Goal: Task Accomplishment & Management: Manage account settings

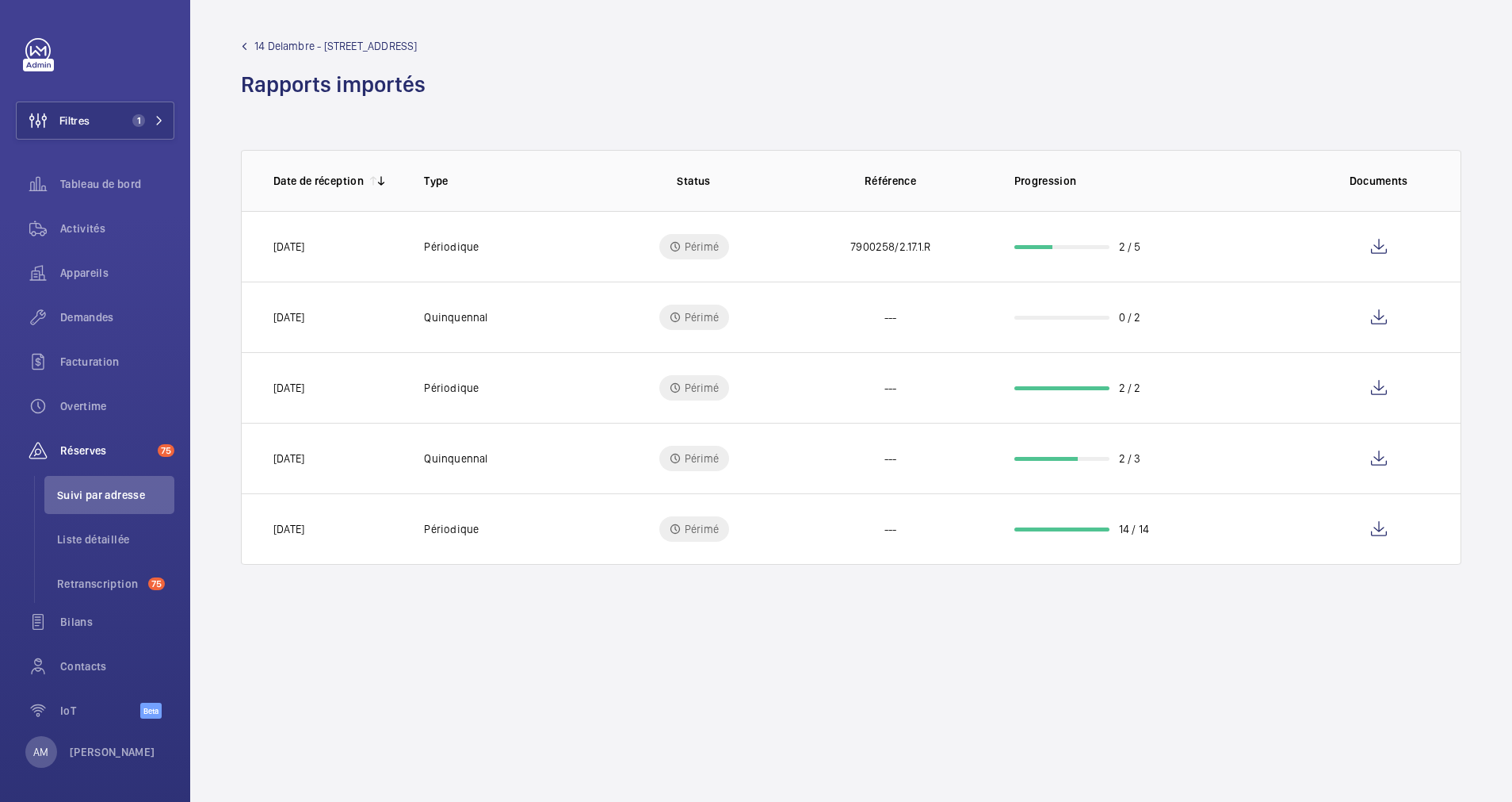
scroll to position [4, 0]
click at [141, 112] on span "1" at bounding box center [145, 116] width 38 height 12
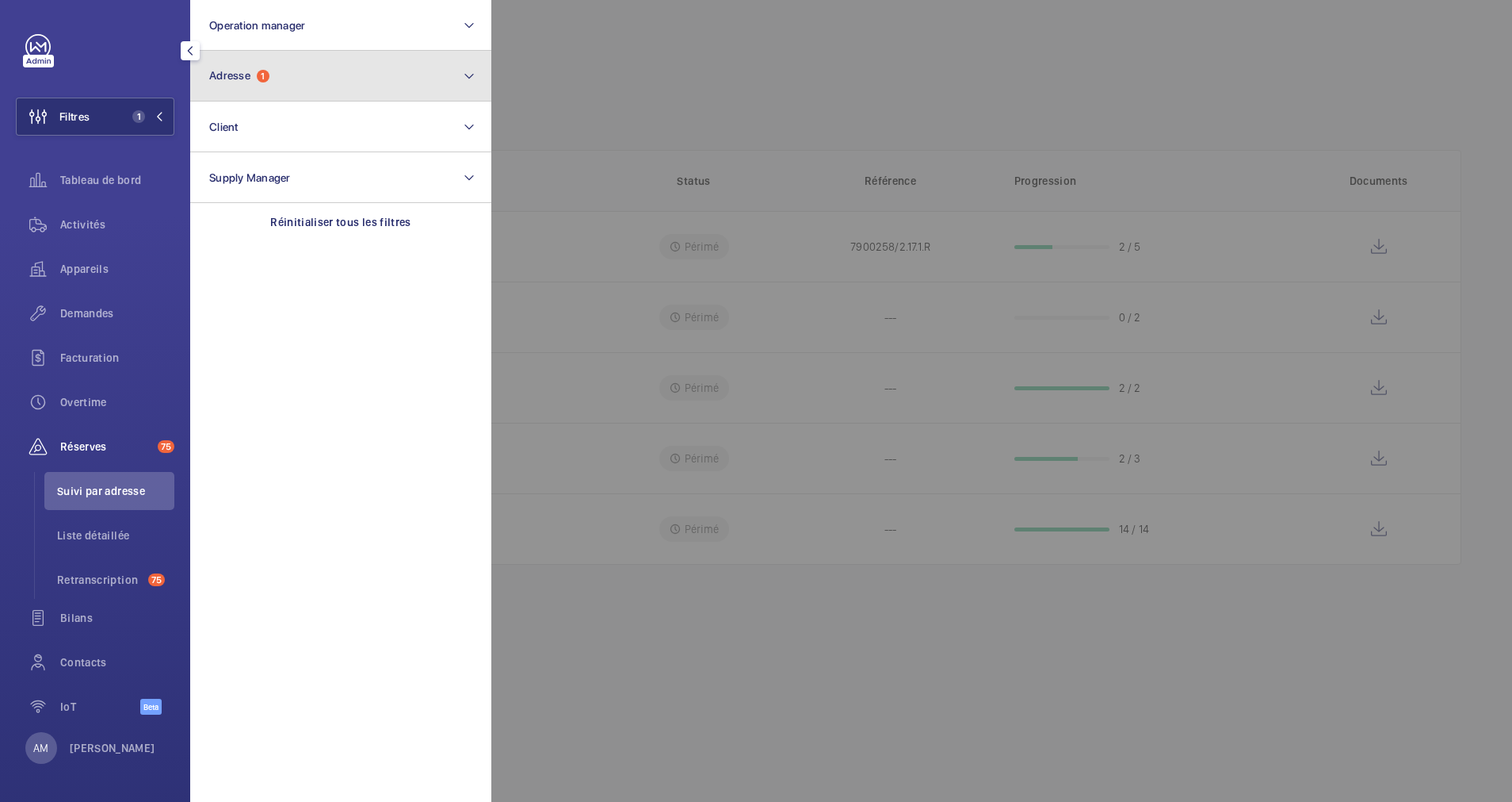
click at [353, 84] on button "Adresse 1" at bounding box center [340, 76] width 301 height 51
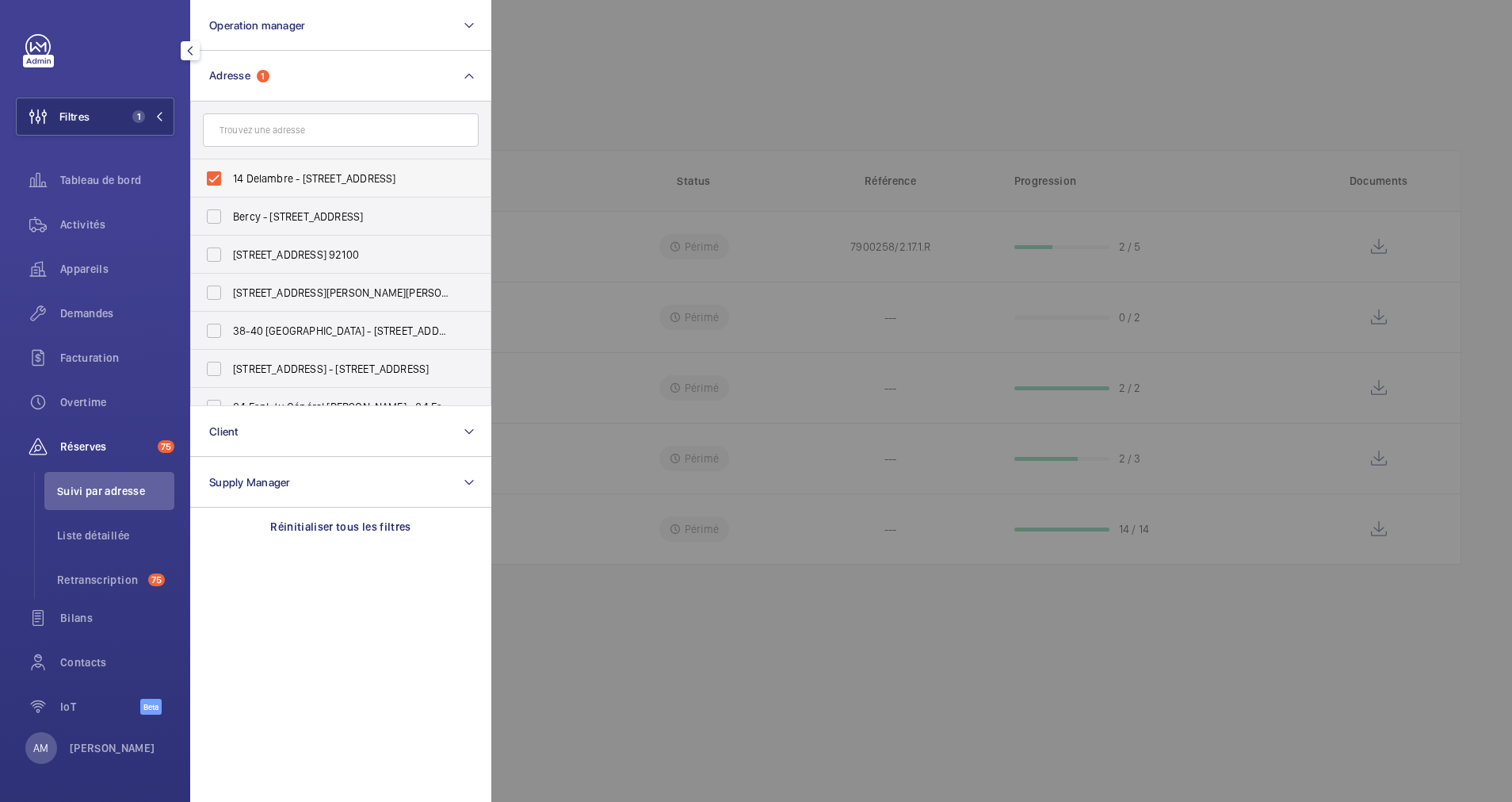
click at [200, 174] on label "14 Delambre - [STREET_ADDRESS]" at bounding box center [328, 179] width 275 height 38
click at [200, 174] on input "14 Delambre - [STREET_ADDRESS]" at bounding box center [214, 179] width 32 height 32
checkbox input "false"
click at [304, 134] on input "text" at bounding box center [340, 130] width 275 height 33
type input "("
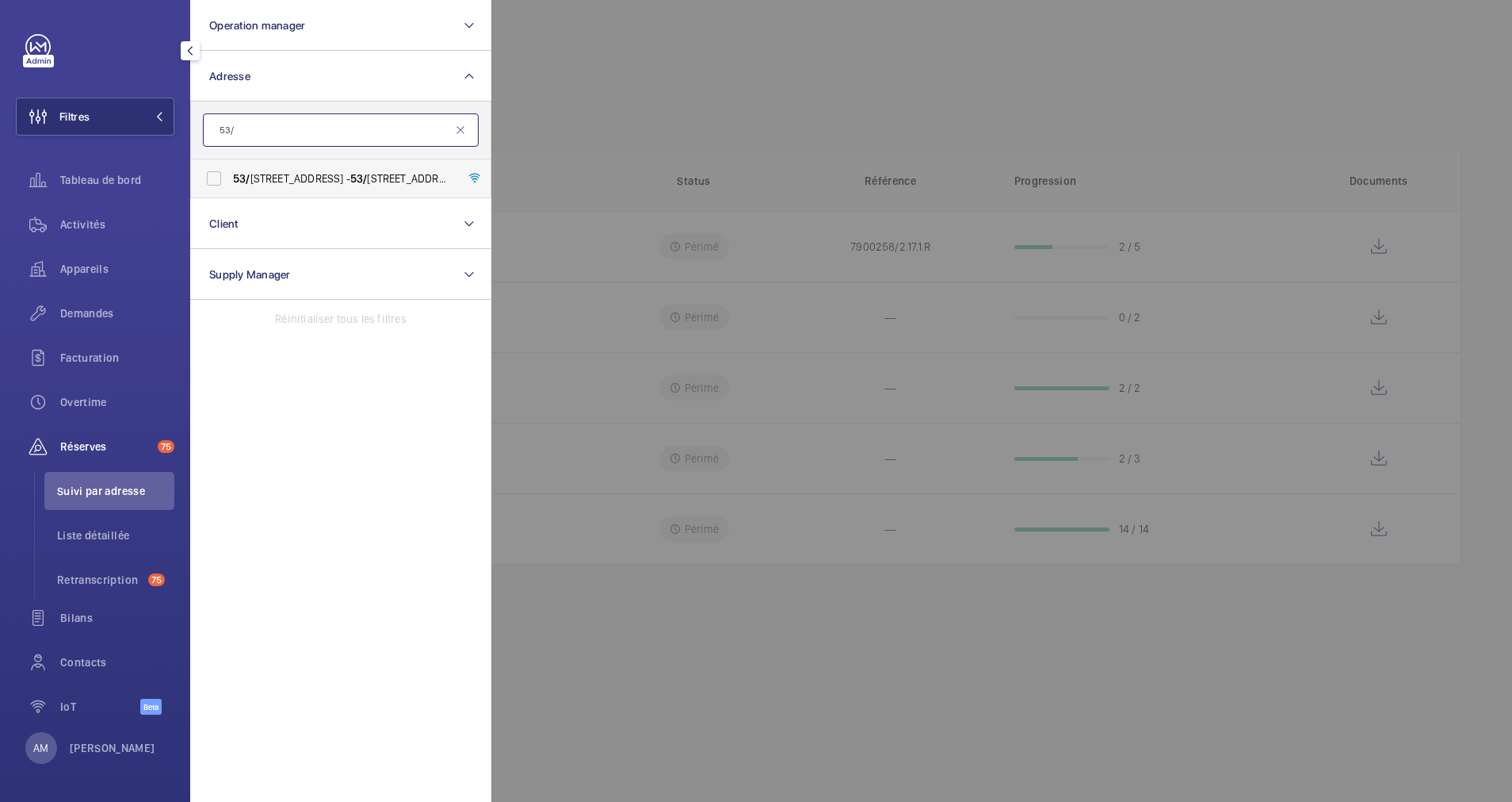
type input "53/"
click at [214, 168] on label "[STREET_ADDRESS] - [STREET_ADDRESS]" at bounding box center [328, 179] width 275 height 38
click at [214, 168] on input "[STREET_ADDRESS] - [STREET_ADDRESS]" at bounding box center [214, 179] width 32 height 32
checkbox input "true"
click at [73, 219] on span "Activités" at bounding box center [117, 224] width 114 height 16
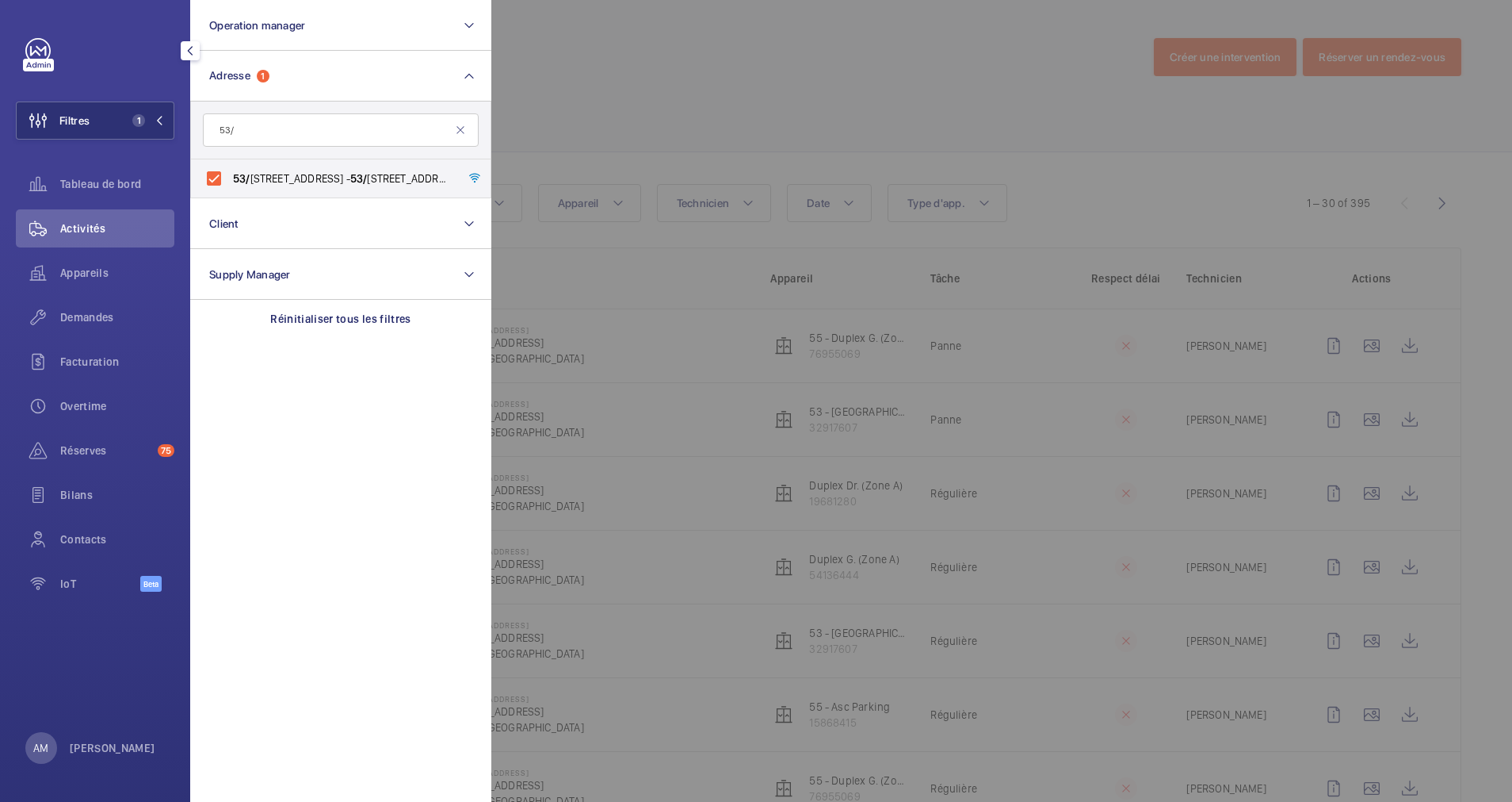
click at [773, 132] on div at bounding box center [1247, 401] width 1512 height 802
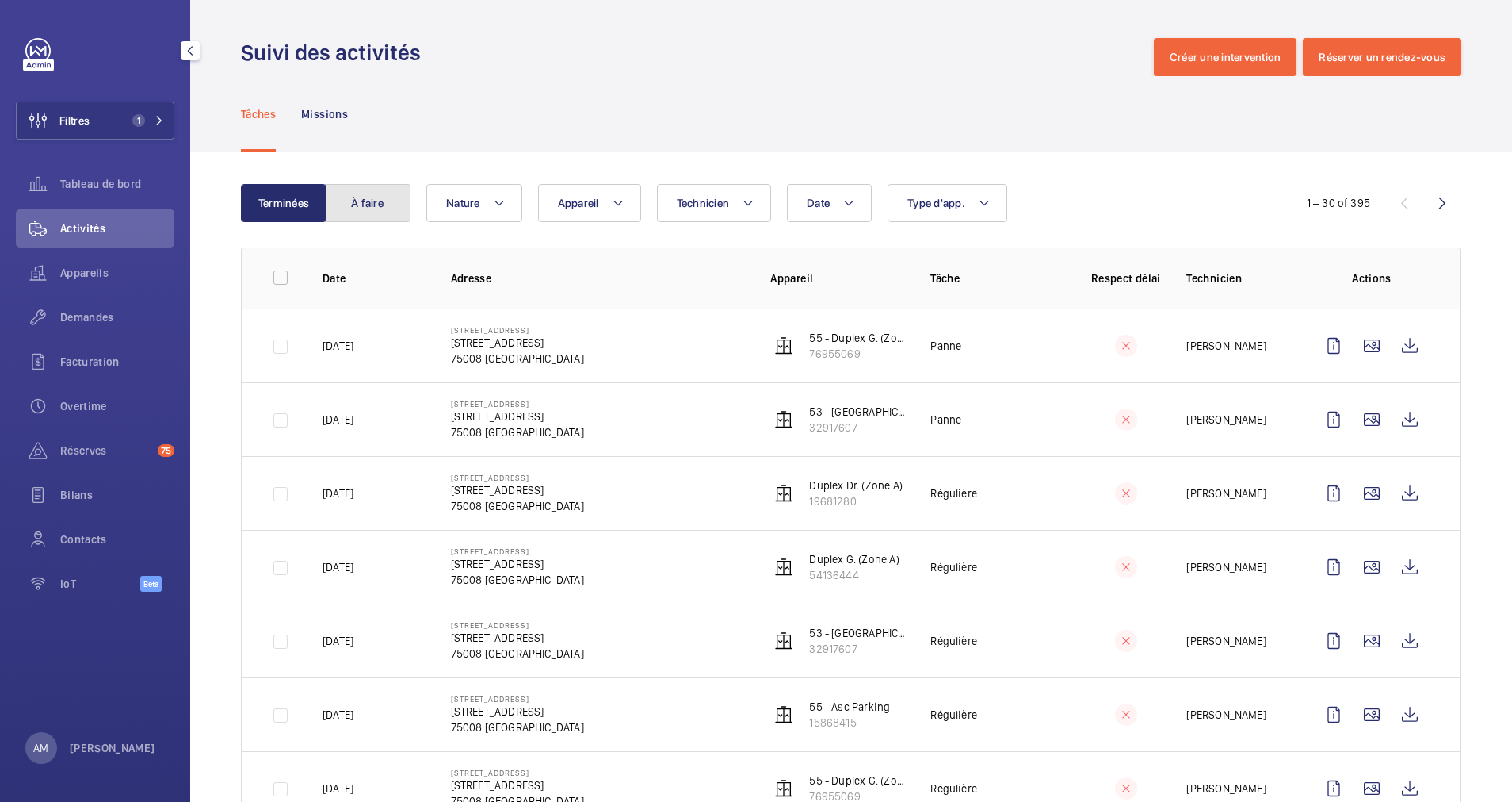
click at [396, 202] on button "À faire" at bounding box center [367, 203] width 86 height 38
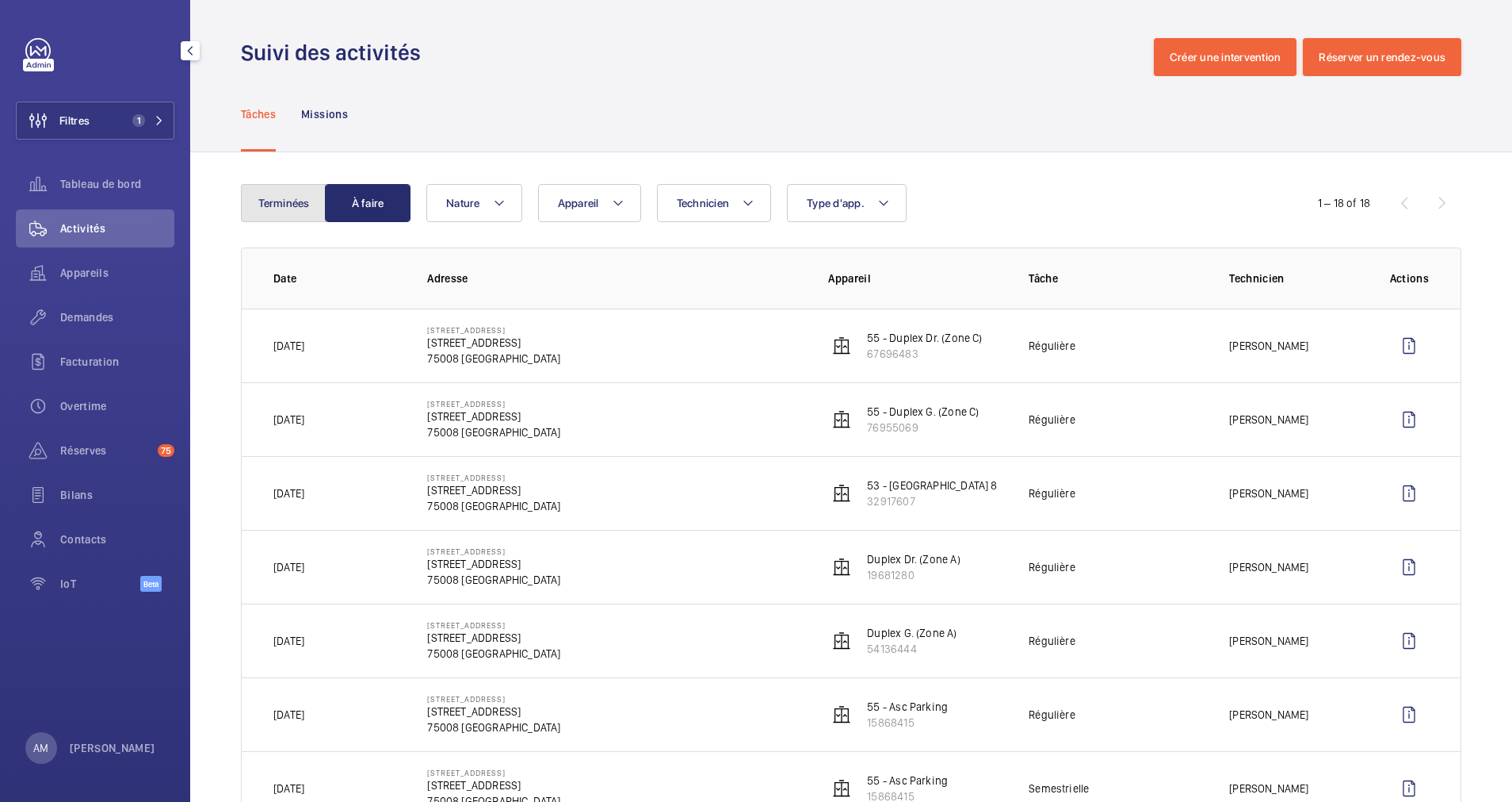
click at [308, 198] on button "Terminées" at bounding box center [283, 203] width 86 height 38
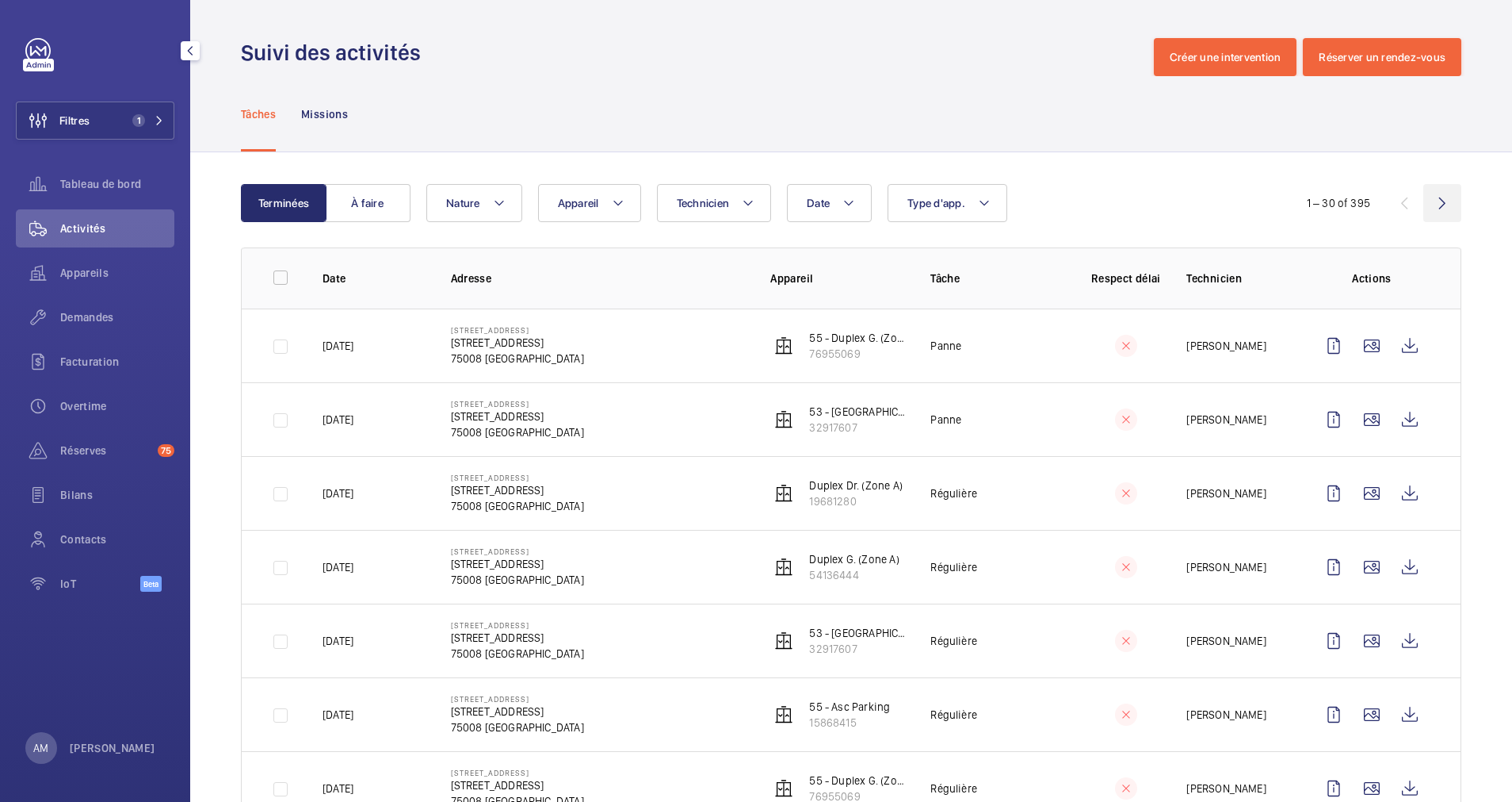
click at [1424, 196] on wm-front-icon-button at bounding box center [1442, 203] width 38 height 38
click at [1388, 210] on wm-front-icon-button at bounding box center [1404, 203] width 38 height 38
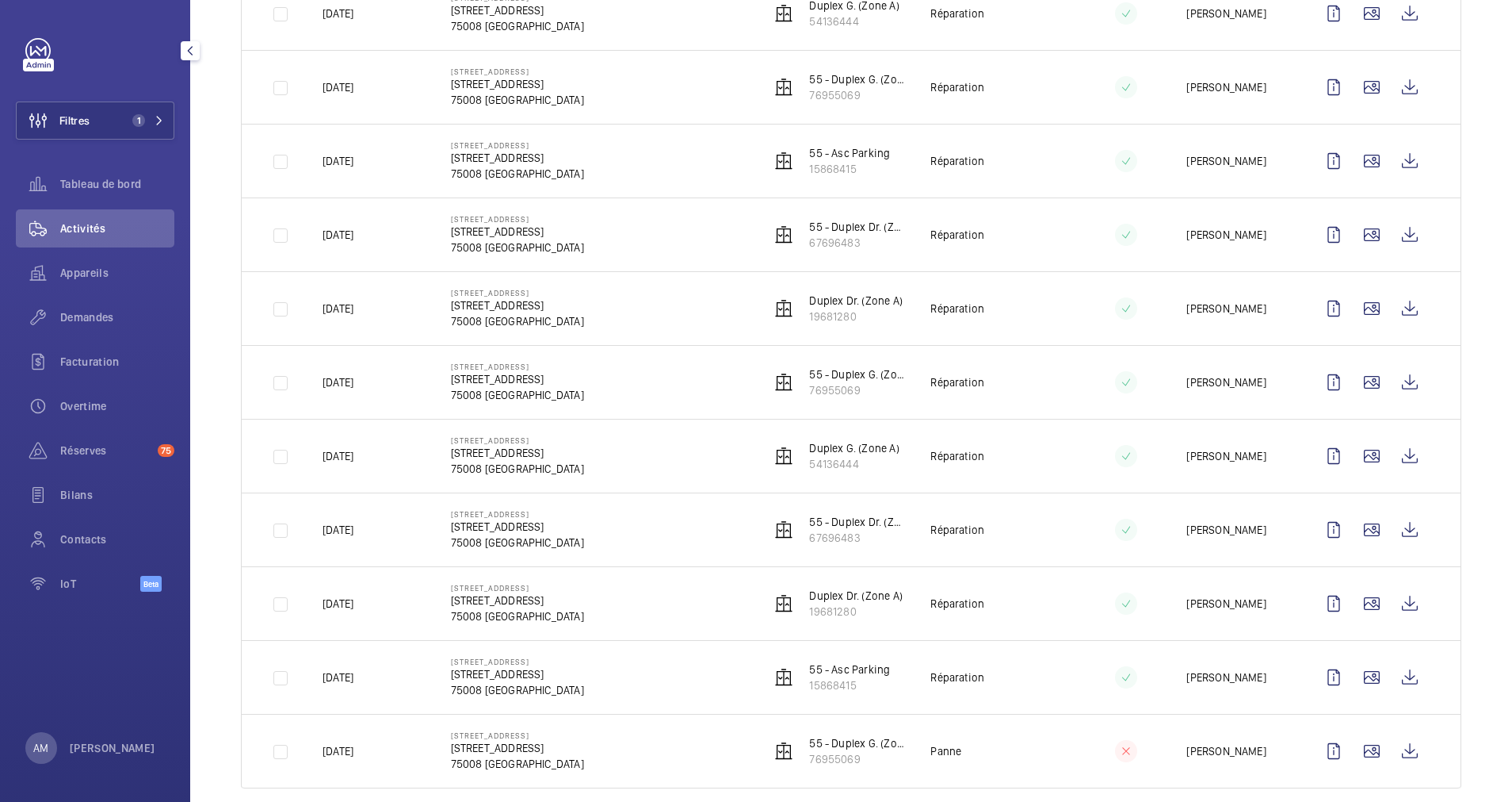
scroll to position [1758, 0]
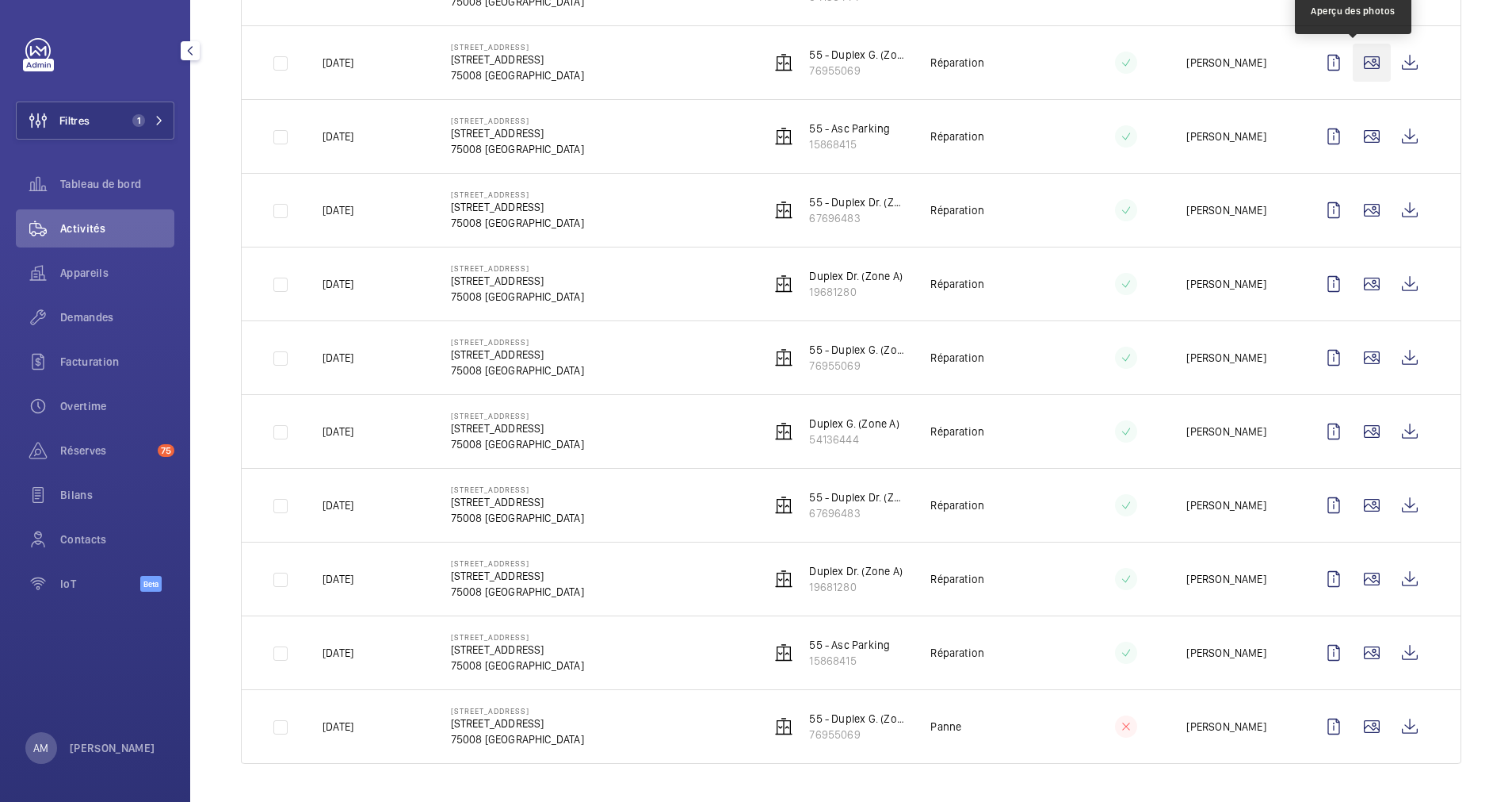
click at [1353, 57] on wm-front-icon-button at bounding box center [1372, 62] width 38 height 38
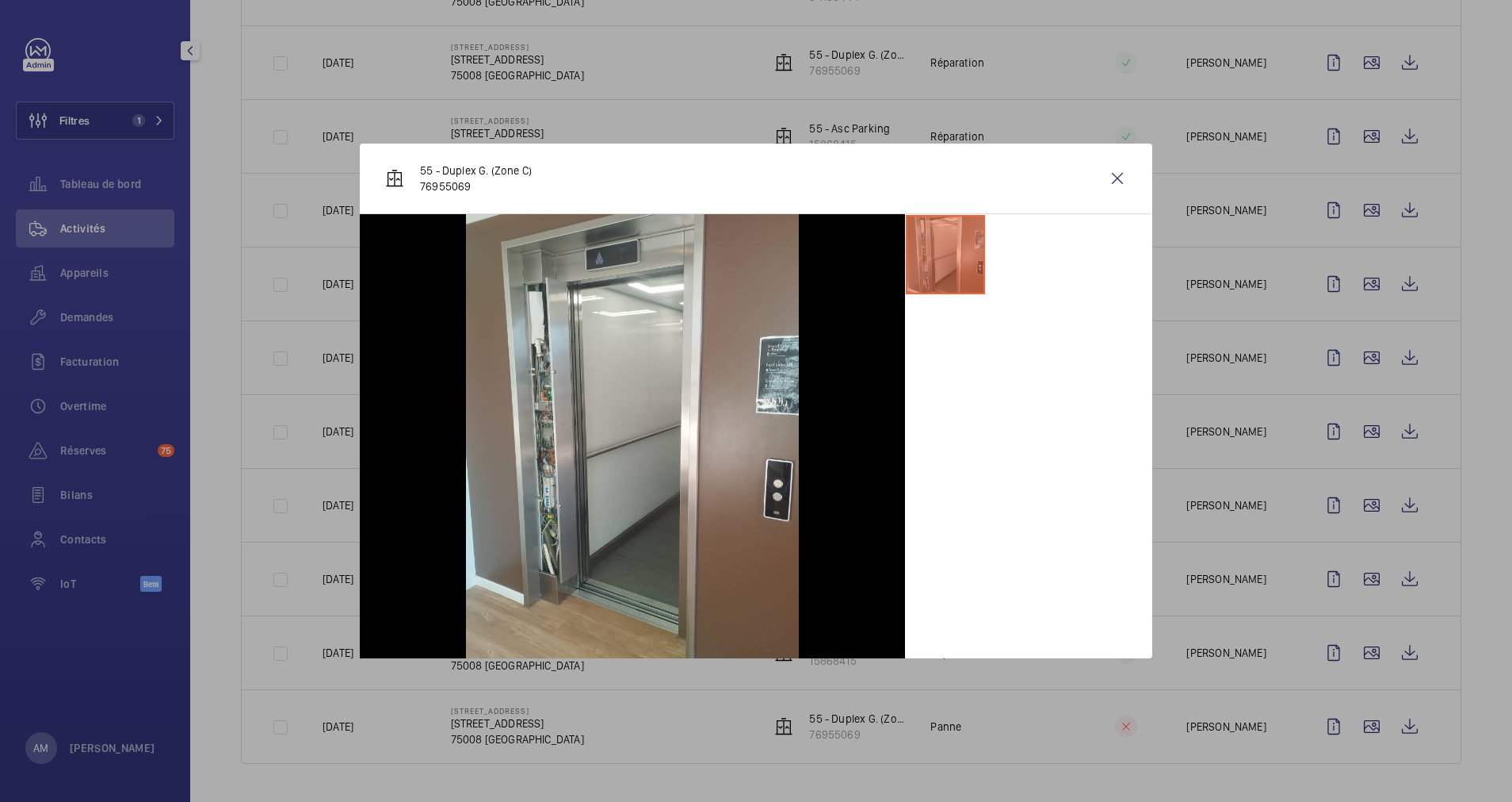
click at [1351, 143] on div at bounding box center [756, 401] width 1512 height 802
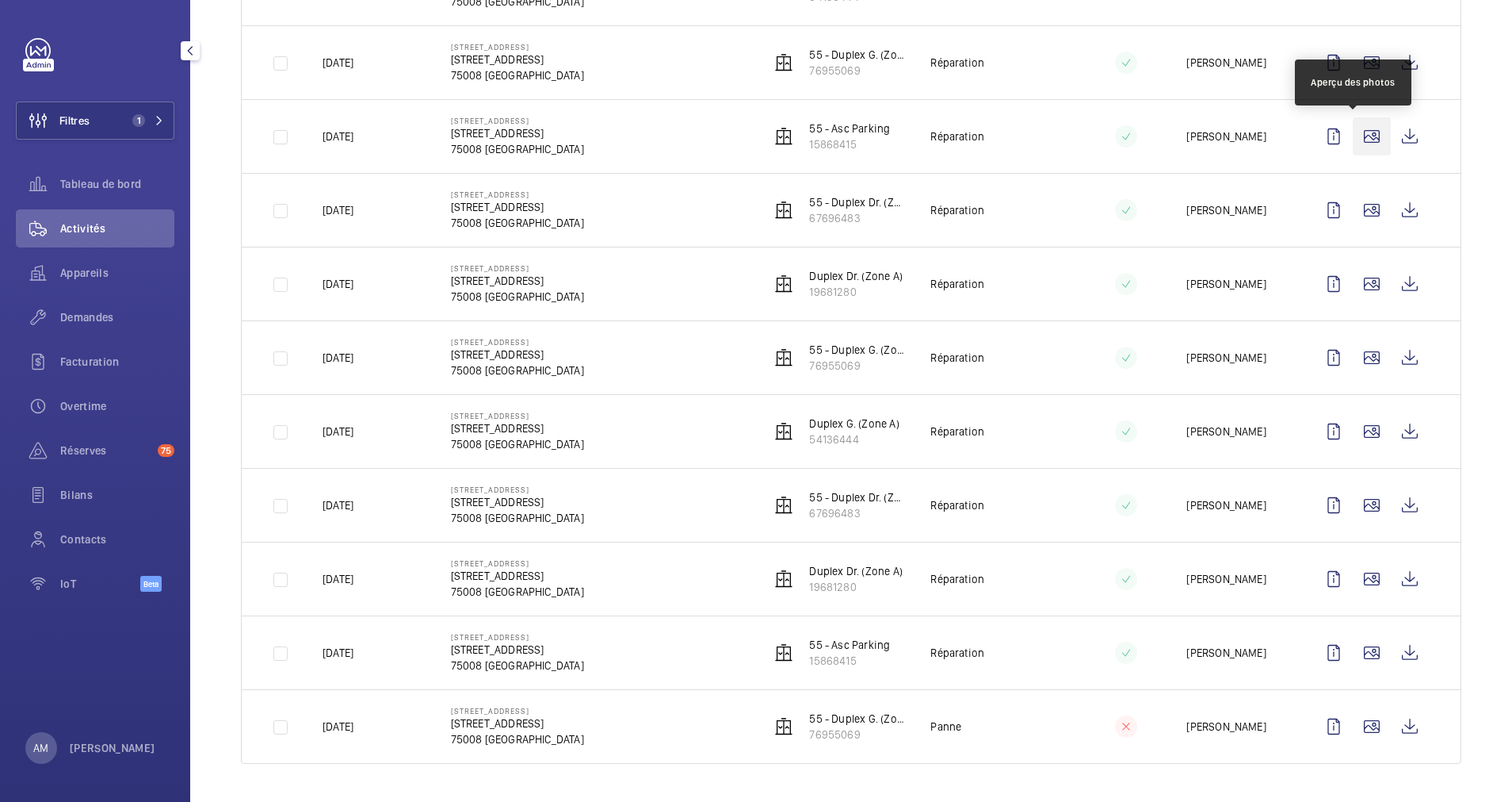
click at [1353, 134] on wm-front-icon-button at bounding box center [1372, 136] width 38 height 38
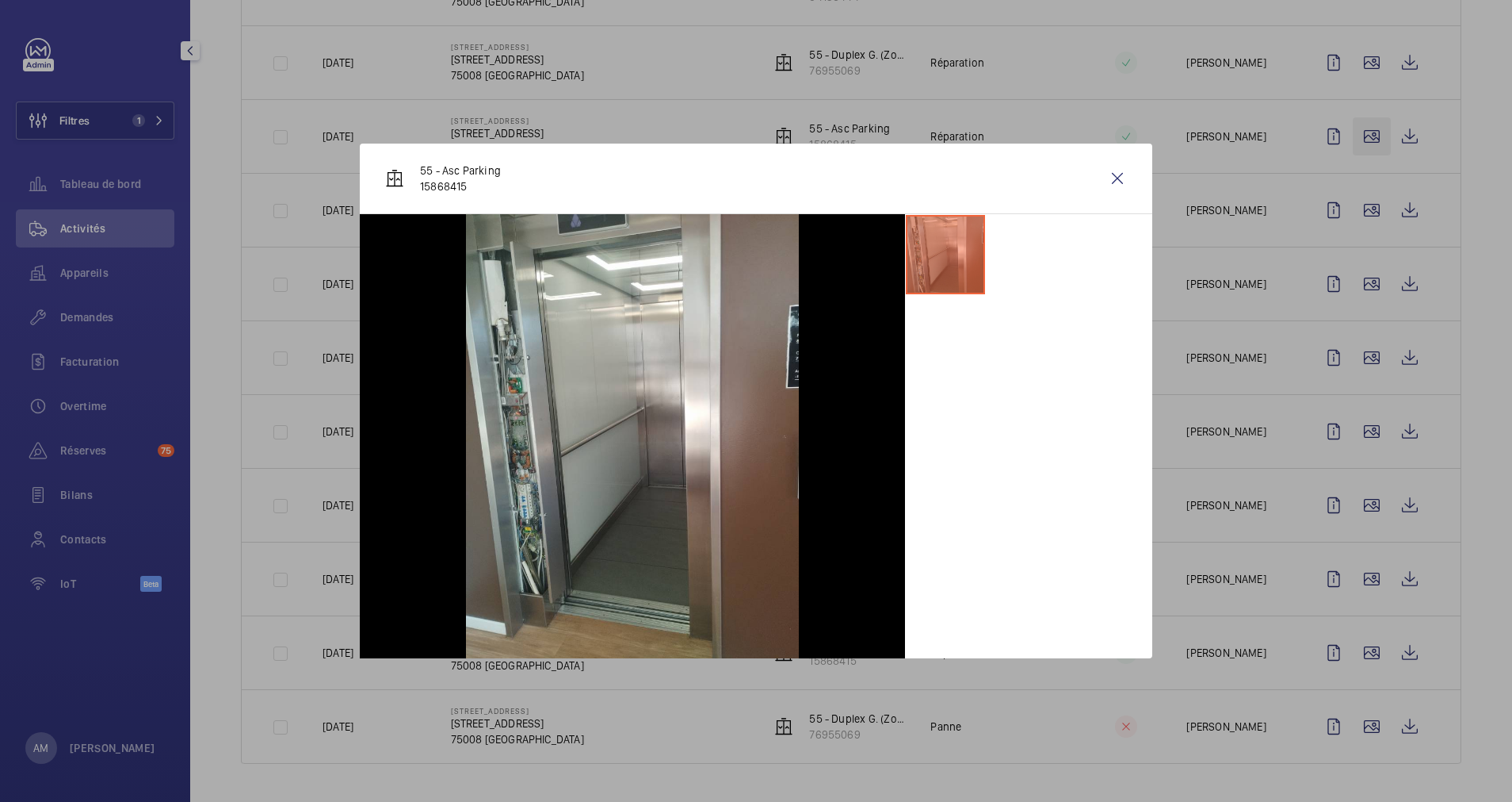
click at [1350, 132] on div at bounding box center [756, 401] width 1512 height 802
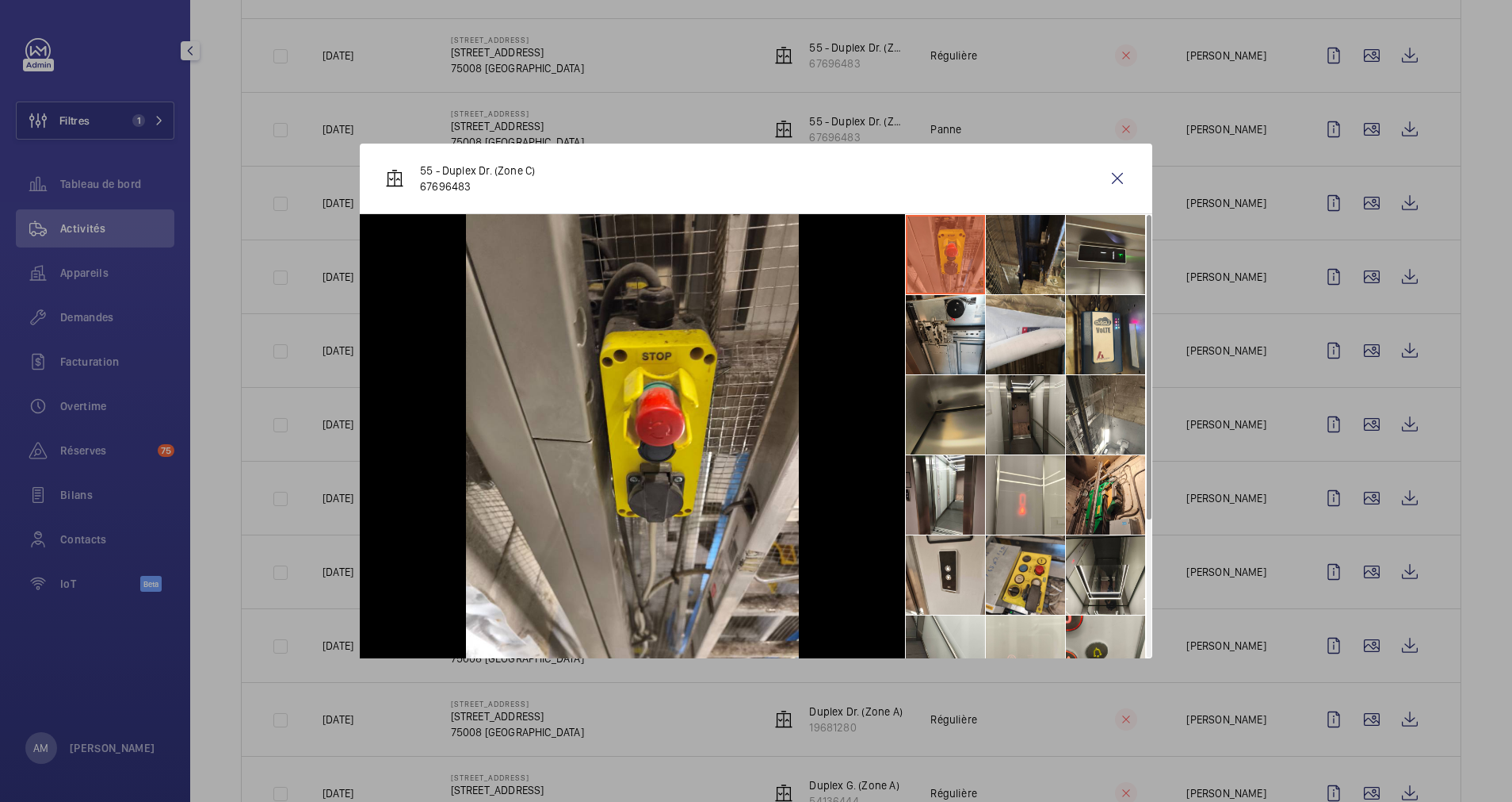
click at [1021, 262] on li at bounding box center [1025, 255] width 79 height 79
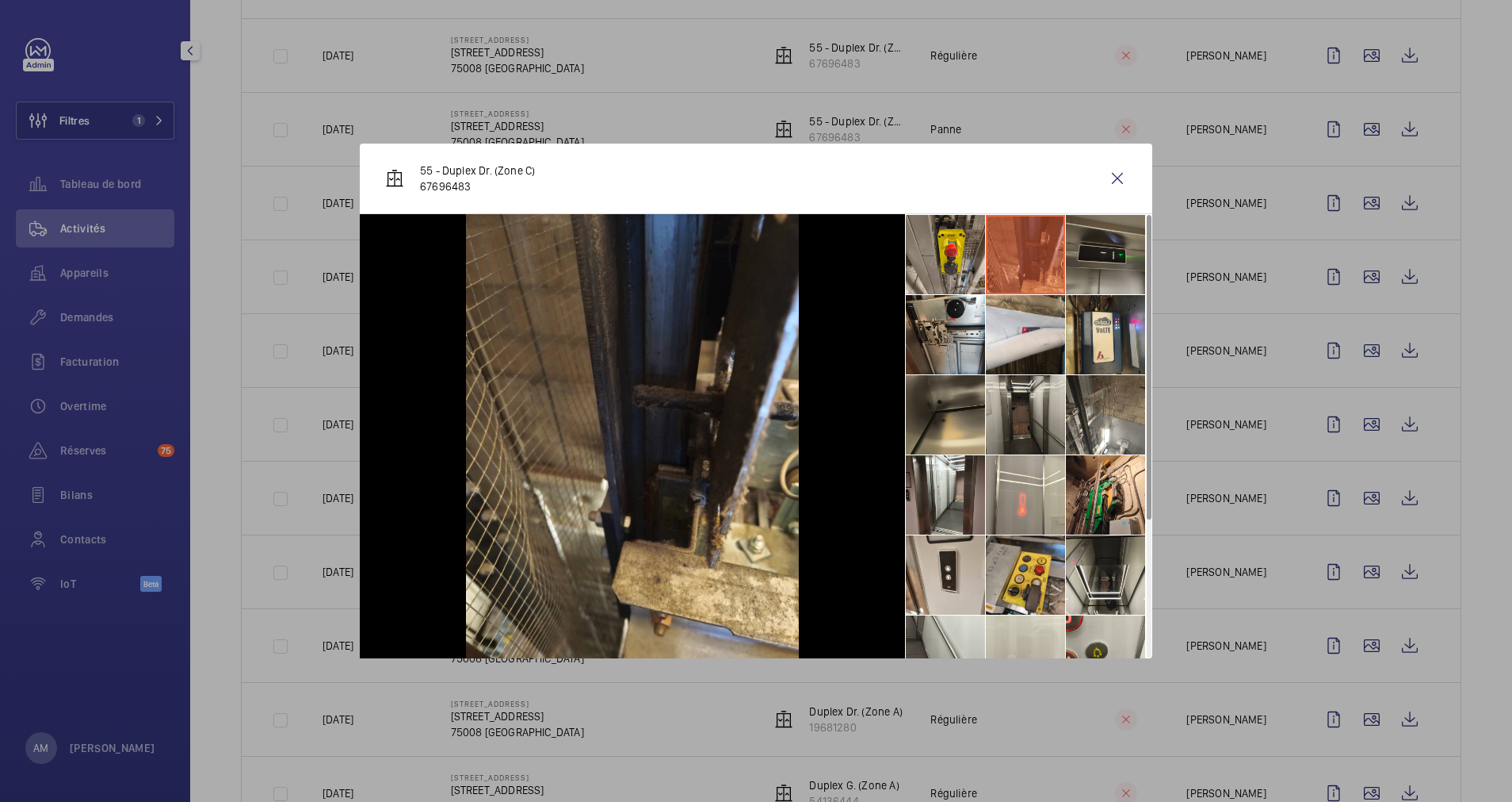
click at [1085, 260] on li at bounding box center [1105, 255] width 79 height 79
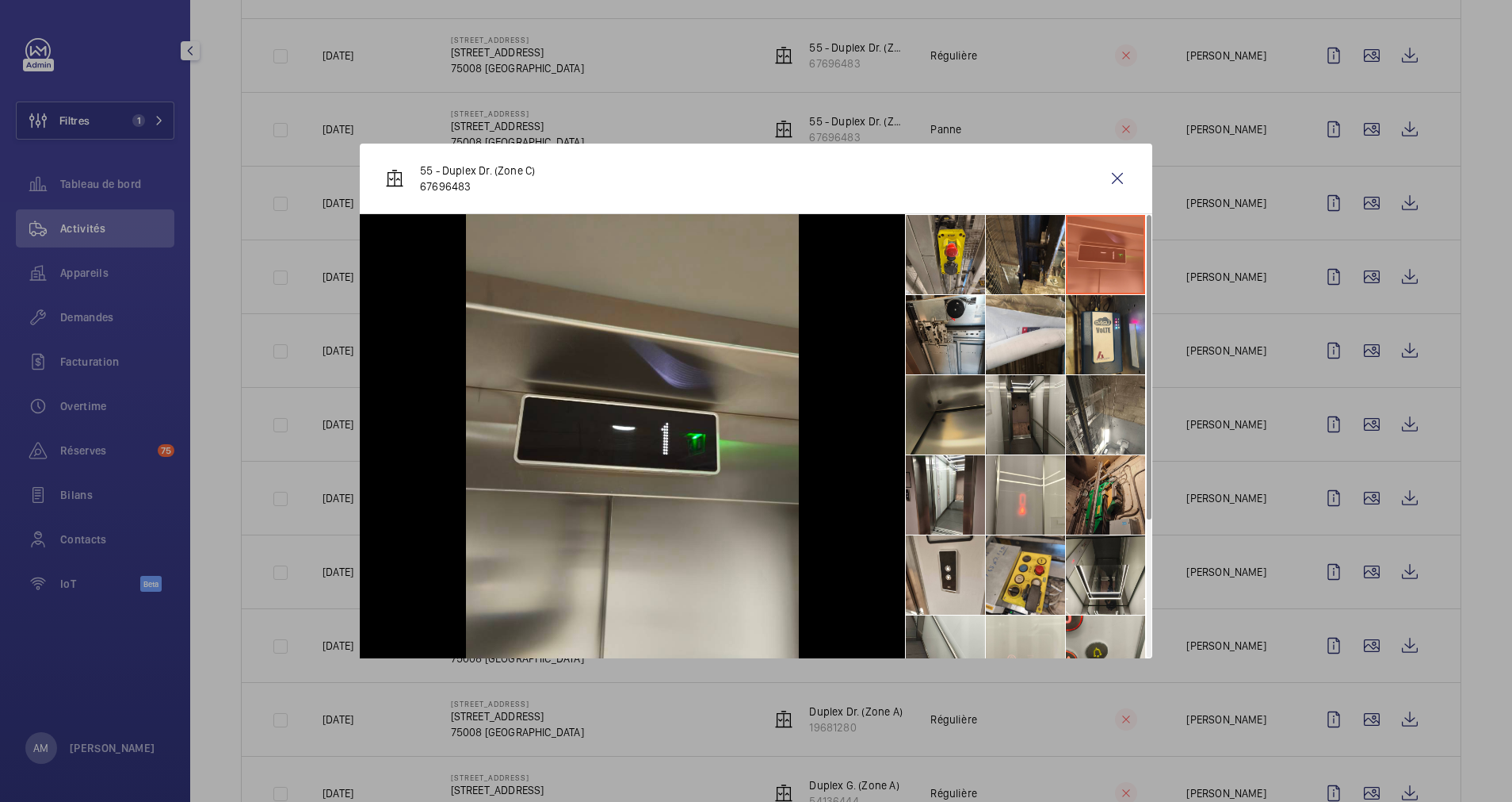
click at [1083, 481] on li at bounding box center [1105, 495] width 79 height 79
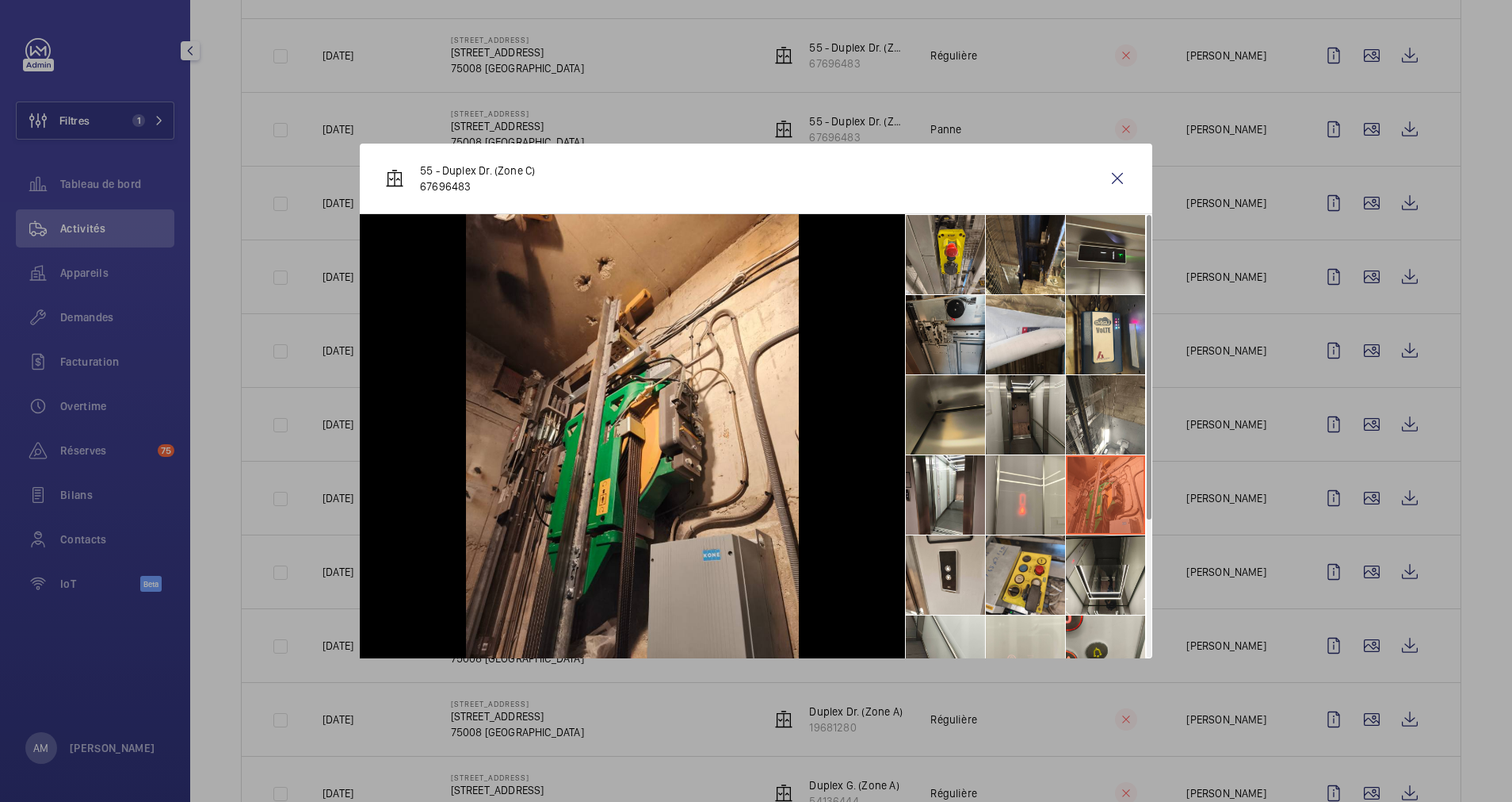
click at [933, 322] on li at bounding box center [945, 335] width 79 height 79
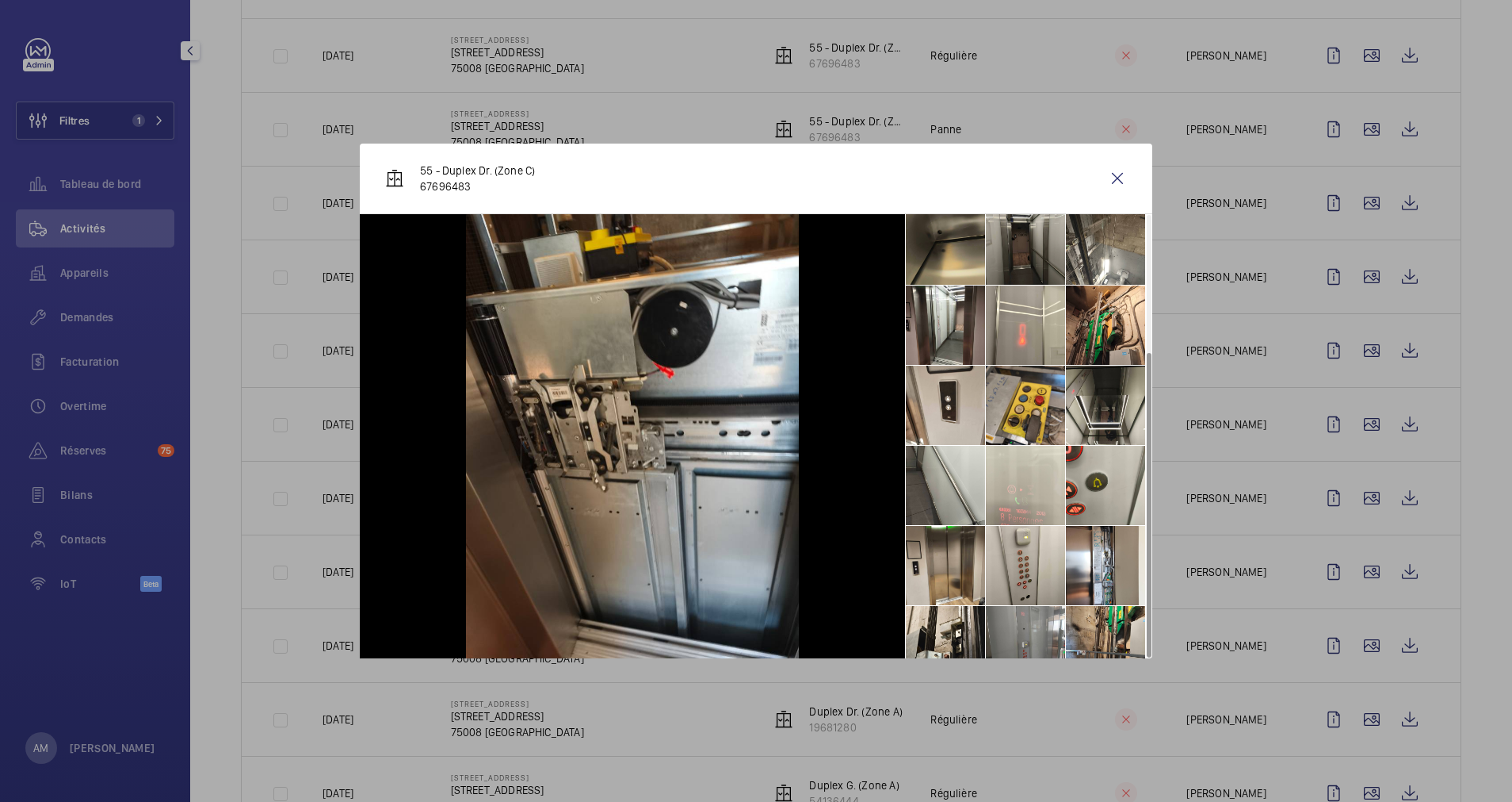
scroll to position [197, 0]
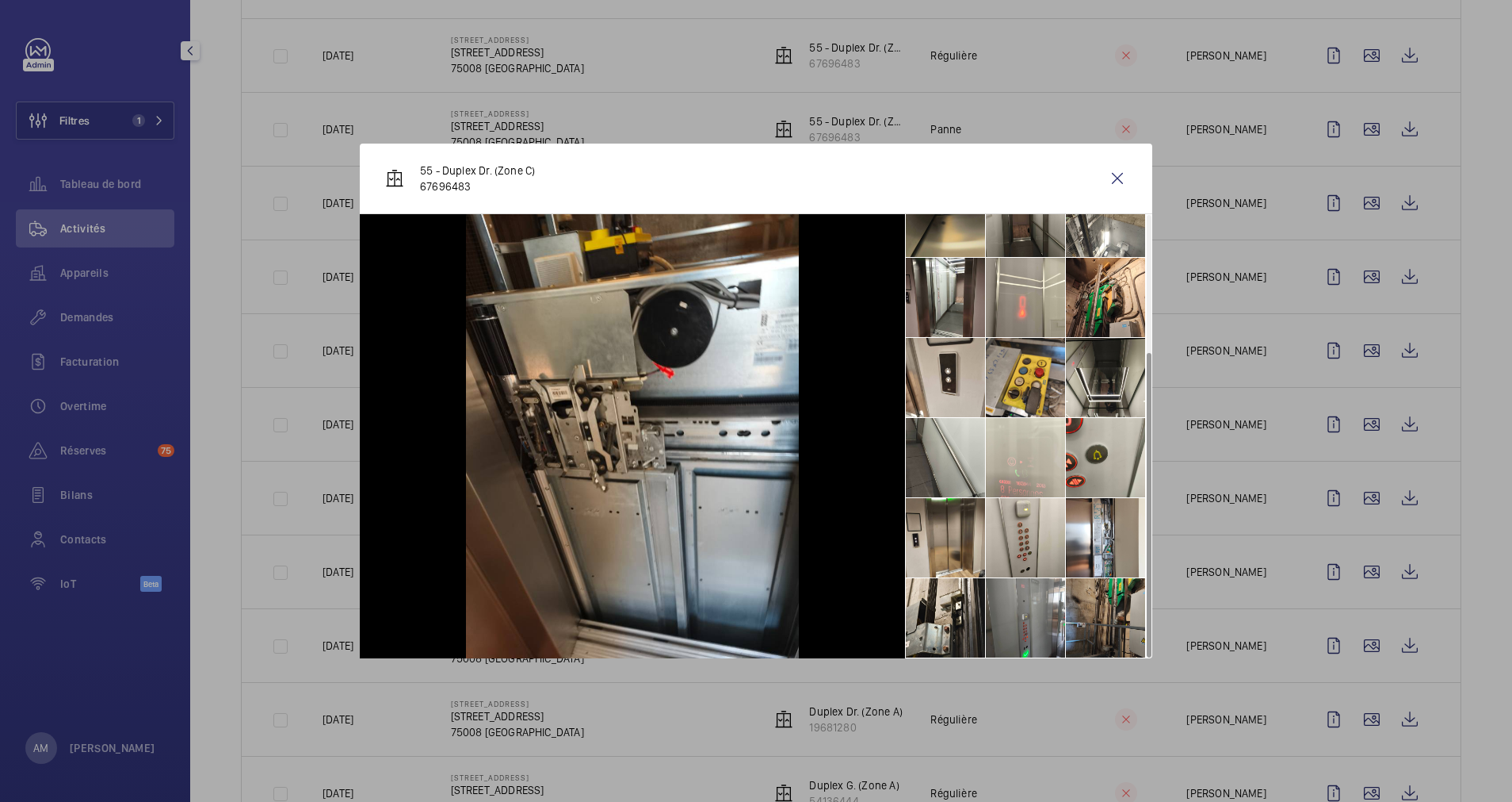
click at [1104, 599] on li at bounding box center [1105, 618] width 79 height 79
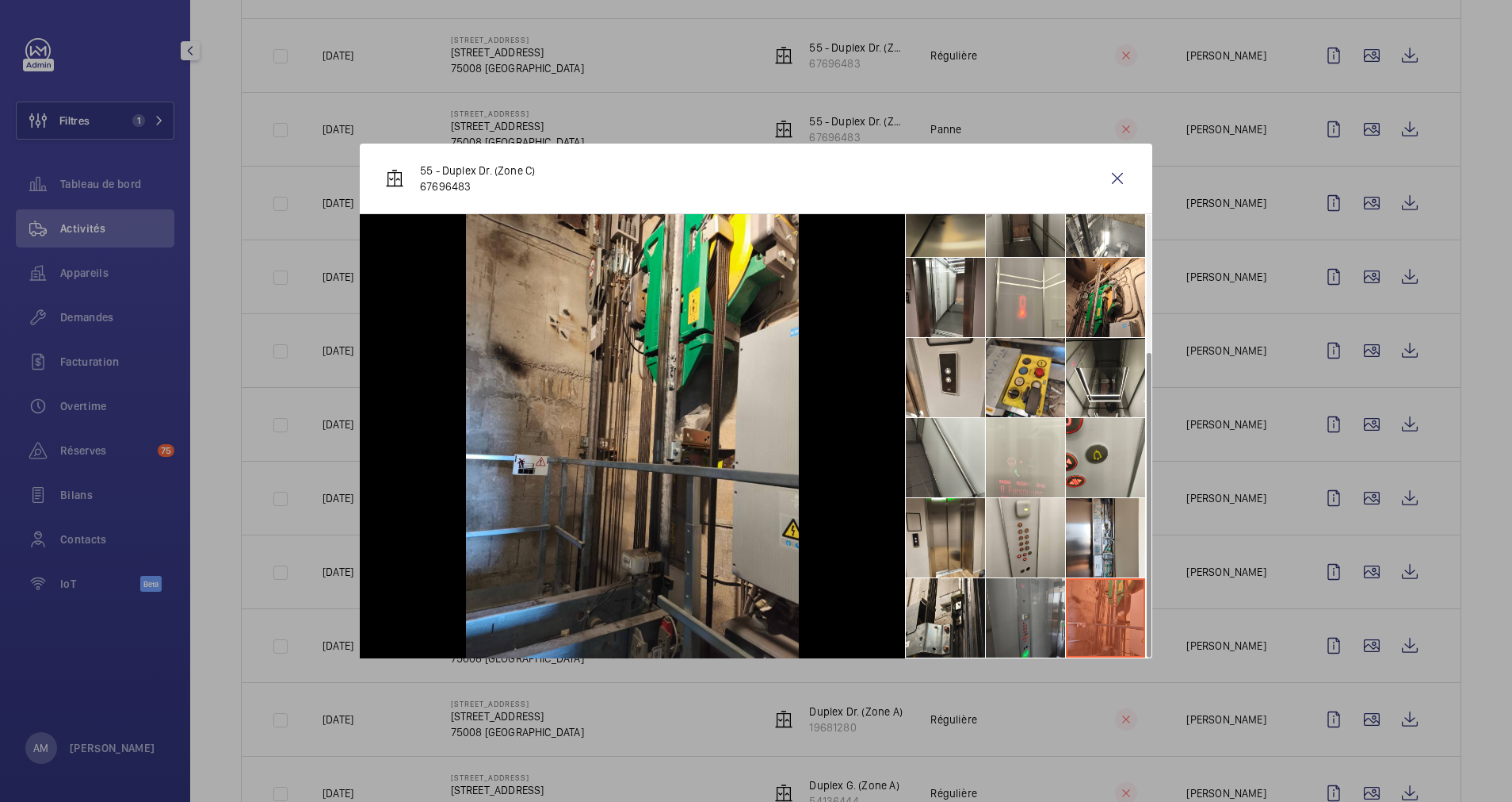
click at [1014, 606] on li at bounding box center [1025, 618] width 79 height 79
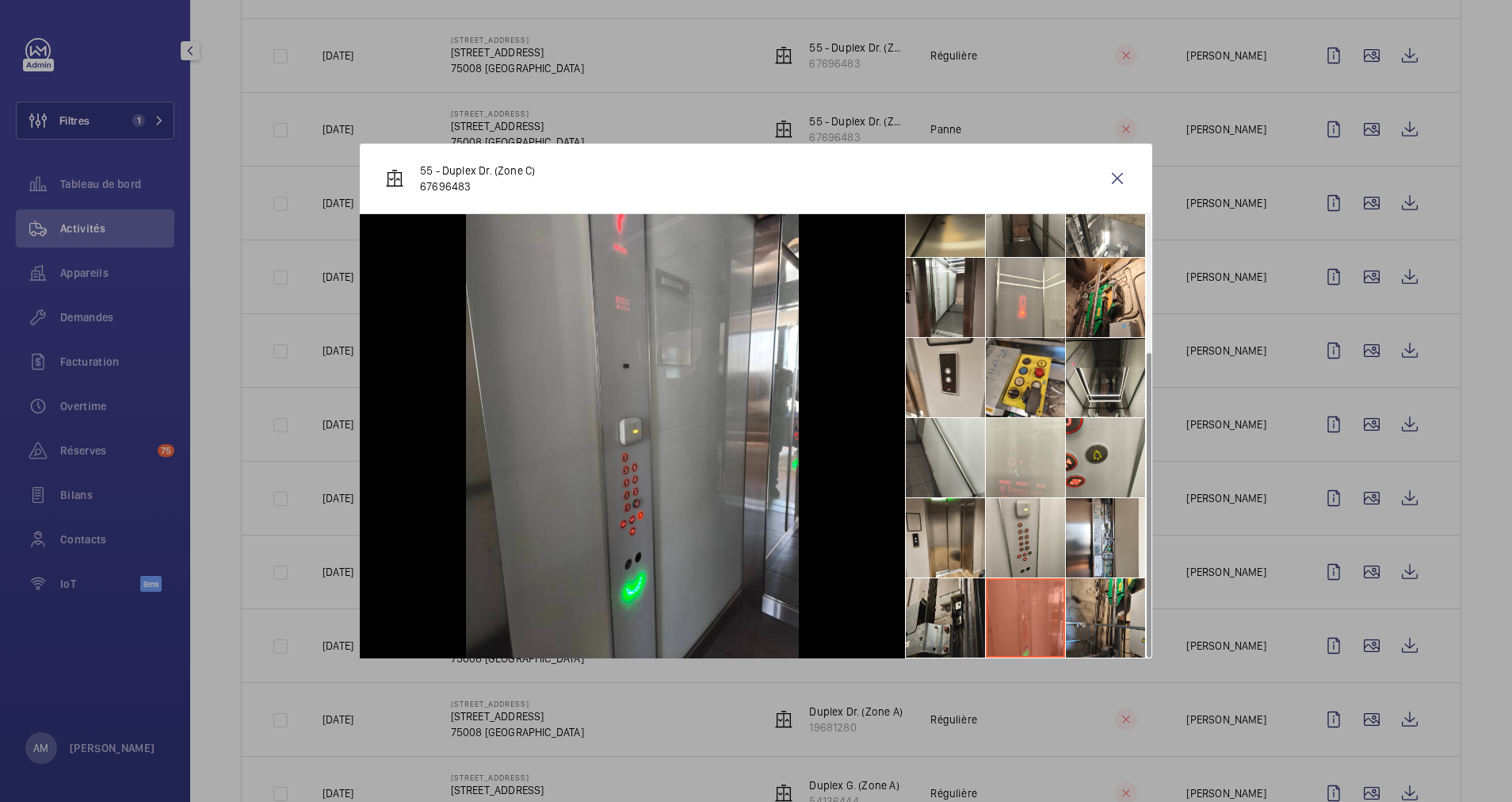
click at [935, 611] on li at bounding box center [945, 618] width 79 height 79
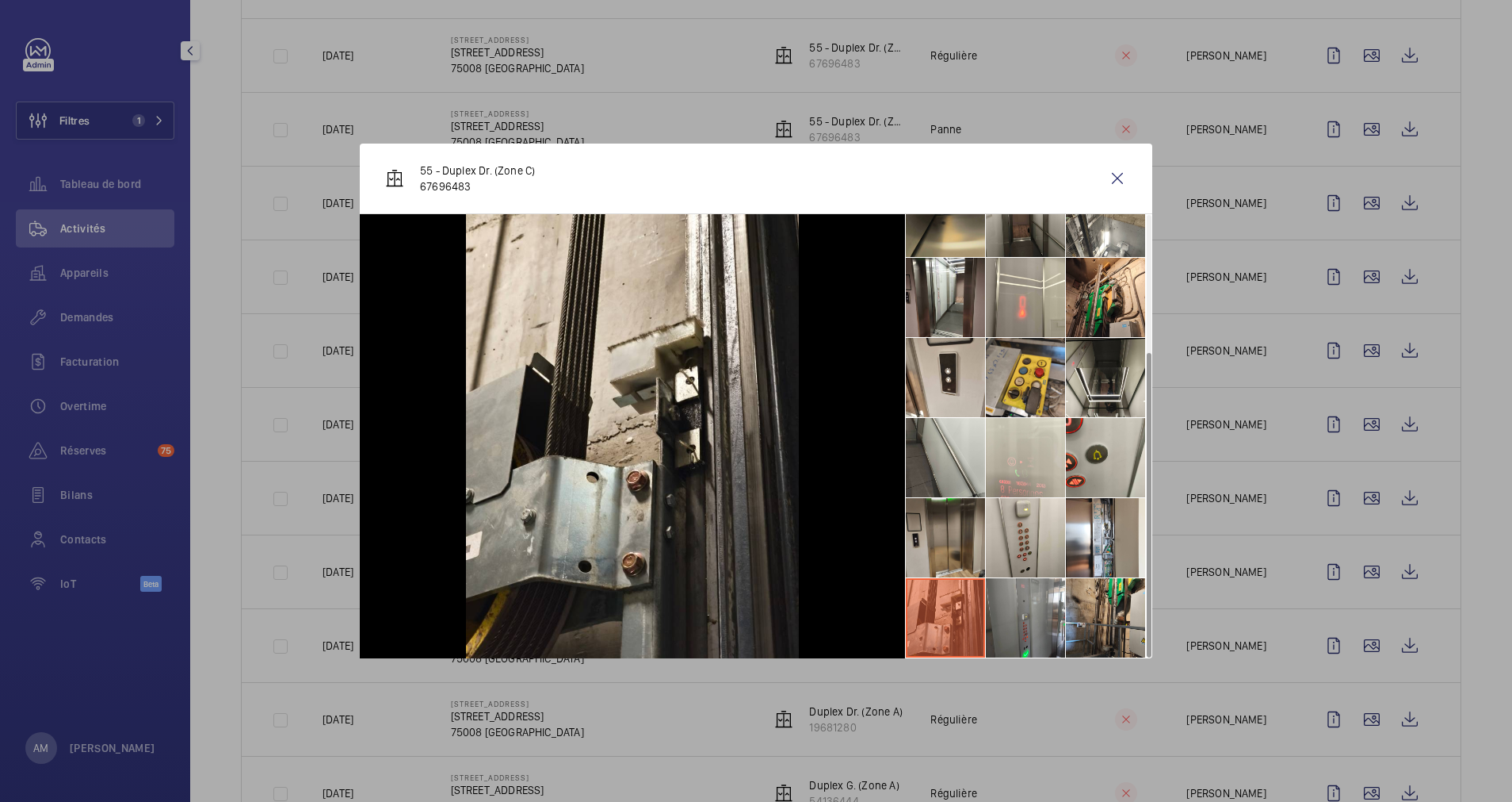
click at [933, 534] on li at bounding box center [945, 538] width 79 height 79
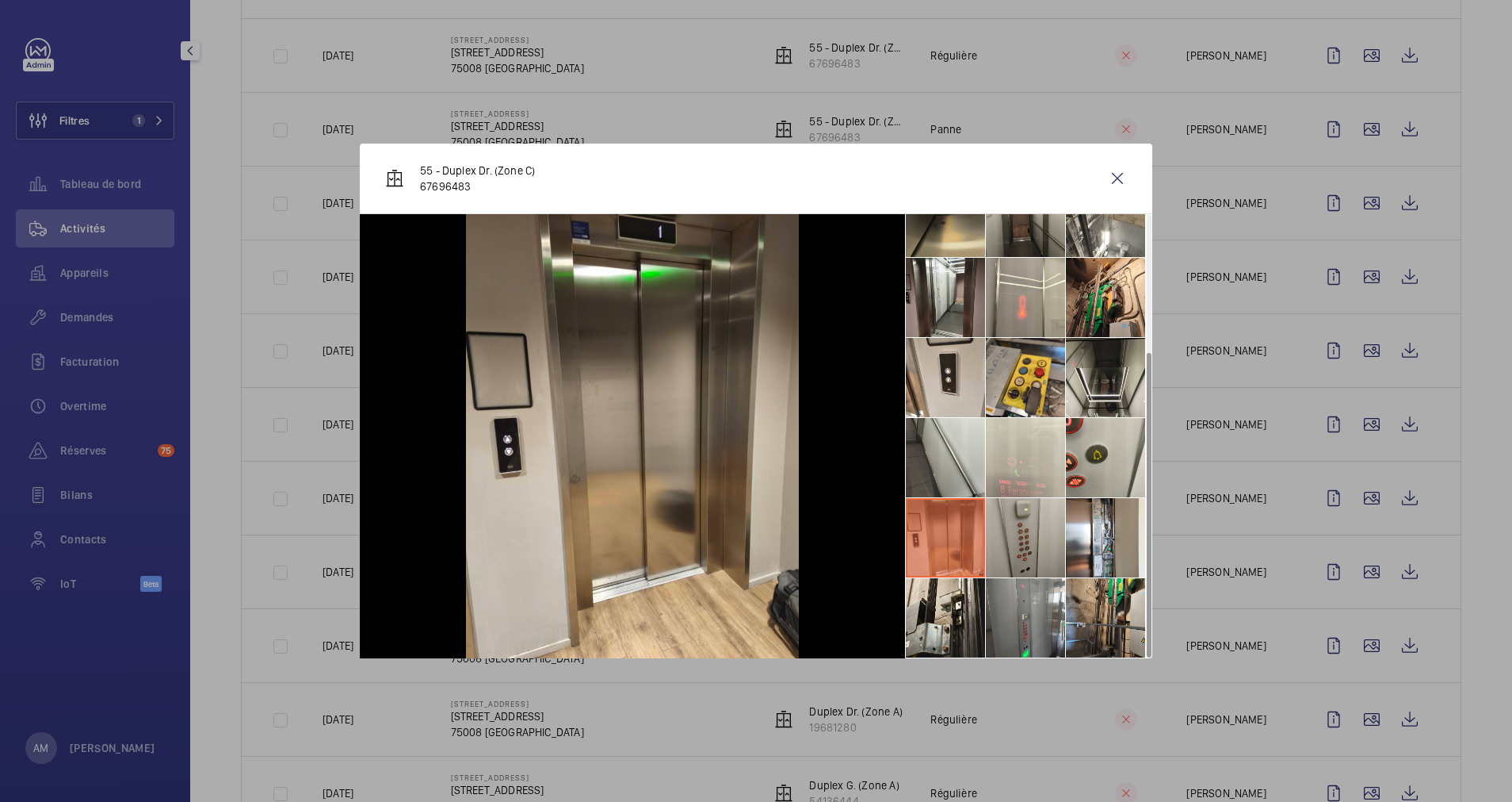
click at [1007, 528] on li at bounding box center [1025, 538] width 79 height 79
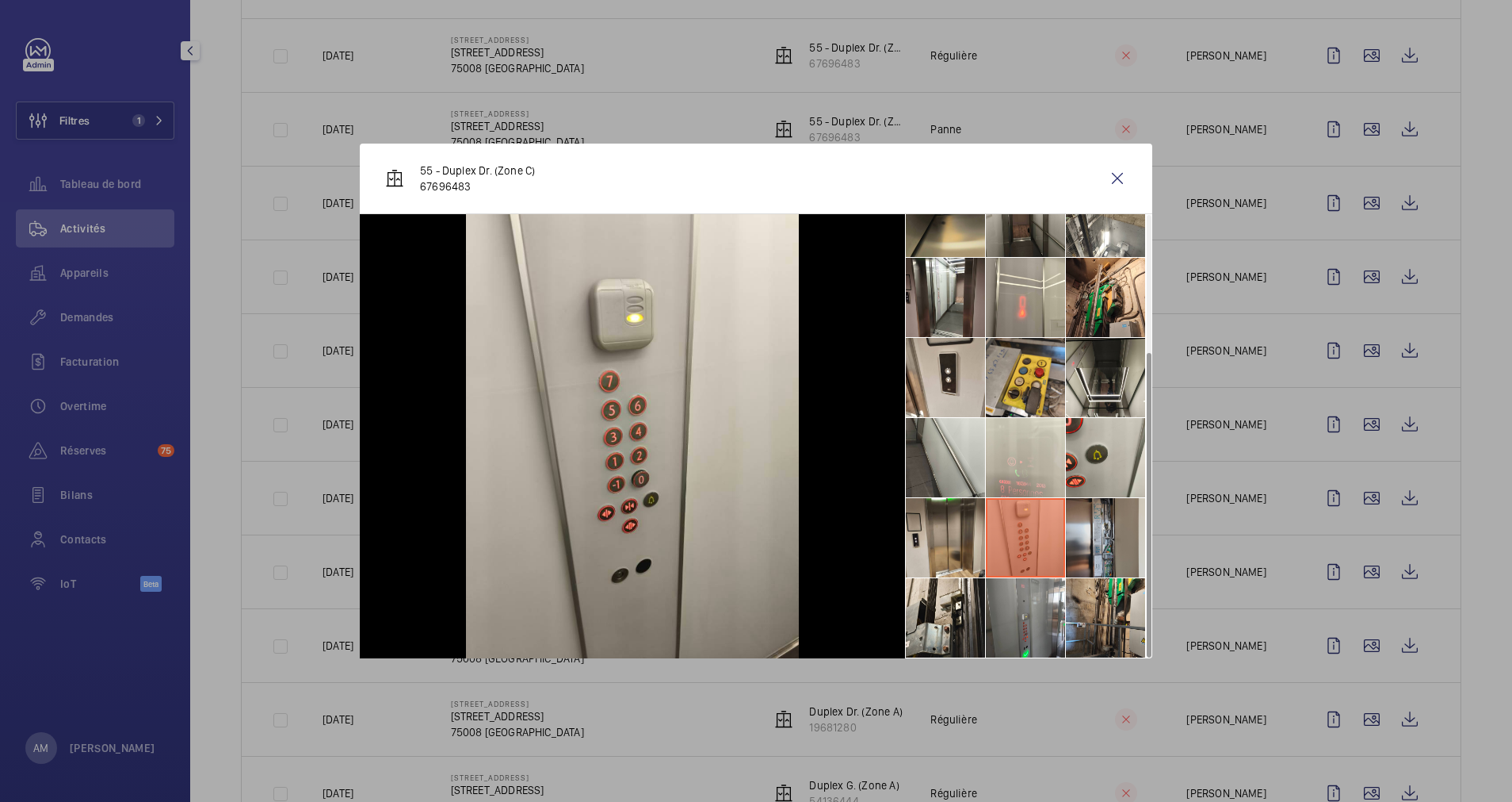
click at [1104, 528] on li at bounding box center [1105, 538] width 79 height 79
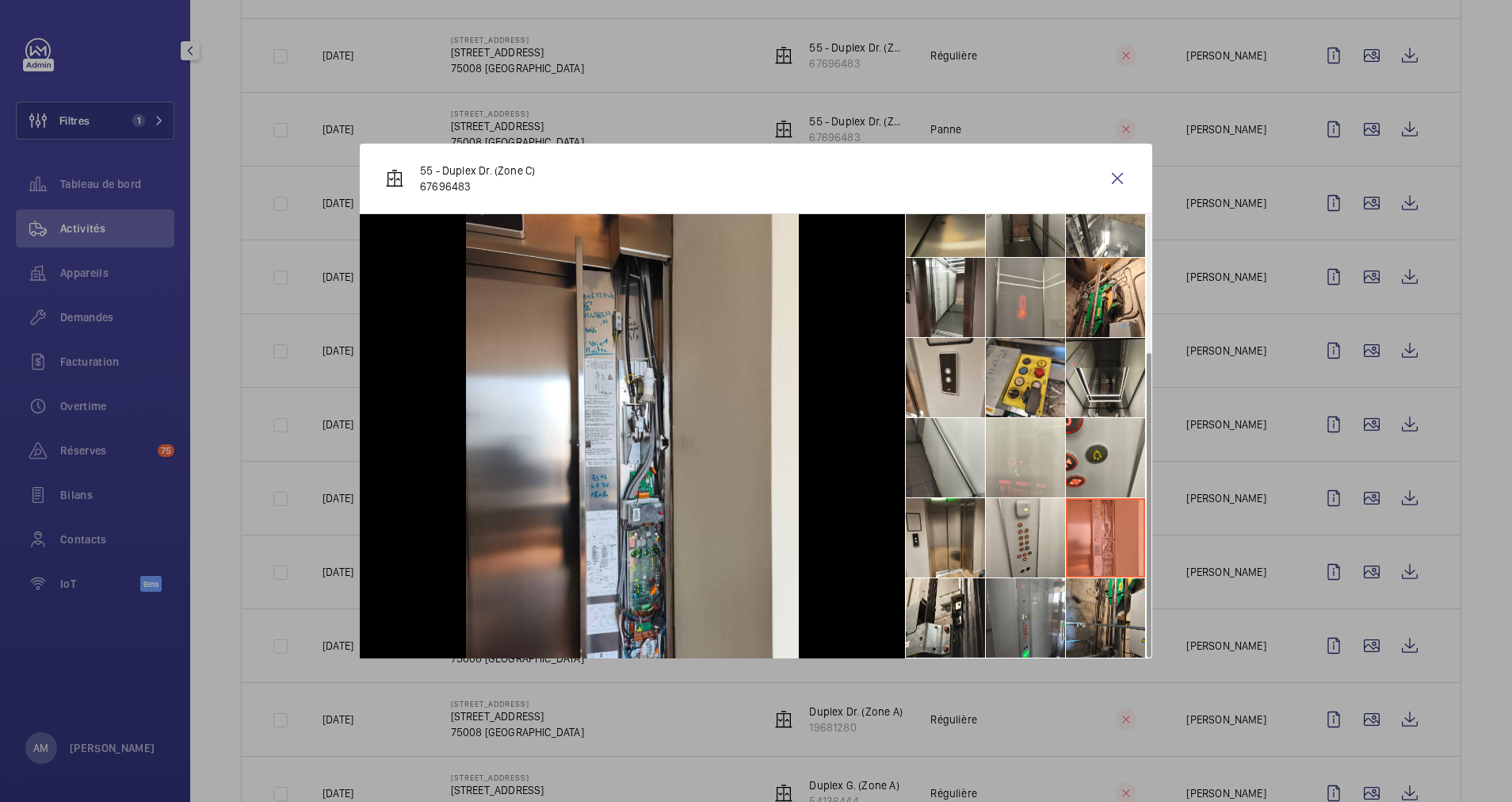
click at [1029, 295] on li at bounding box center [1025, 297] width 79 height 79
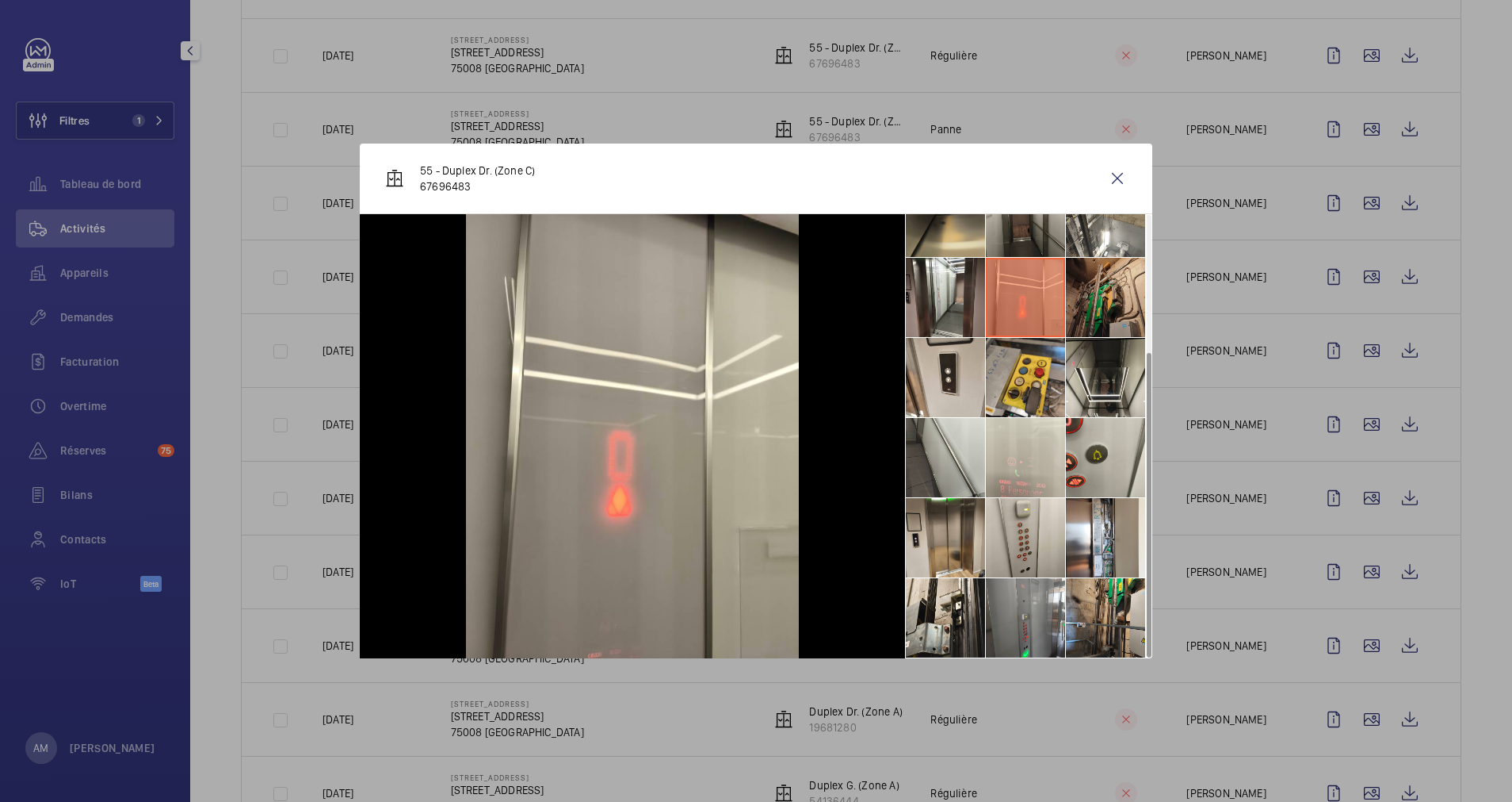
click at [1095, 291] on li at bounding box center [1105, 297] width 79 height 79
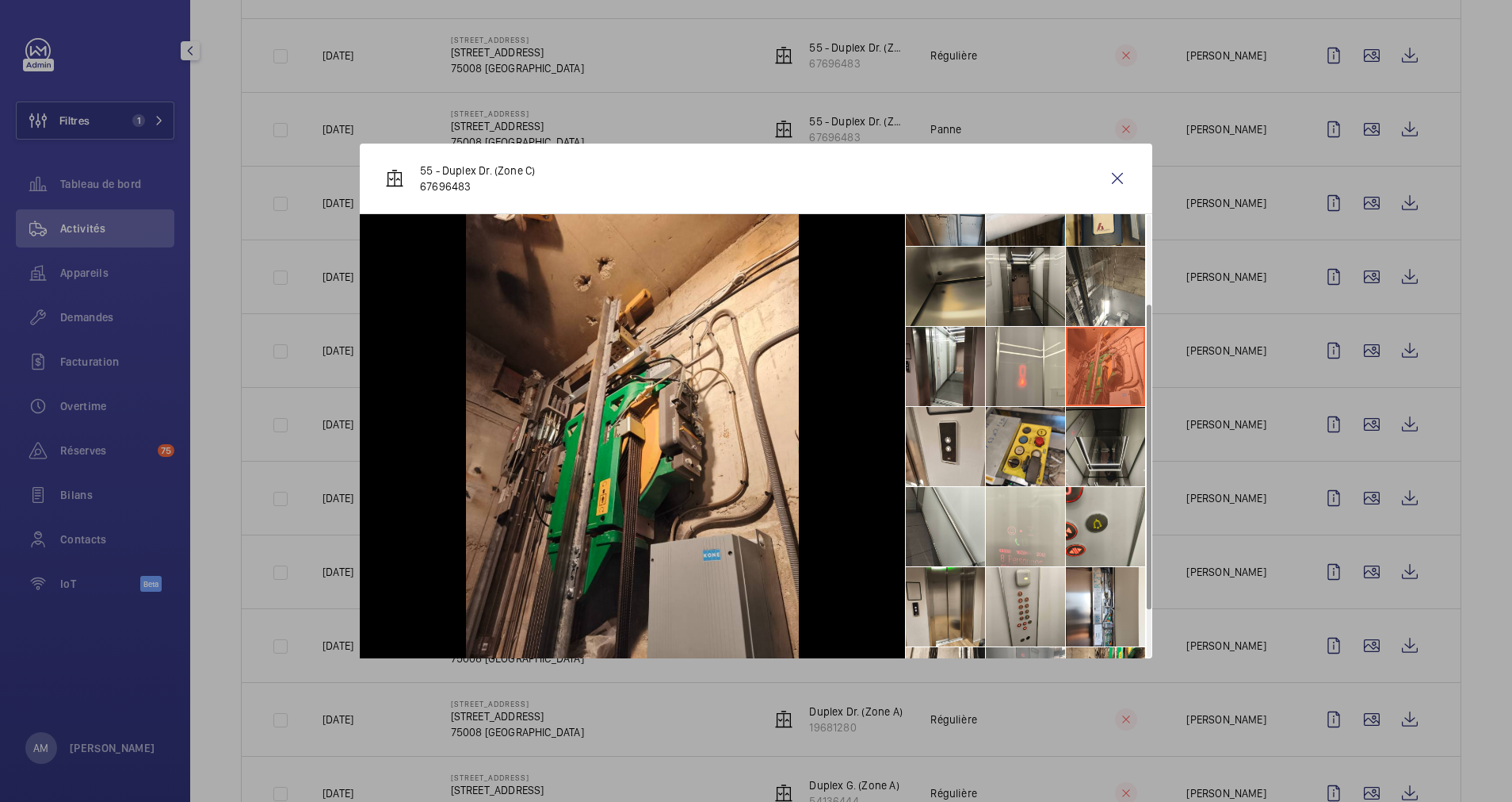
scroll to position [78, 0]
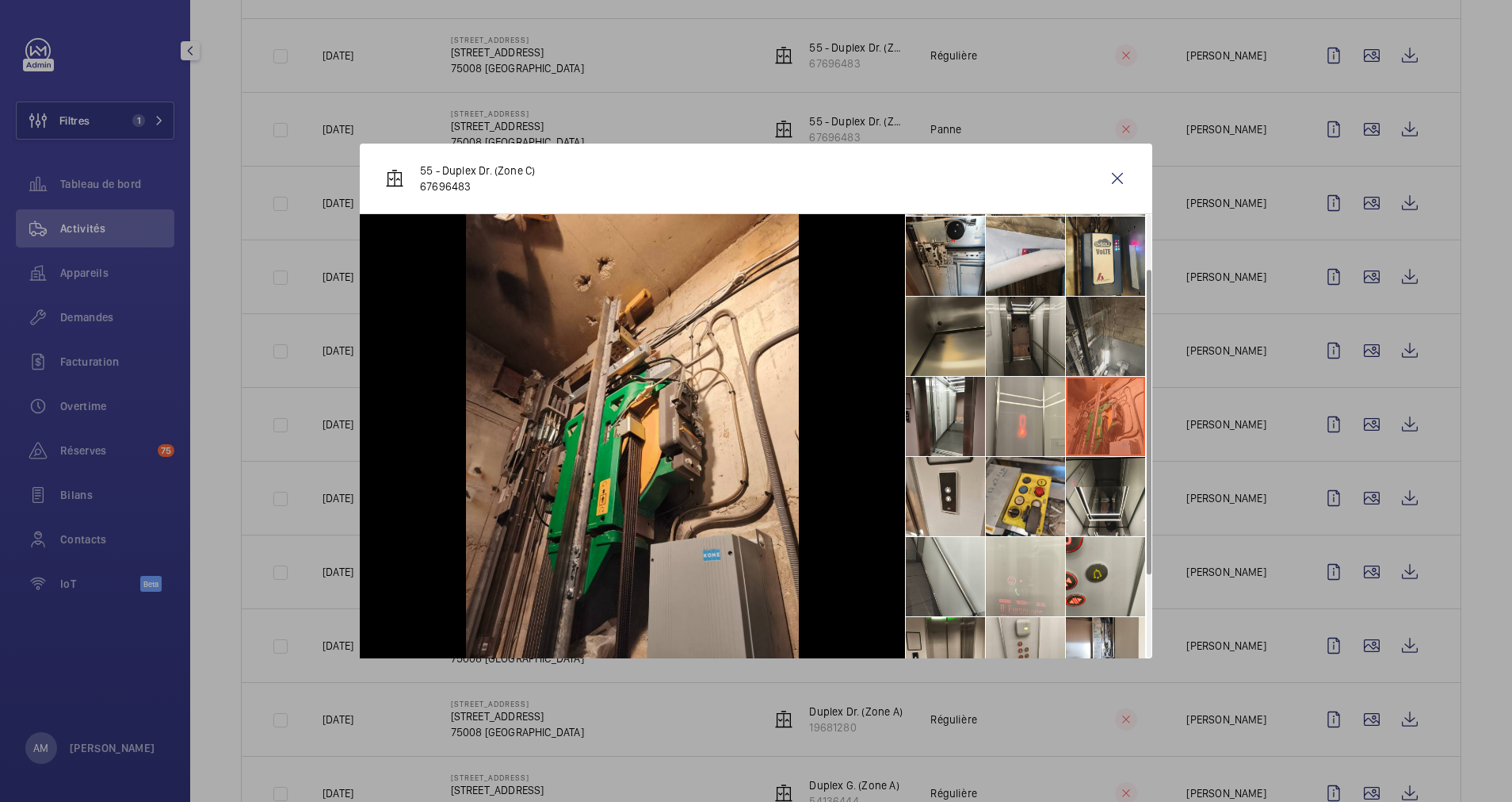
click at [1105, 344] on li at bounding box center [1105, 336] width 79 height 79
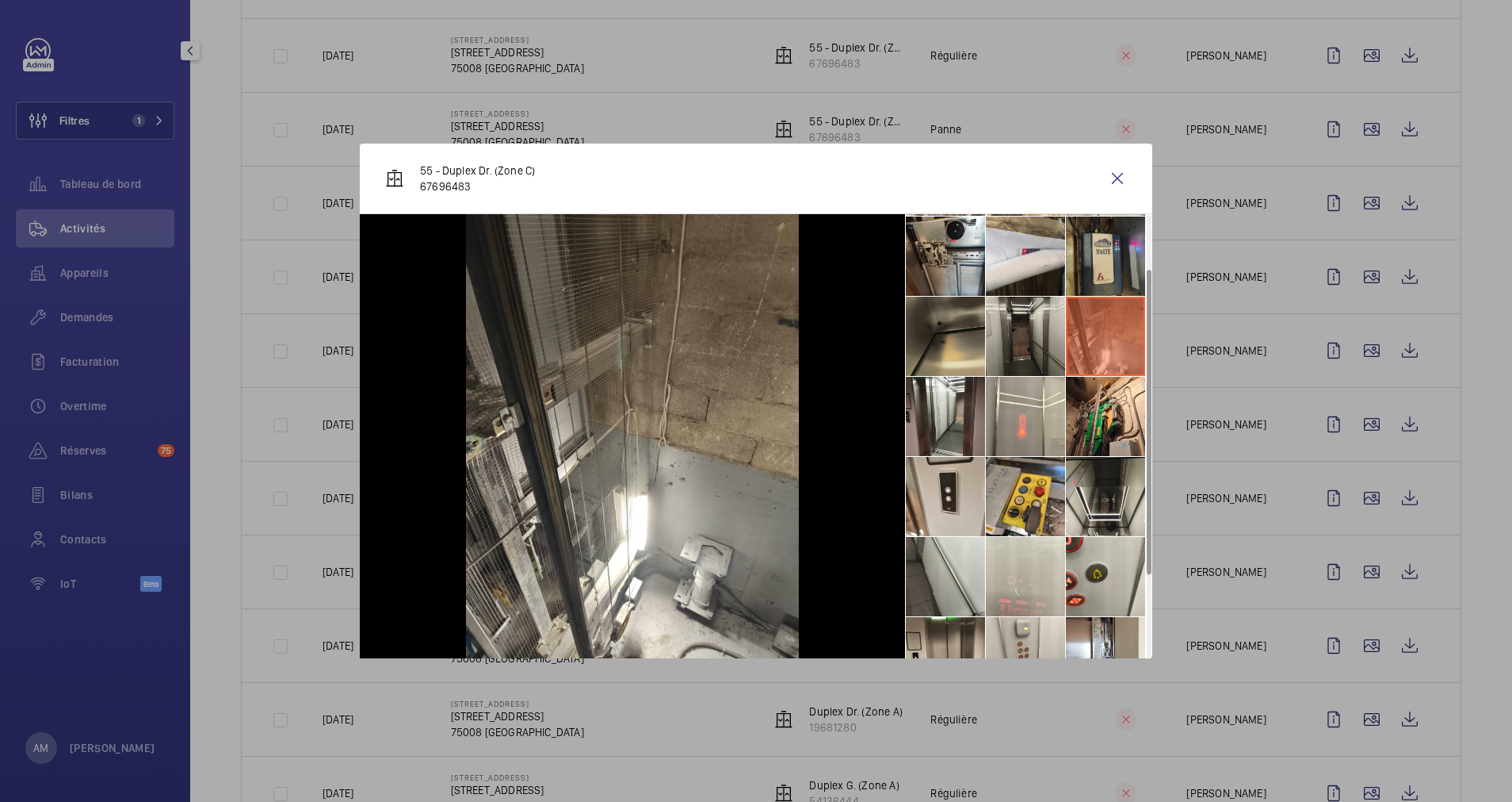
click at [1112, 266] on li at bounding box center [1105, 256] width 79 height 79
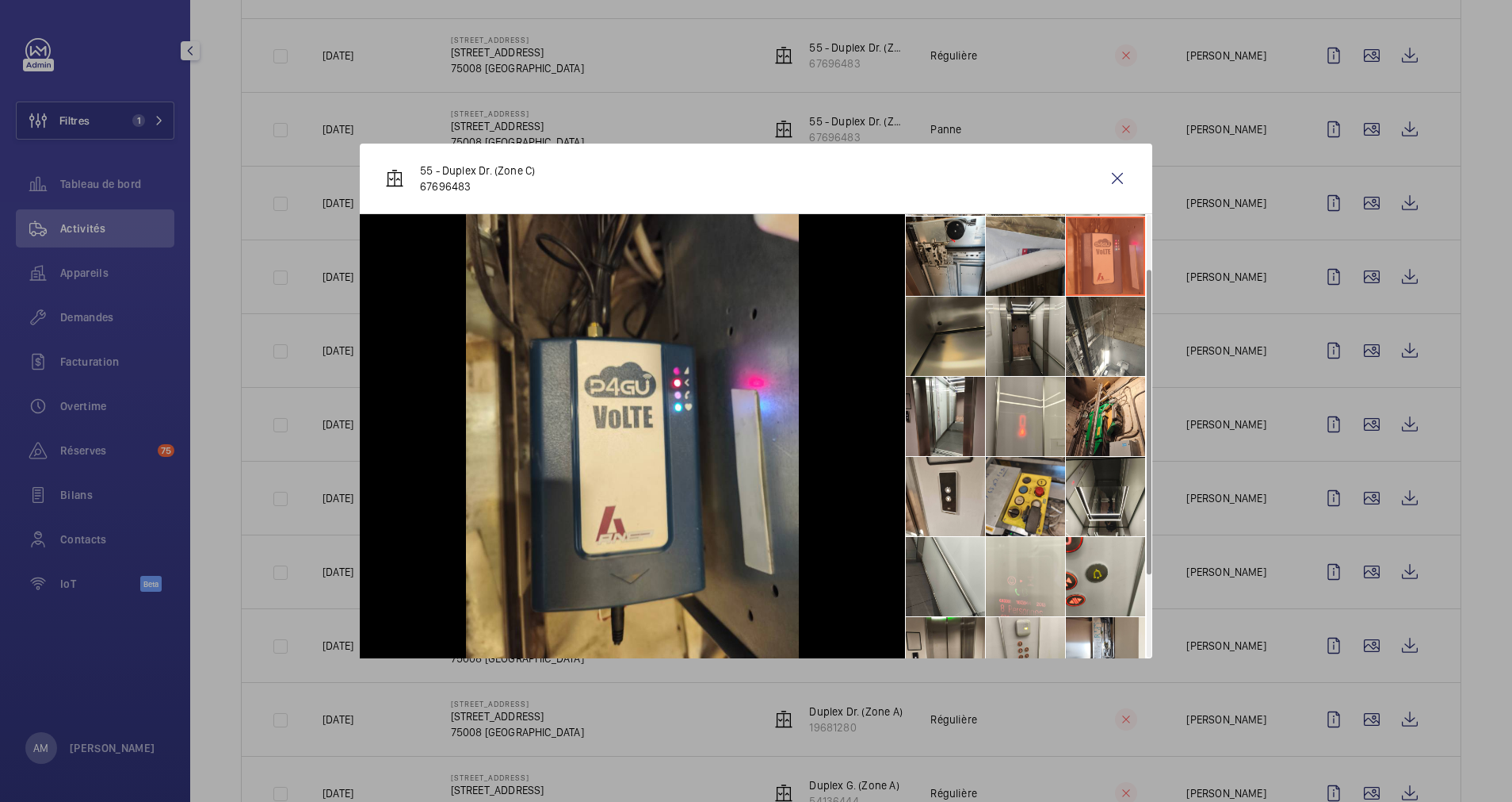
click at [1018, 263] on li at bounding box center [1025, 256] width 79 height 79
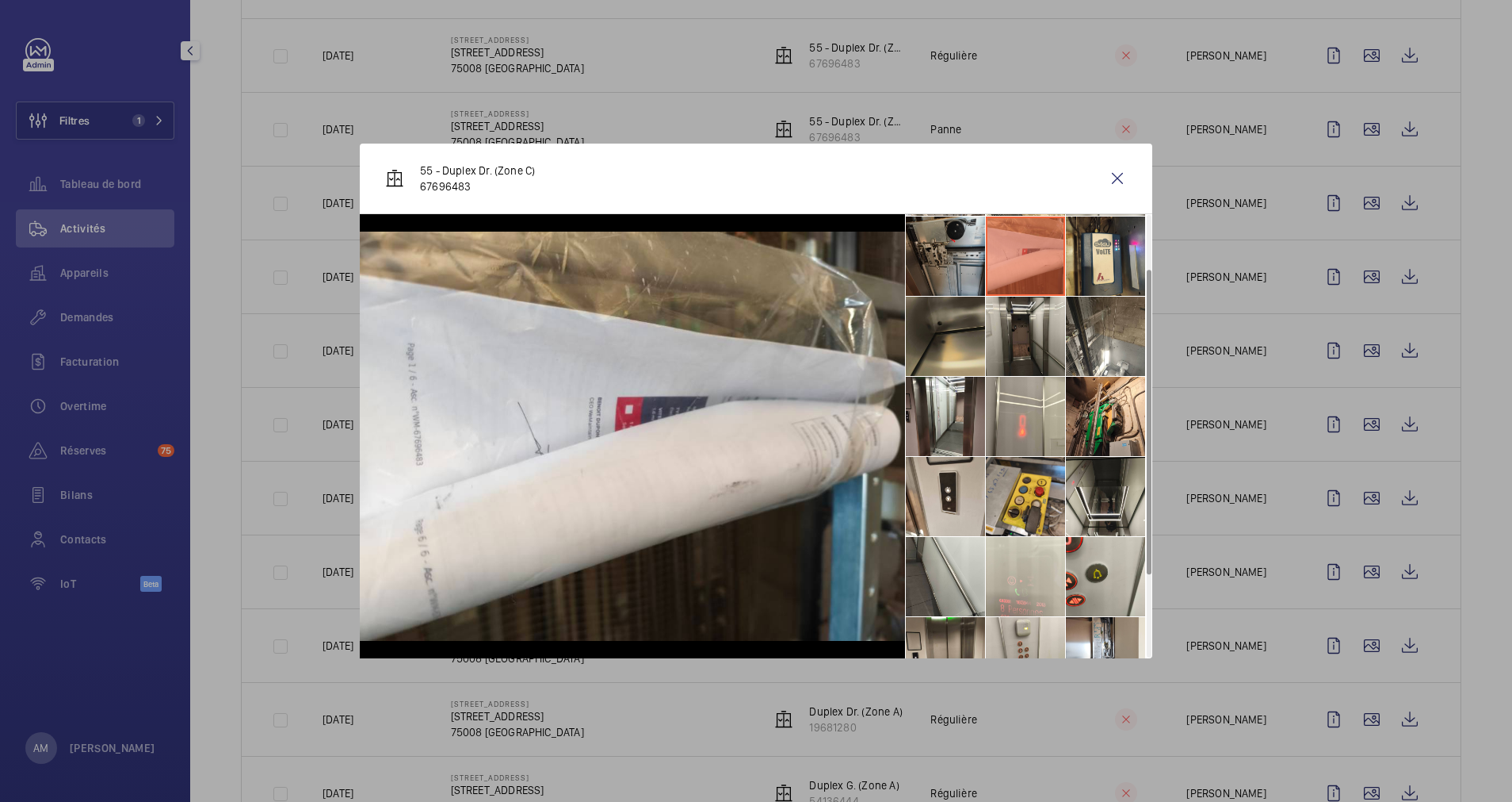
click at [943, 254] on li at bounding box center [945, 256] width 79 height 79
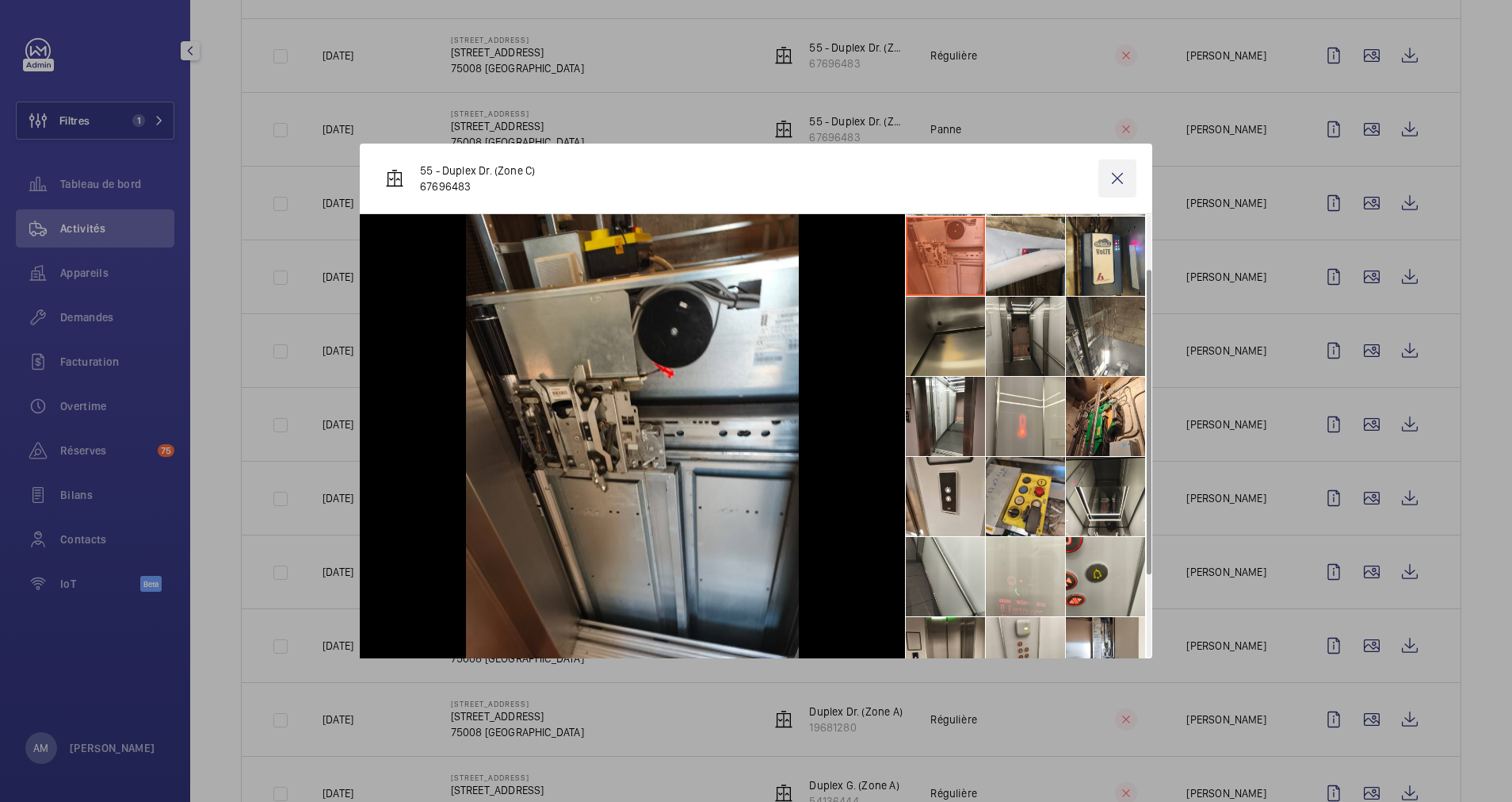
click at [1114, 172] on wm-front-icon-button at bounding box center [1117, 179] width 38 height 38
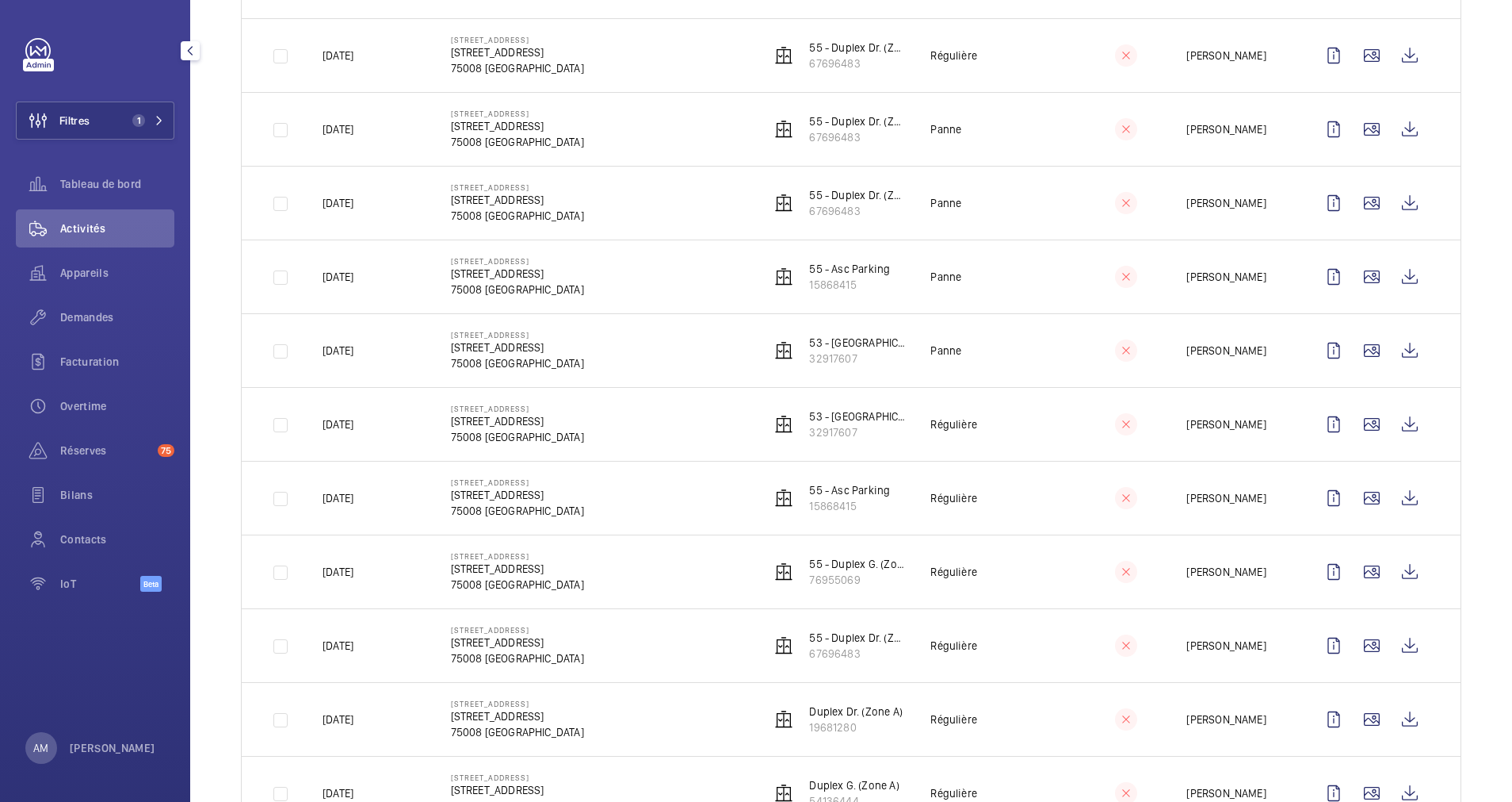
scroll to position [714, 0]
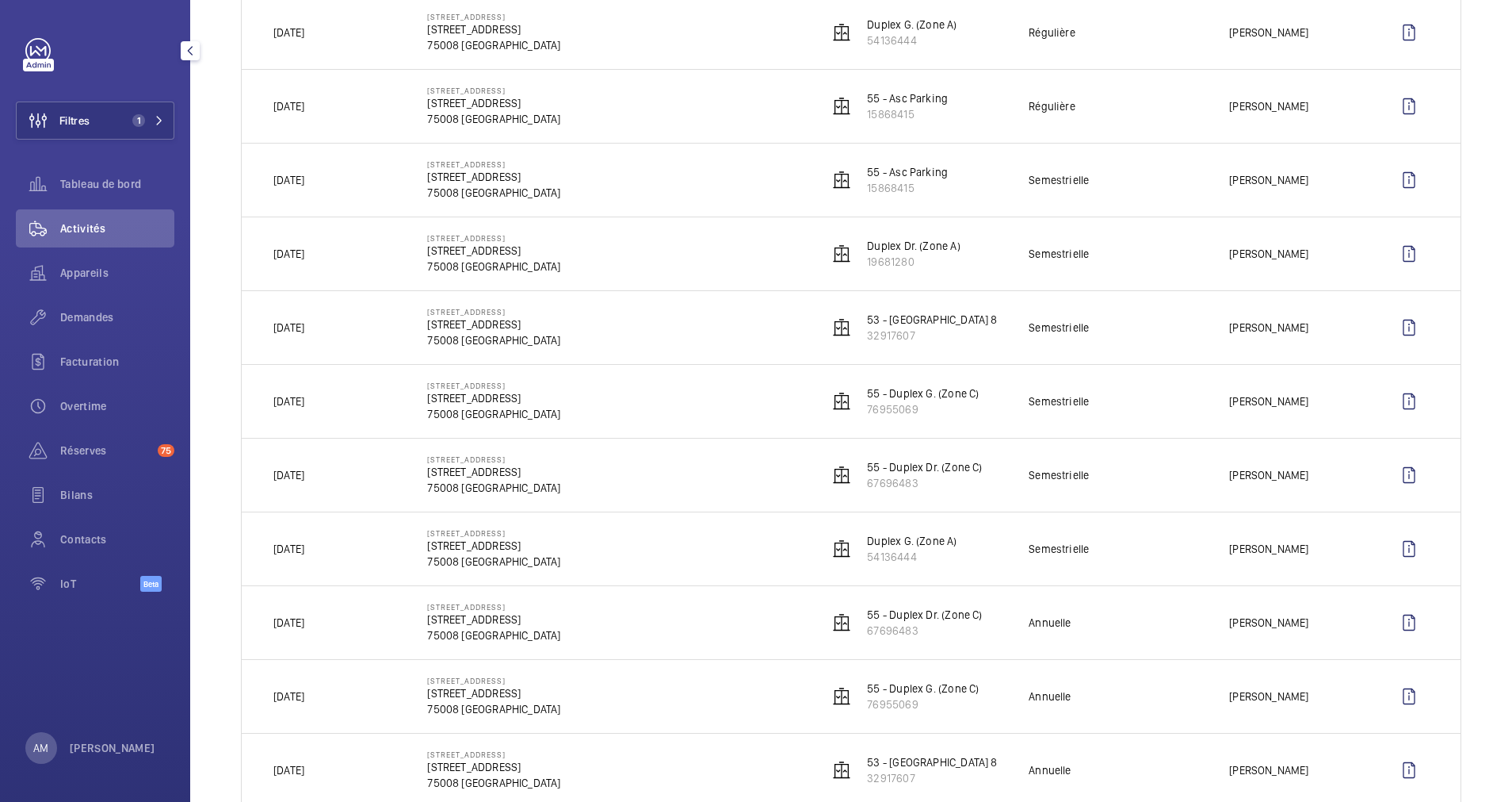
scroll to position [873, 0]
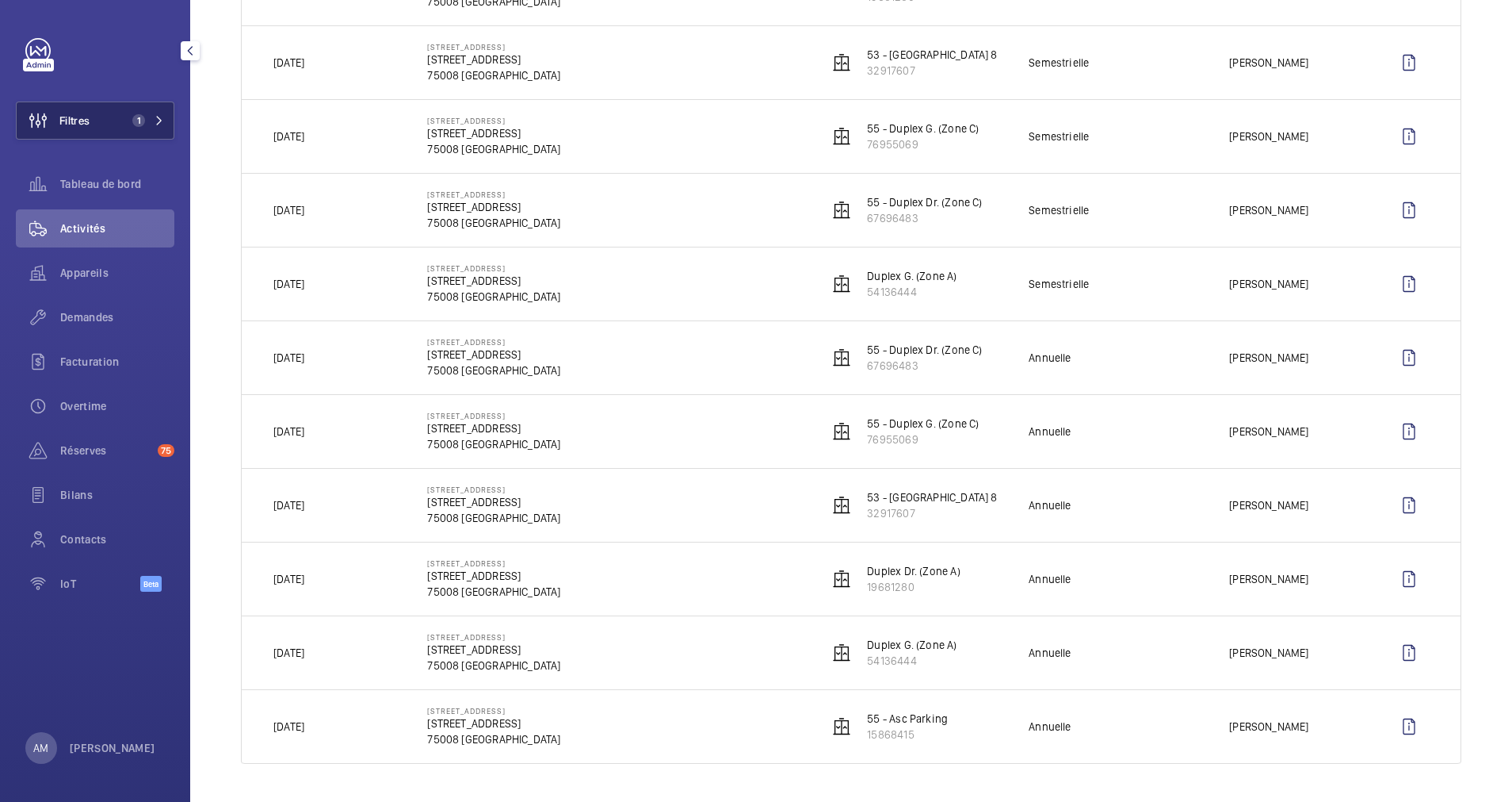
click at [157, 112] on button "Filtres 1" at bounding box center [95, 120] width 159 height 38
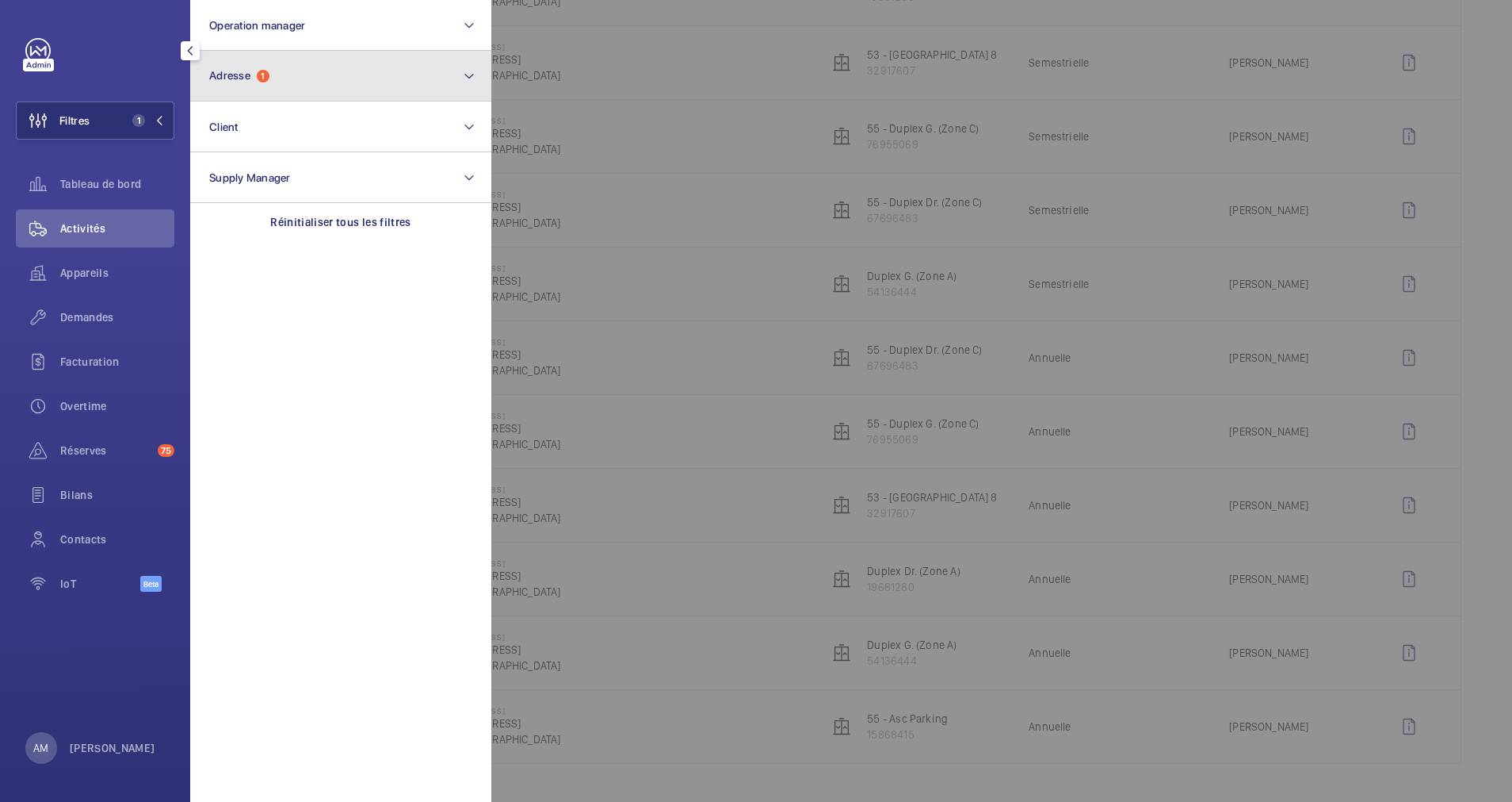
click at [269, 73] on span "1" at bounding box center [262, 75] width 12 height 12
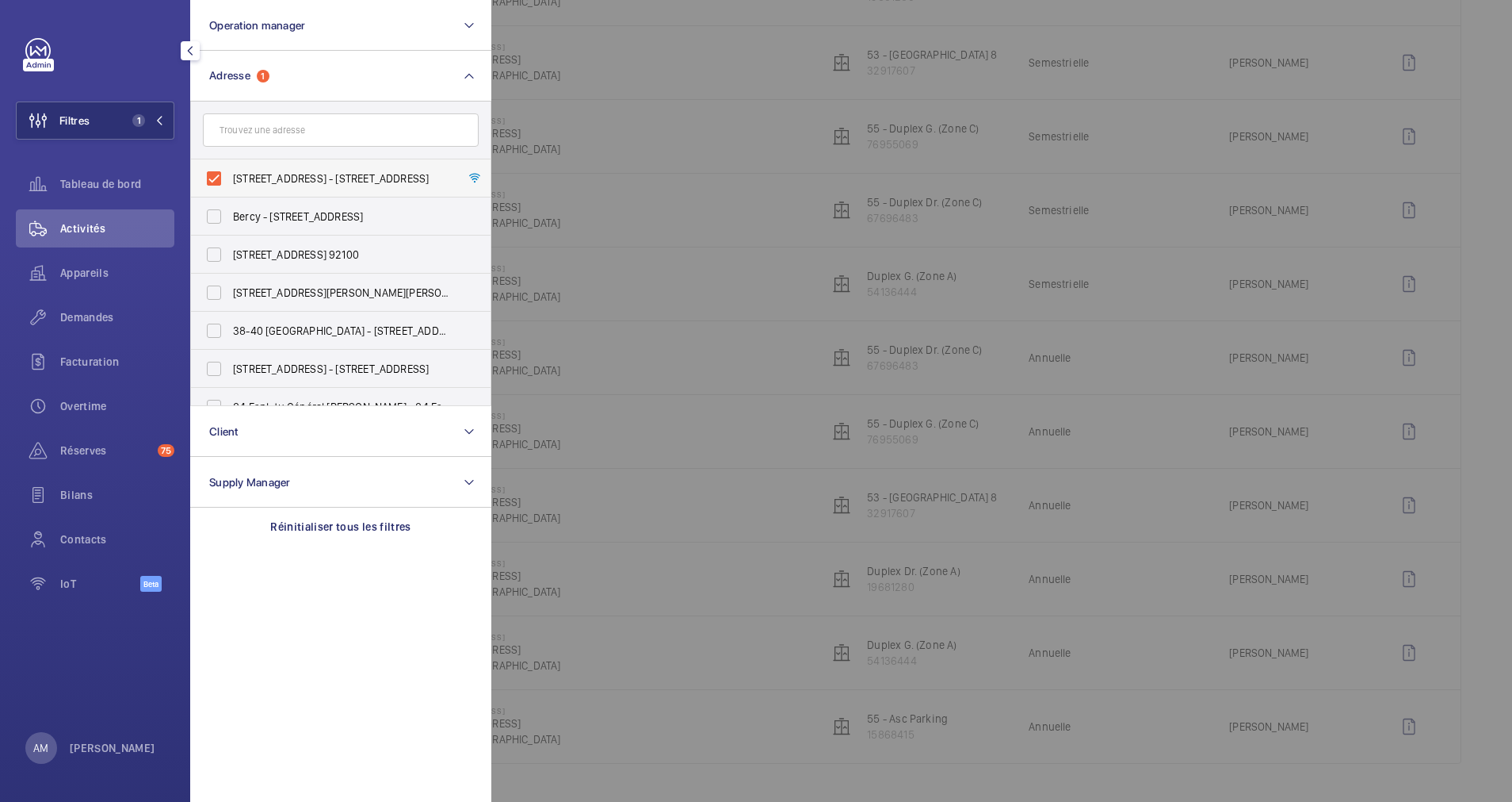
click at [215, 173] on label "[STREET_ADDRESS] - [STREET_ADDRESS]" at bounding box center [328, 179] width 275 height 38
click at [215, 173] on input "[STREET_ADDRESS] - [STREET_ADDRESS]" at bounding box center [214, 179] width 32 height 32
checkbox input "false"
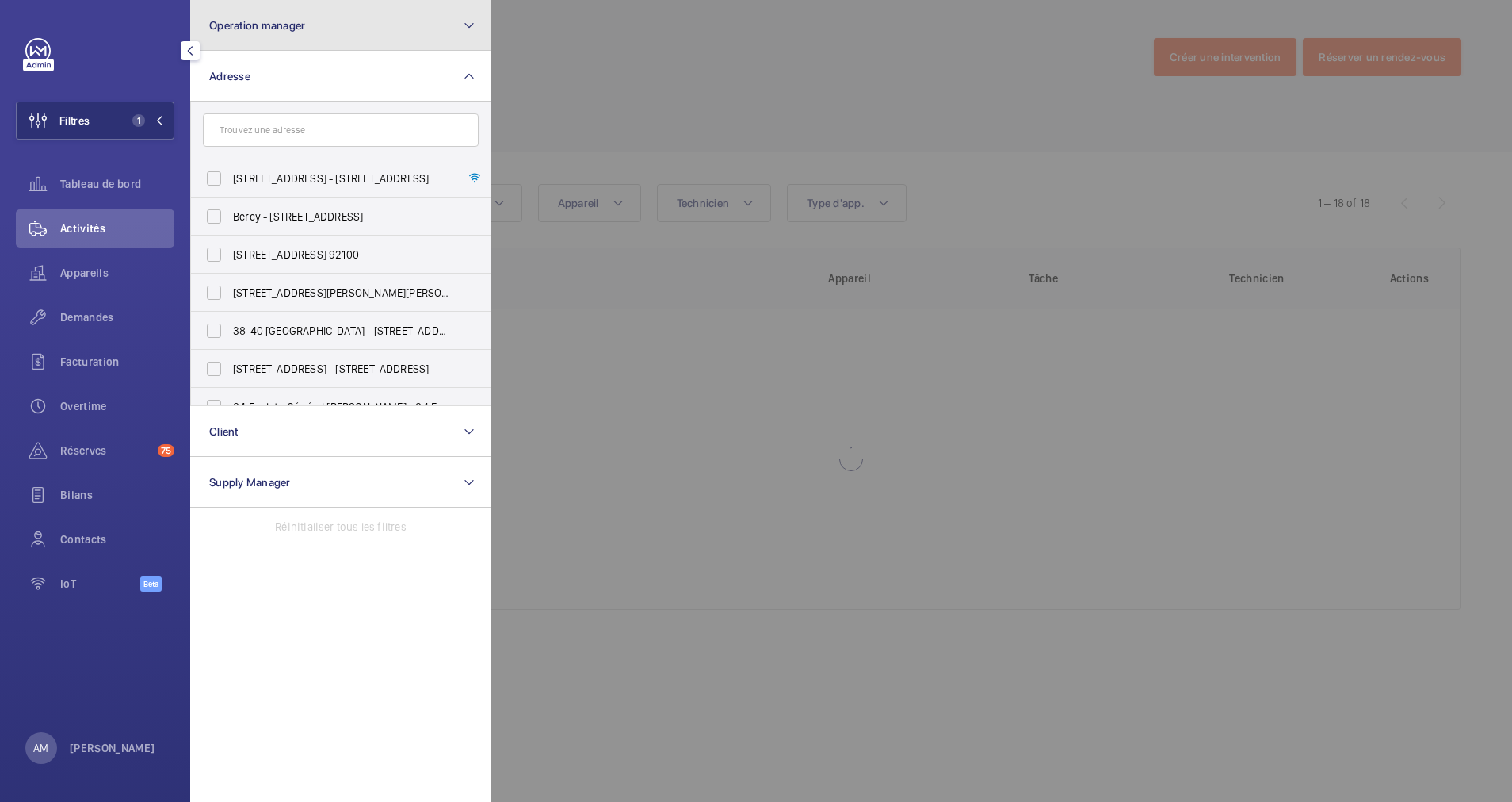
click at [353, 30] on button "Operation manager" at bounding box center [340, 25] width 301 height 51
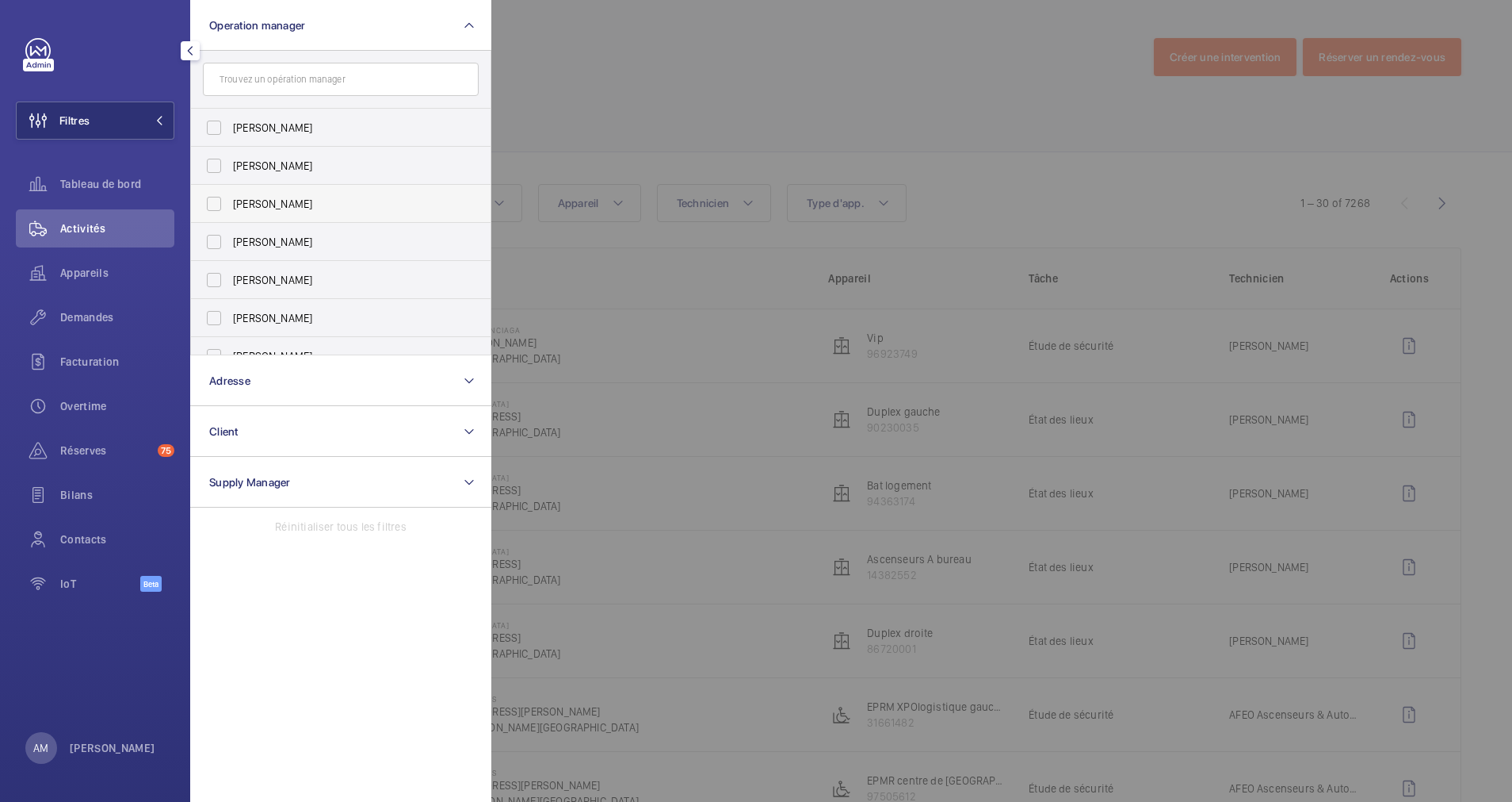
click at [213, 202] on label "[PERSON_NAME]" at bounding box center [328, 203] width 275 height 38
click at [213, 202] on input "[PERSON_NAME]" at bounding box center [214, 204] width 32 height 32
checkbox input "true"
click at [697, 127] on div at bounding box center [1247, 401] width 1512 height 802
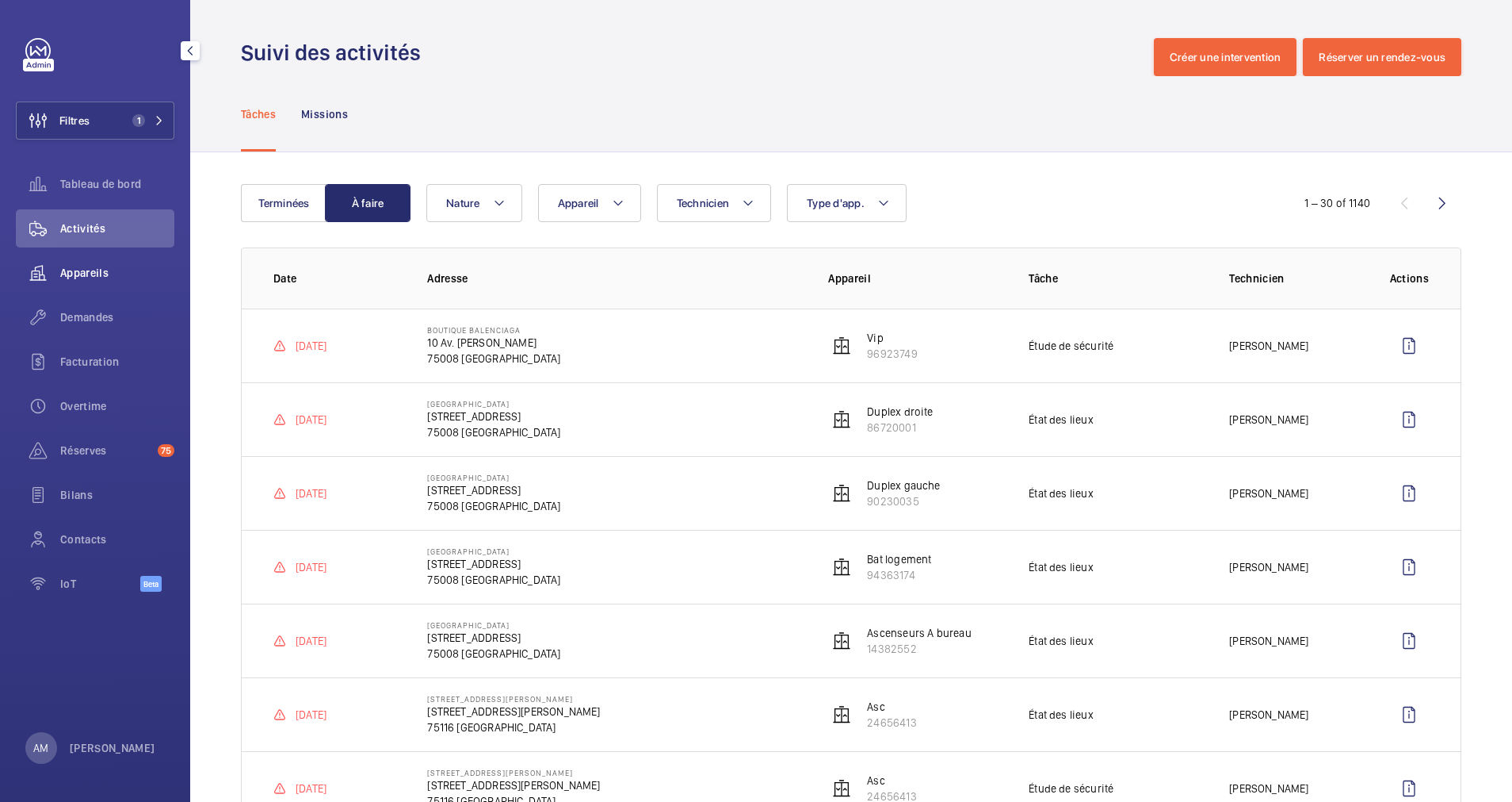
click at [80, 270] on span "Appareils" at bounding box center [117, 273] width 114 height 16
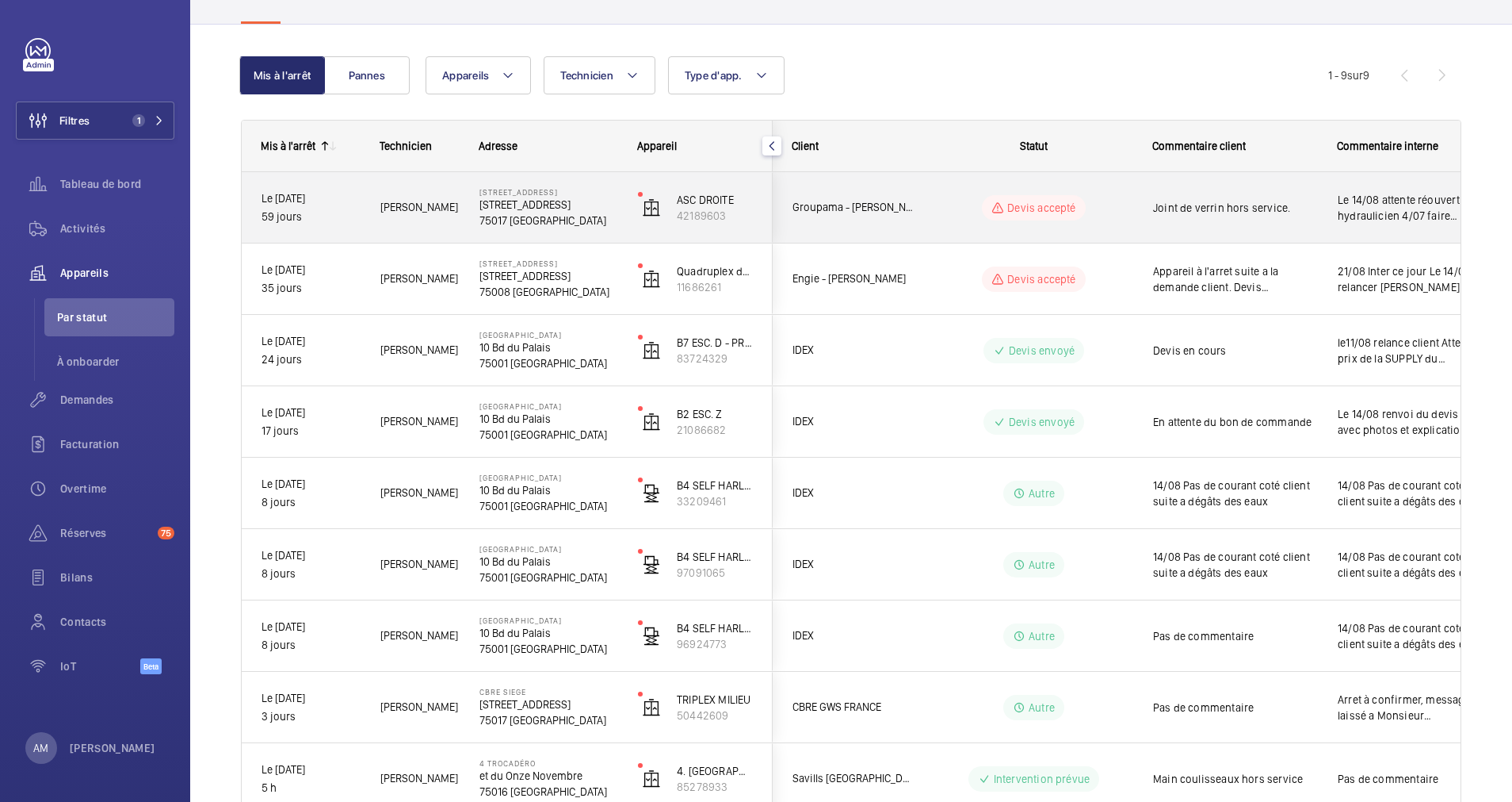
scroll to position [225, 0]
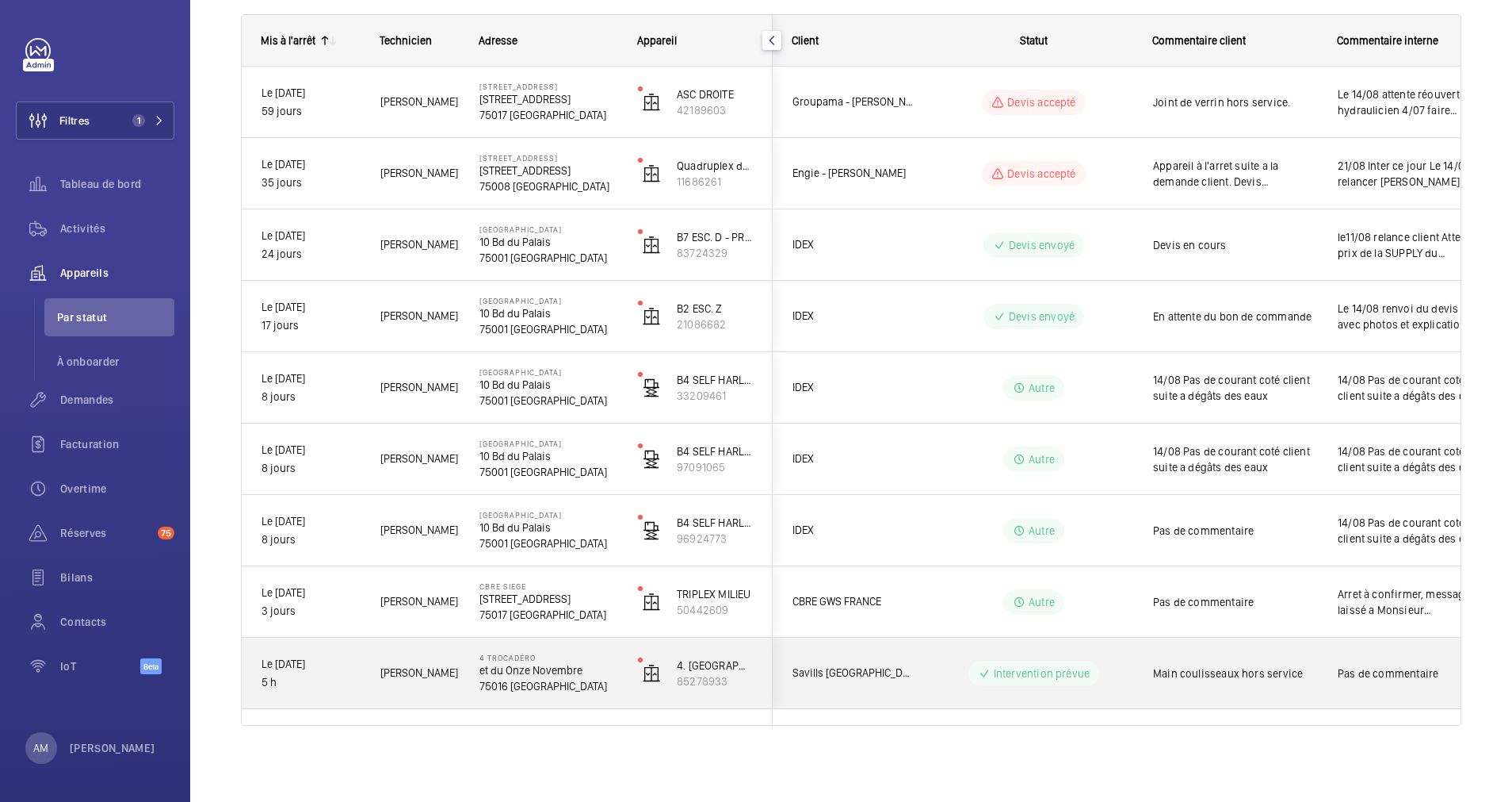
click at [1154, 666] on span "Main coulisseaux hors service" at bounding box center [1235, 673] width 164 height 16
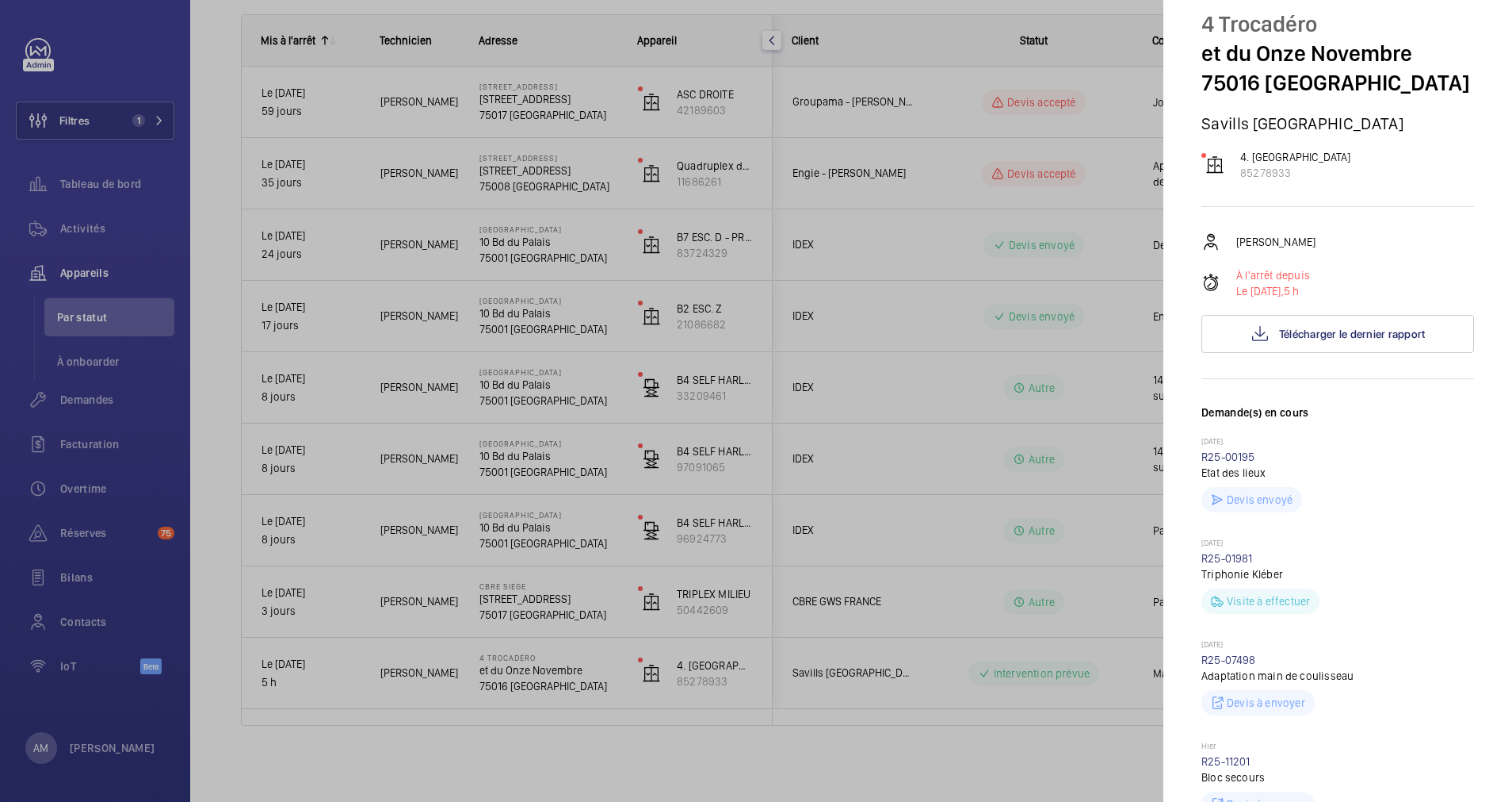
scroll to position [0, 0]
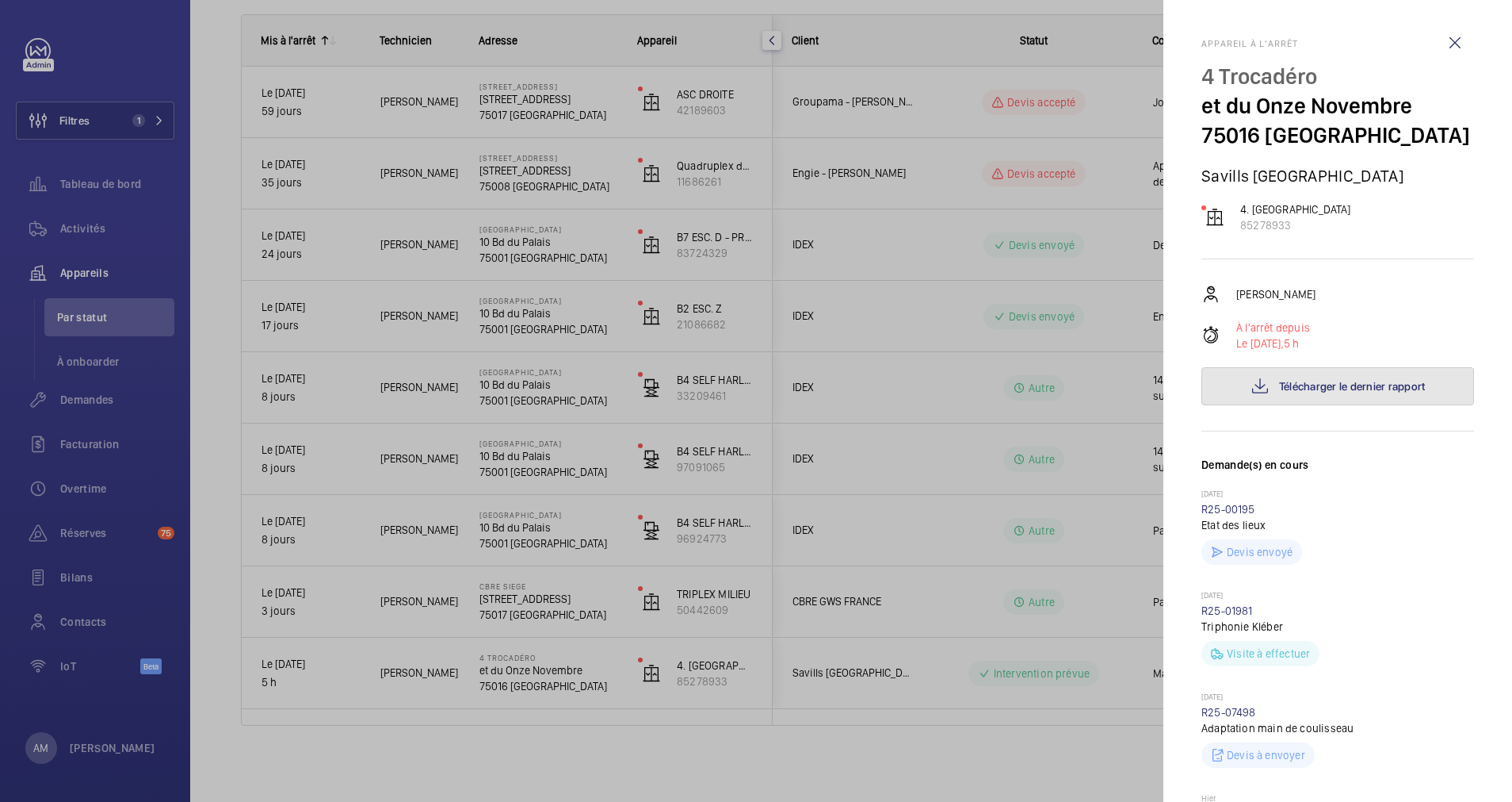
click at [1328, 386] on span "Télécharger le dernier rapport" at bounding box center [1352, 385] width 147 height 12
click at [1436, 42] on wm-front-icon-button at bounding box center [1455, 42] width 38 height 38
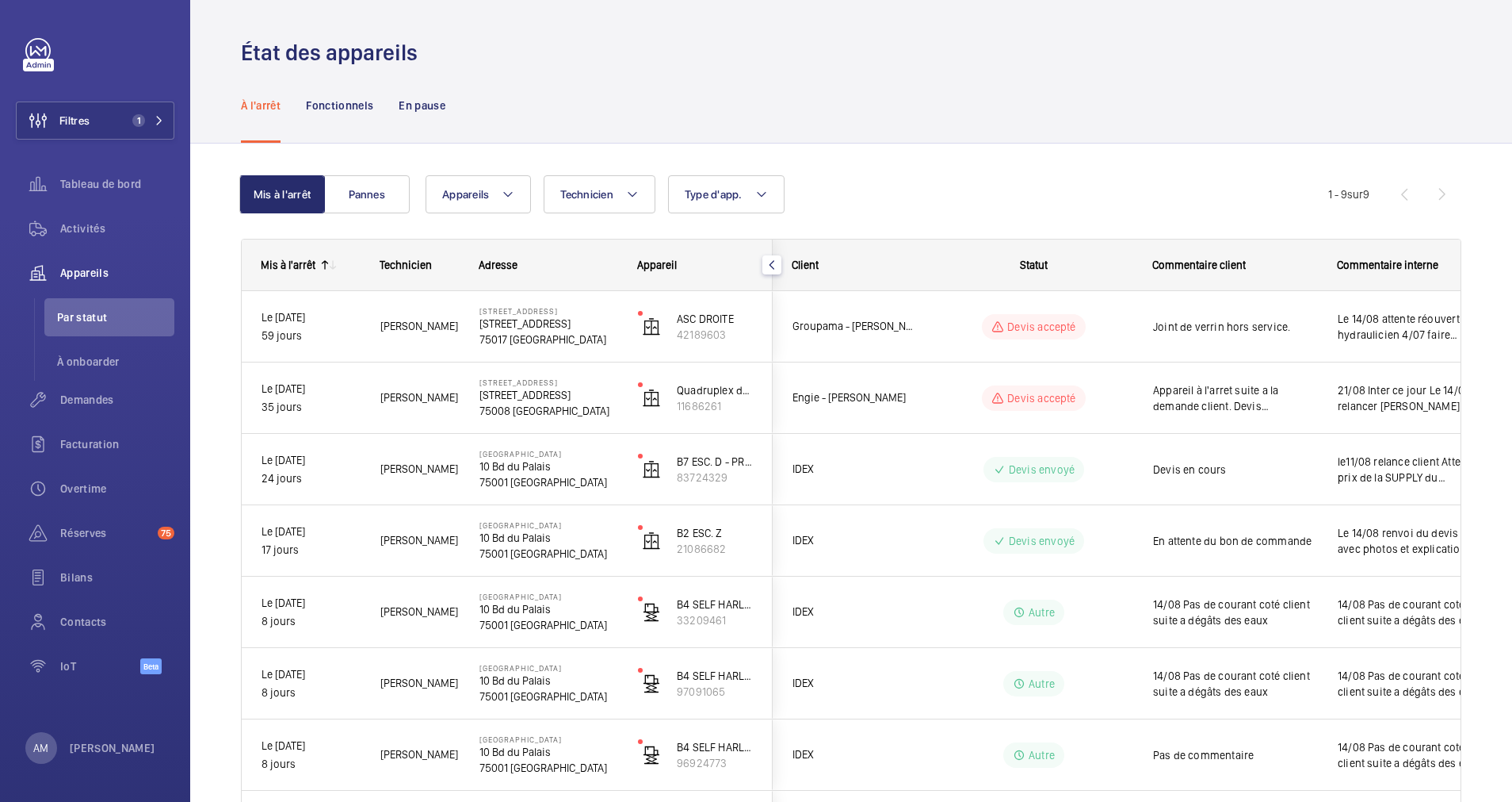
scroll to position [118, 0]
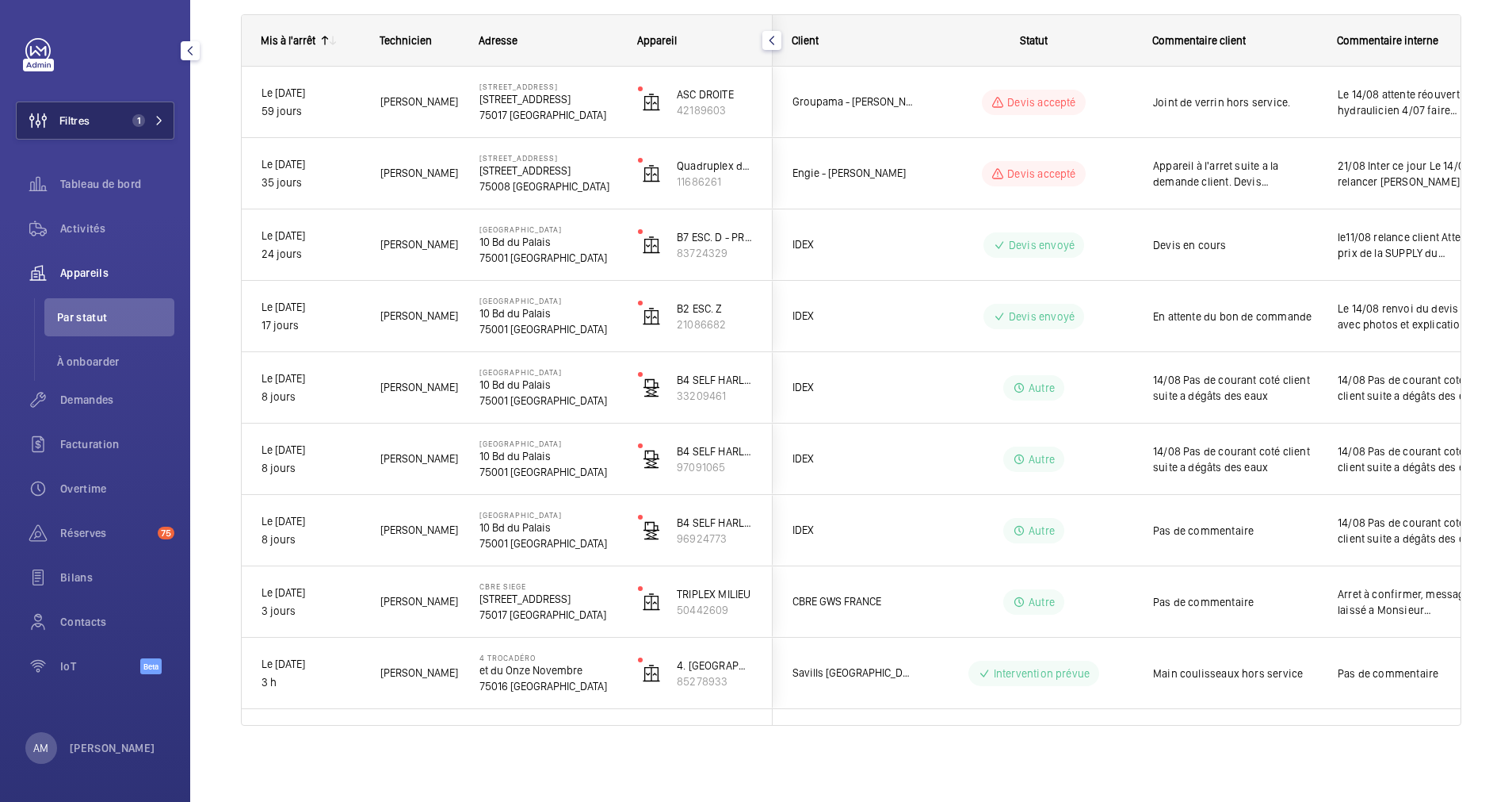
click at [130, 111] on button "Filtres 1" at bounding box center [95, 120] width 159 height 38
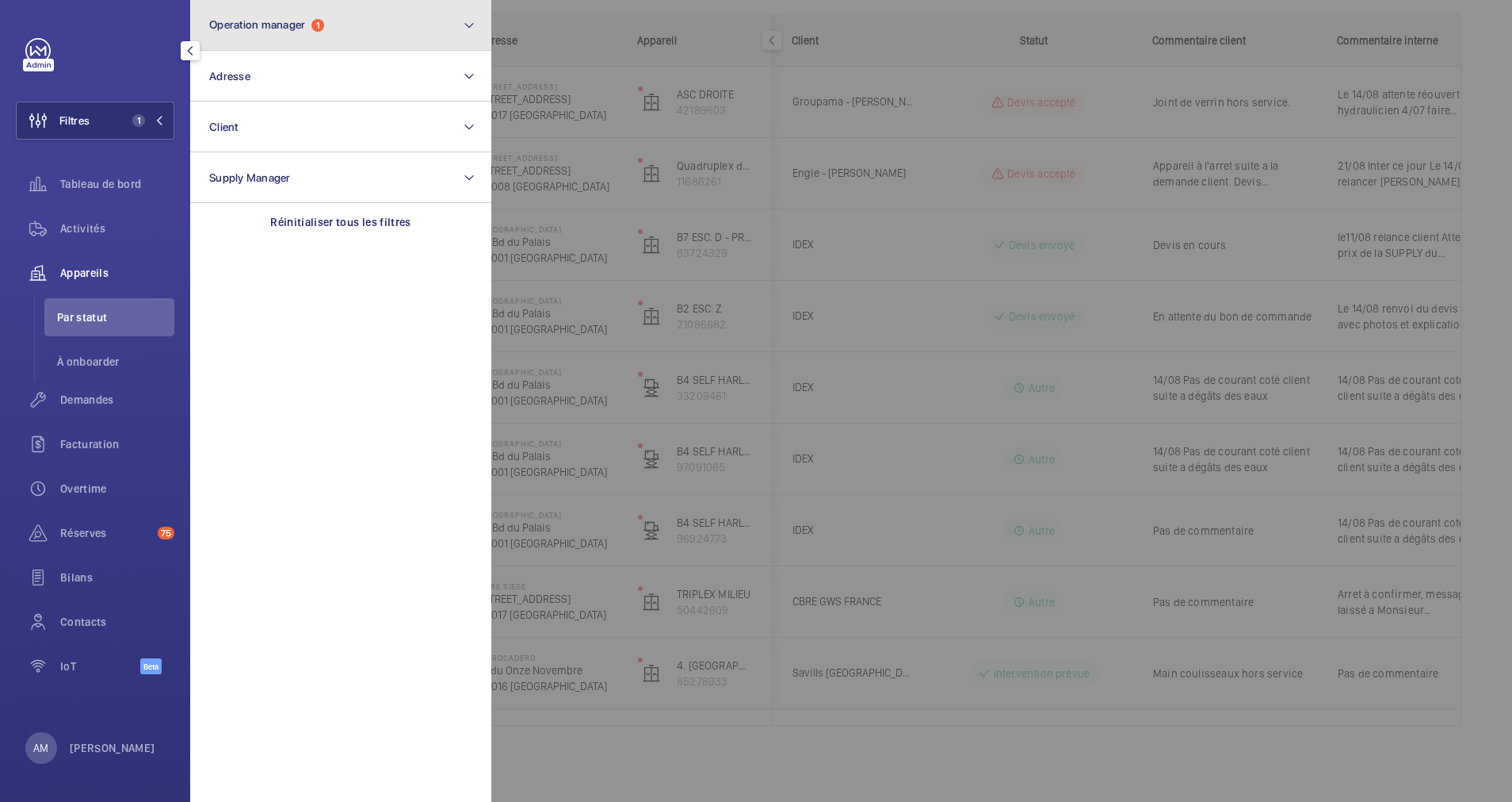
click at [401, 29] on button "Operation manager 1" at bounding box center [340, 25] width 301 height 51
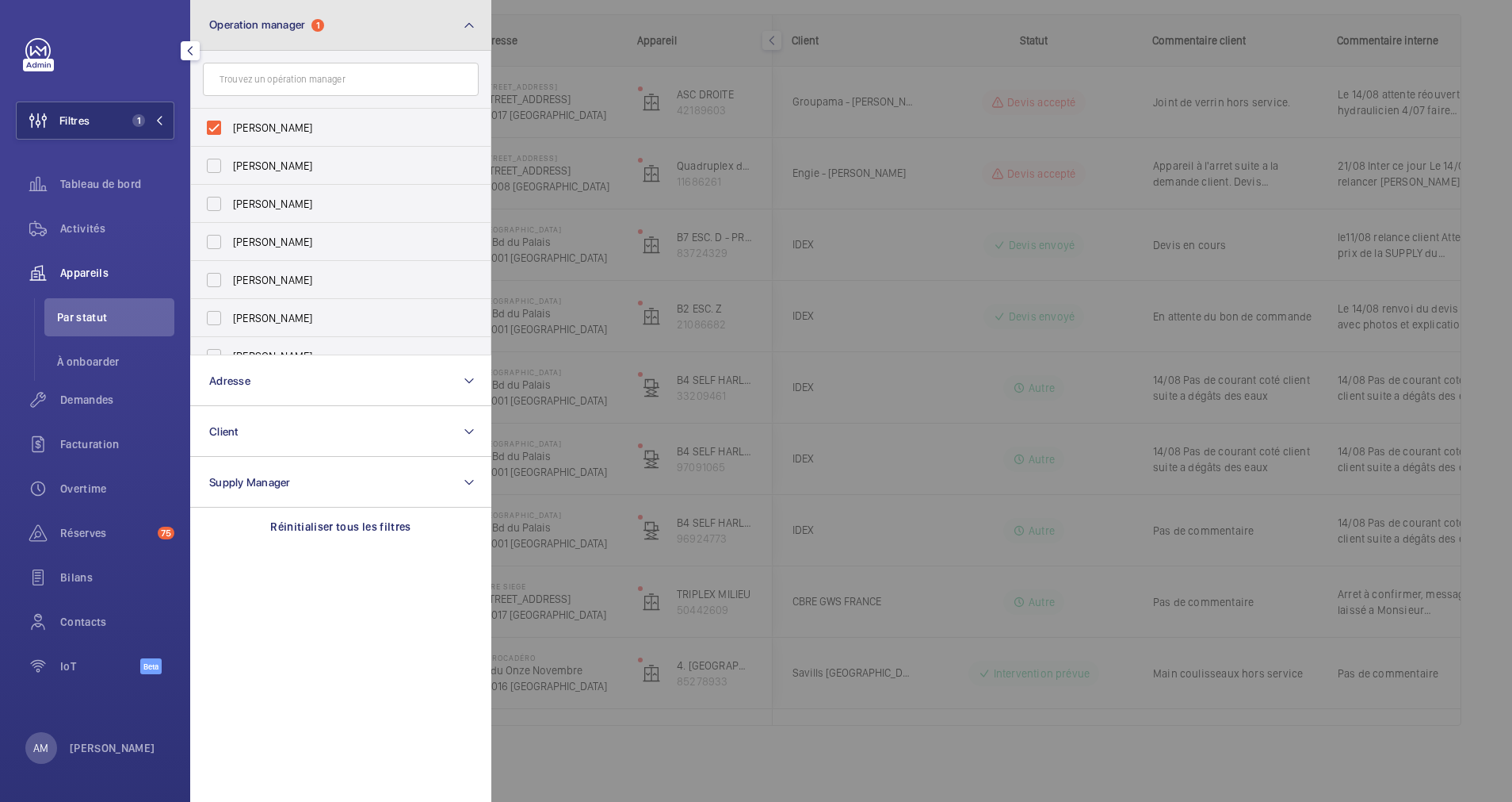
click at [414, 38] on button "Operation manager 1" at bounding box center [340, 25] width 301 height 51
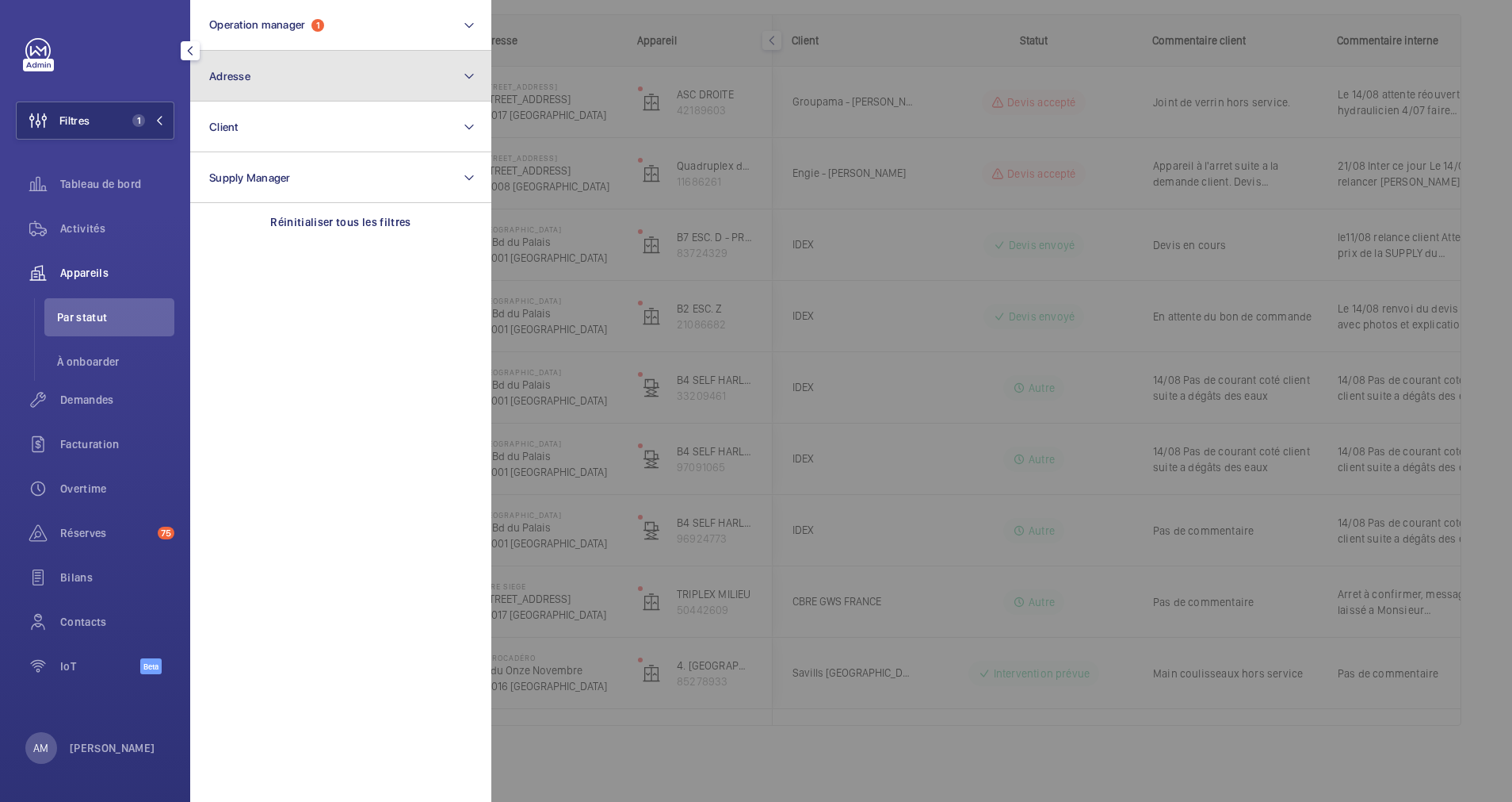
click at [353, 78] on button "Adresse" at bounding box center [340, 76] width 301 height 51
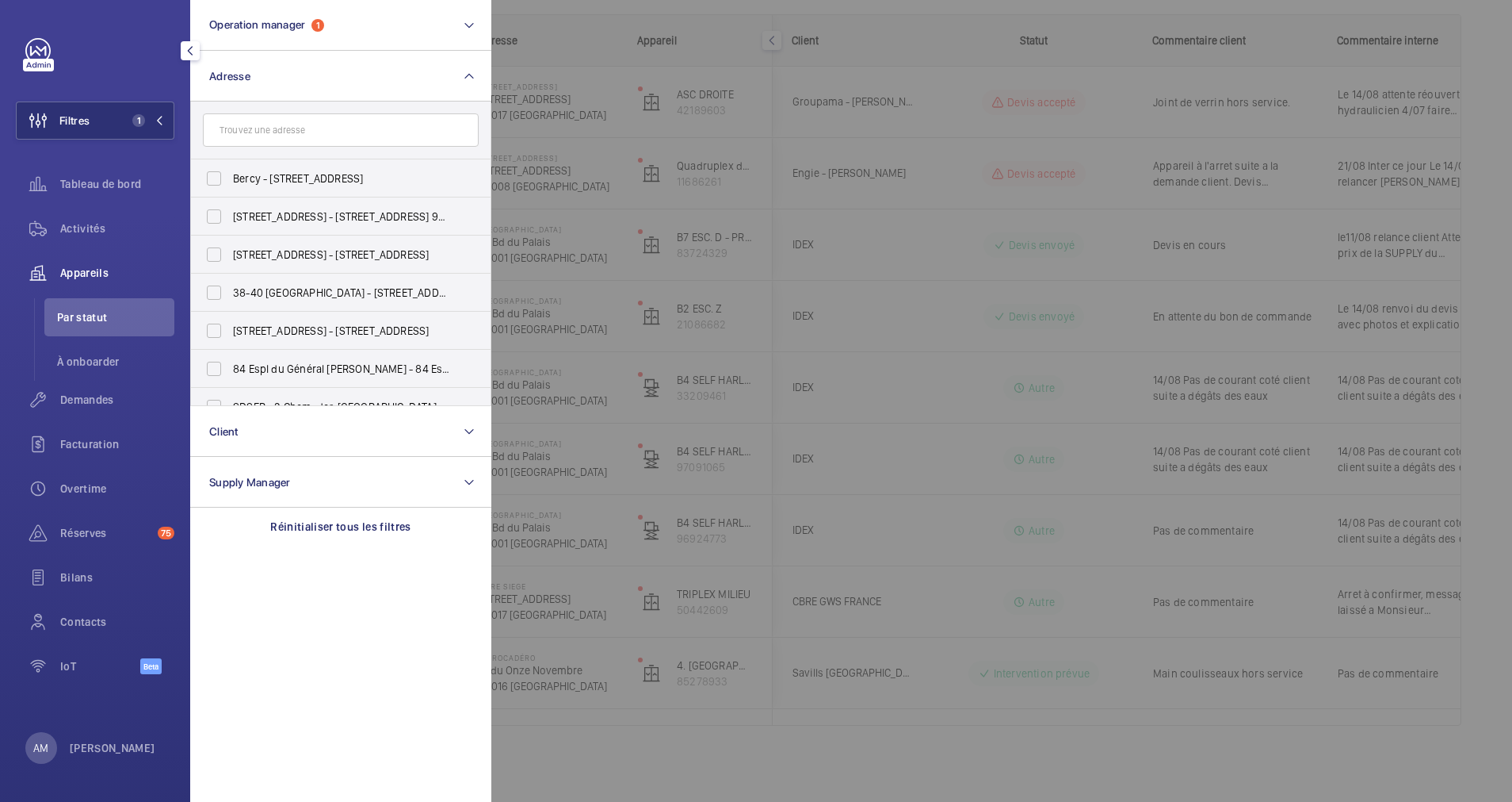
click at [319, 135] on input "text" at bounding box center [340, 130] width 275 height 33
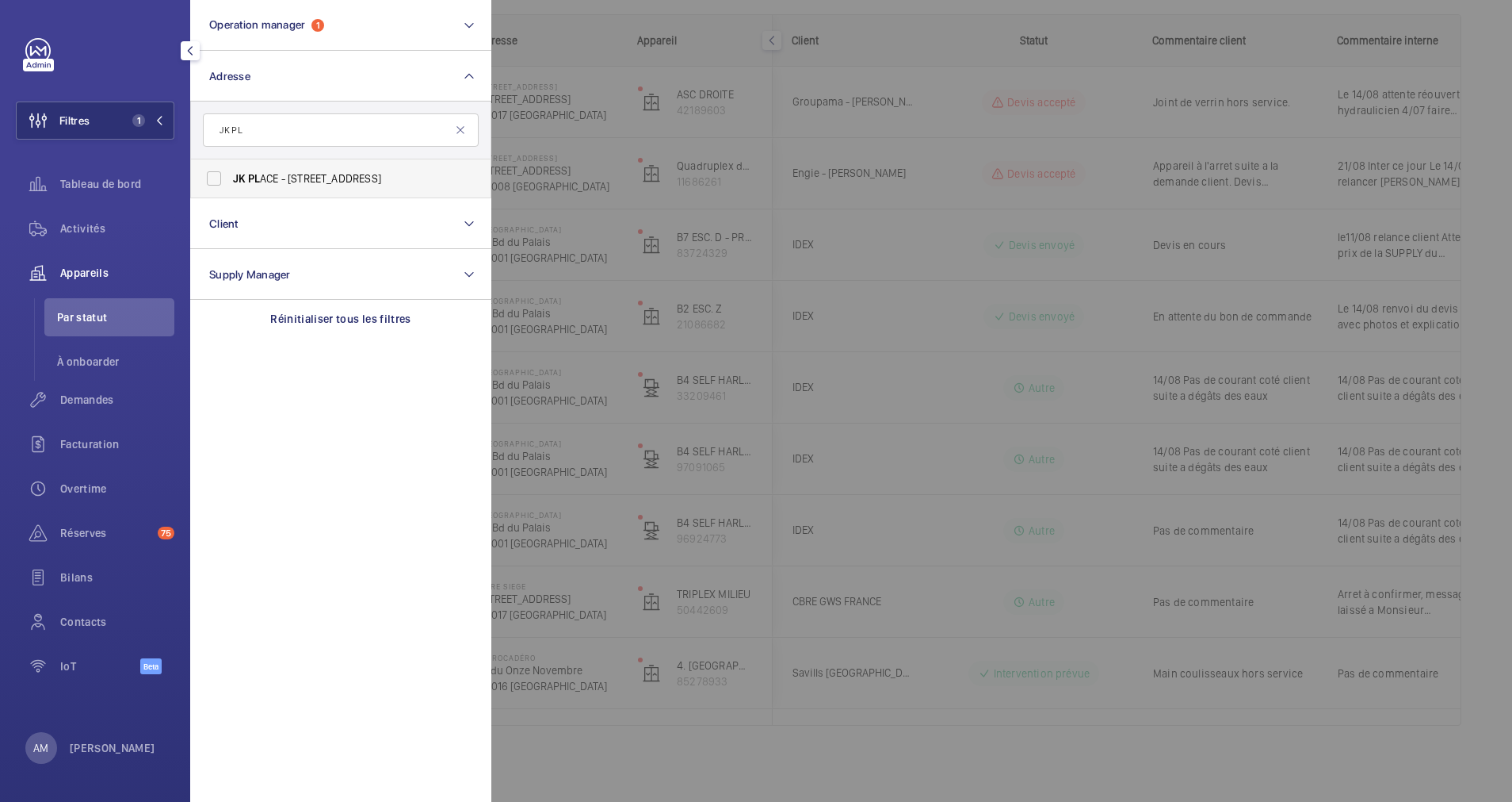
type input "JK PL"
click at [260, 167] on label "JK PL ACE - 82 Rue de Lille, PARIS 75007" at bounding box center [328, 179] width 275 height 38
click at [230, 167] on input "JK PL ACE - 82 Rue de Lille, PARIS 75007" at bounding box center [214, 179] width 32 height 32
checkbox input "true"
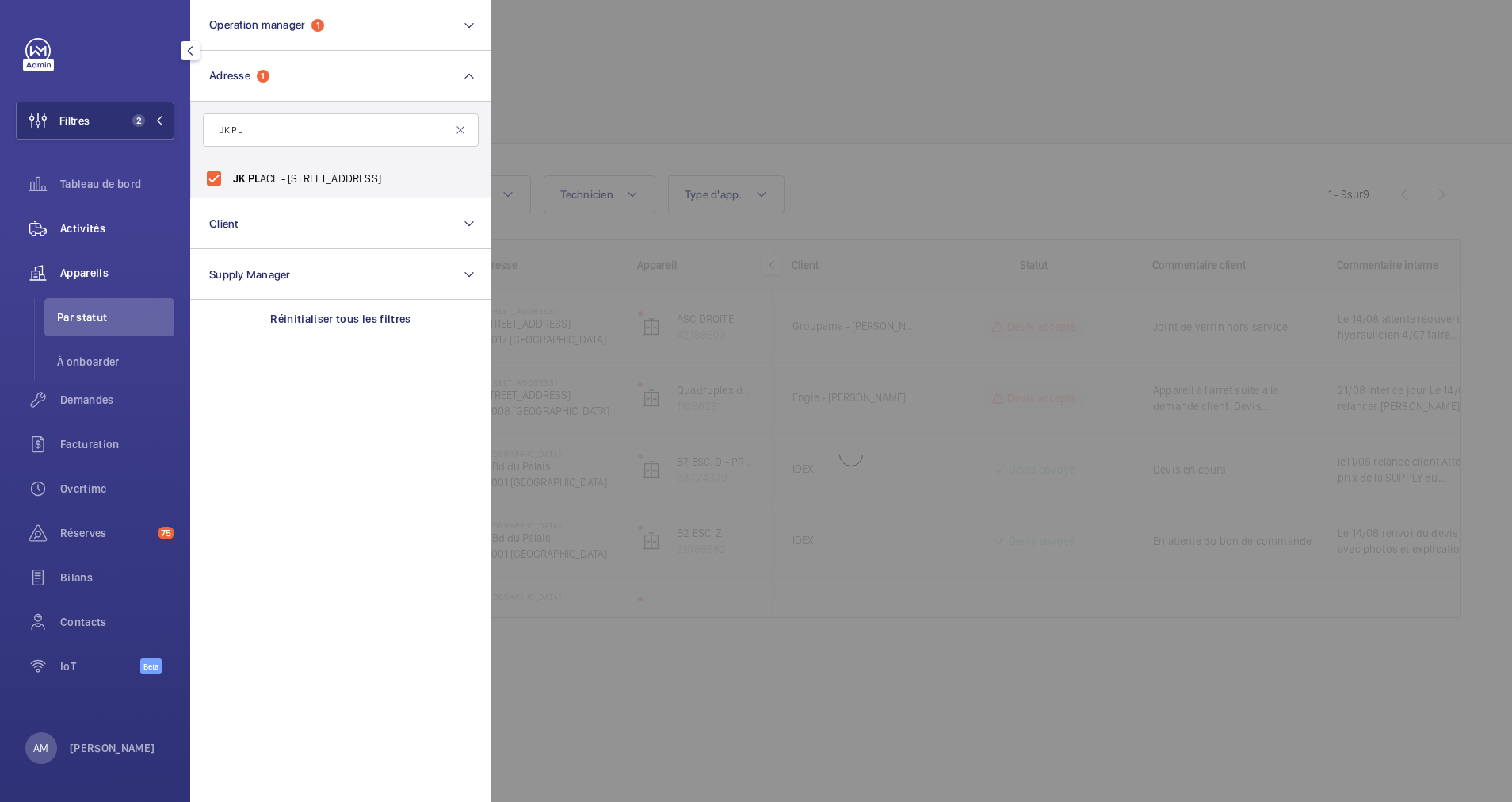
click at [74, 230] on span "Activités" at bounding box center [117, 228] width 114 height 16
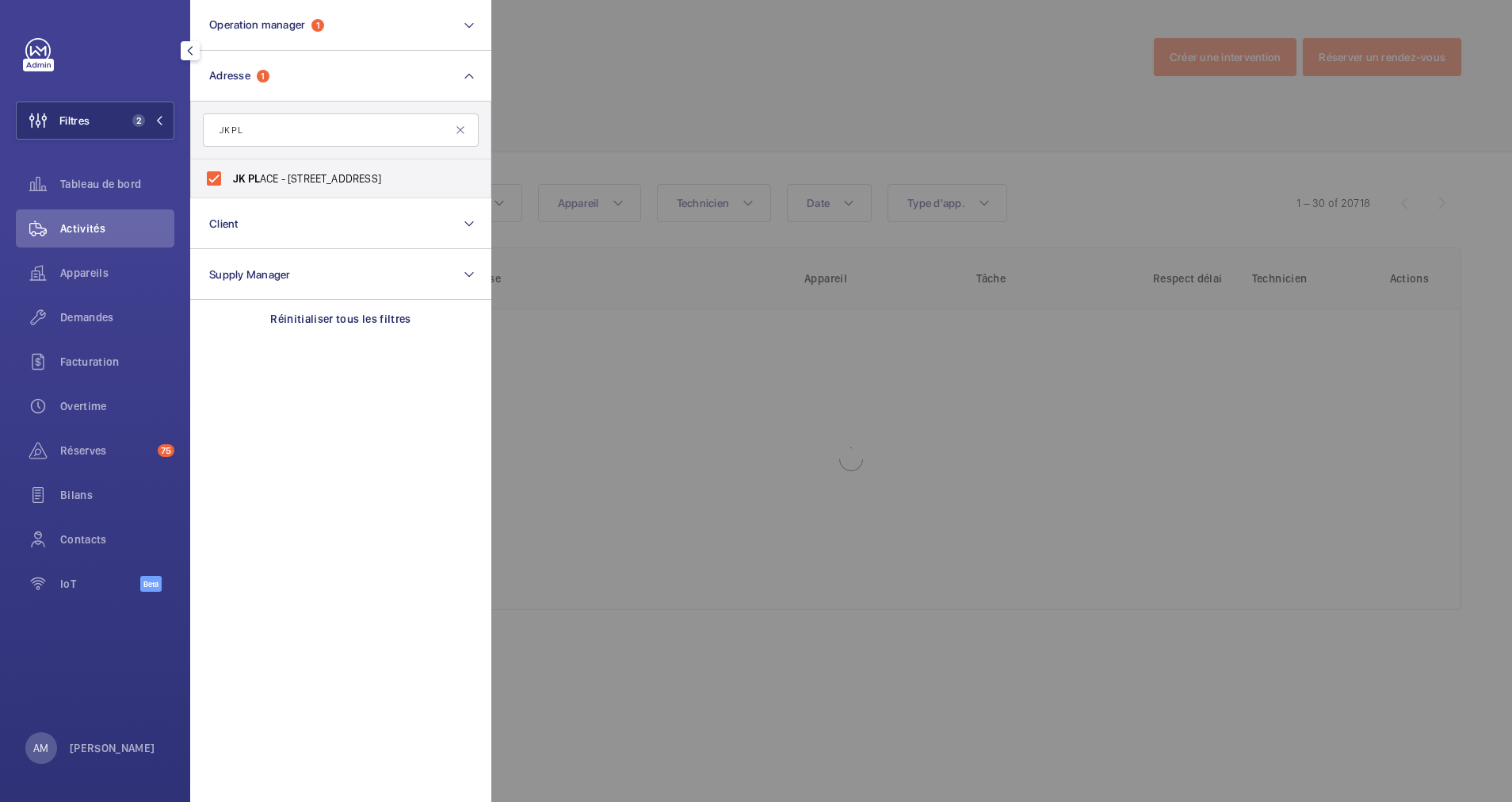
click at [741, 72] on div at bounding box center [1247, 401] width 1512 height 802
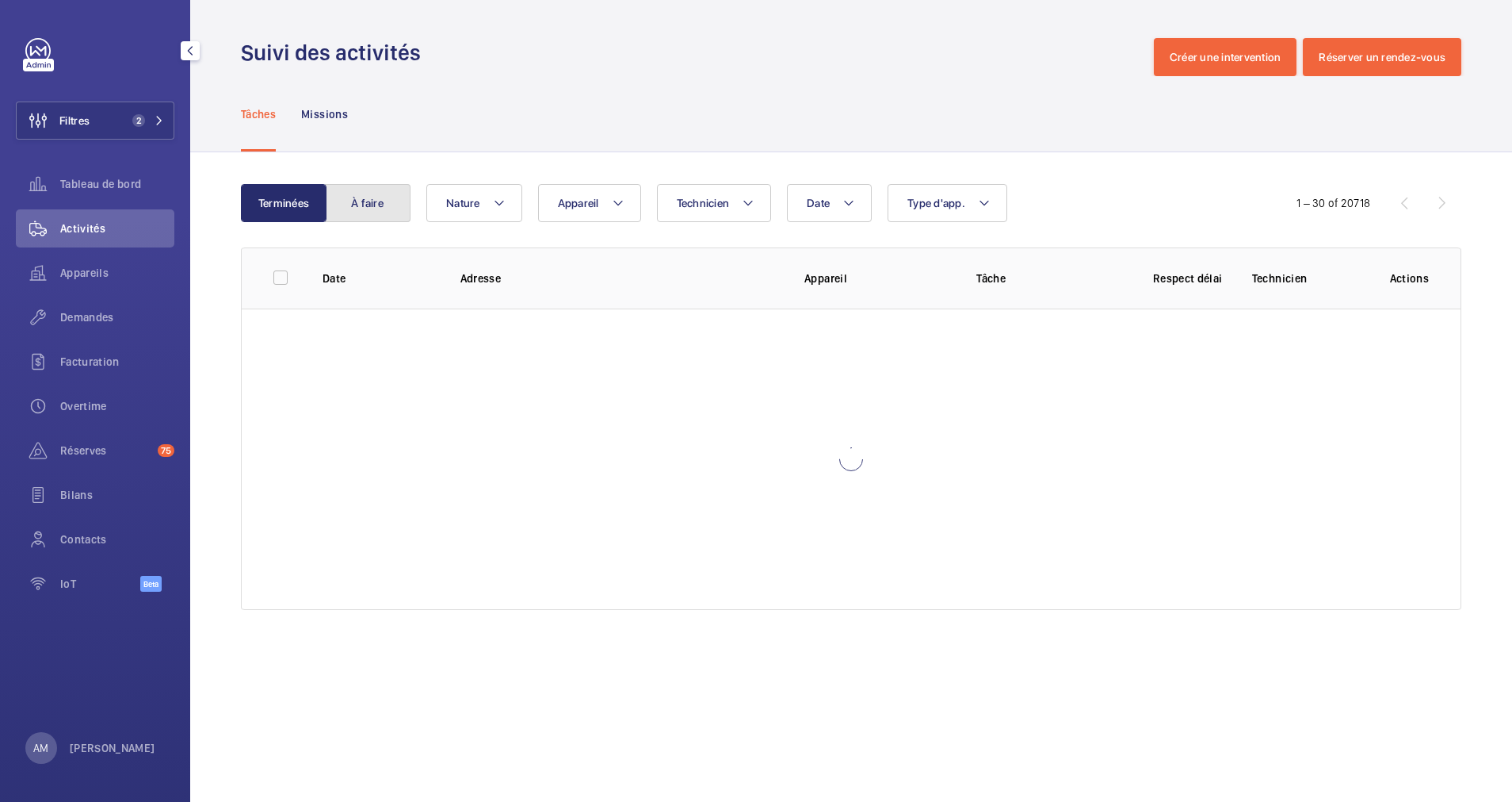
click at [387, 205] on button "À faire" at bounding box center [367, 203] width 86 height 38
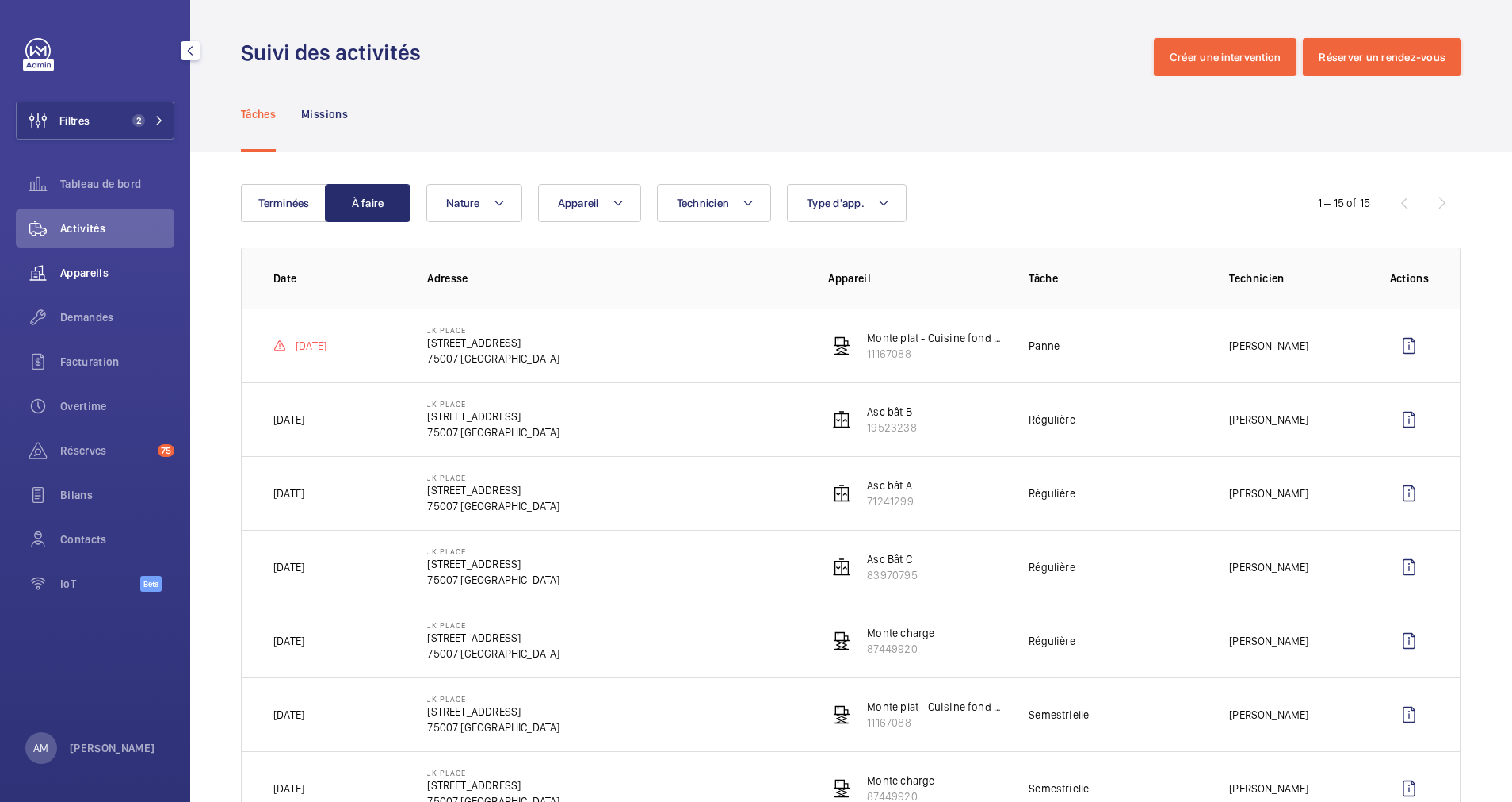
click at [106, 271] on span "Appareils" at bounding box center [117, 273] width 114 height 16
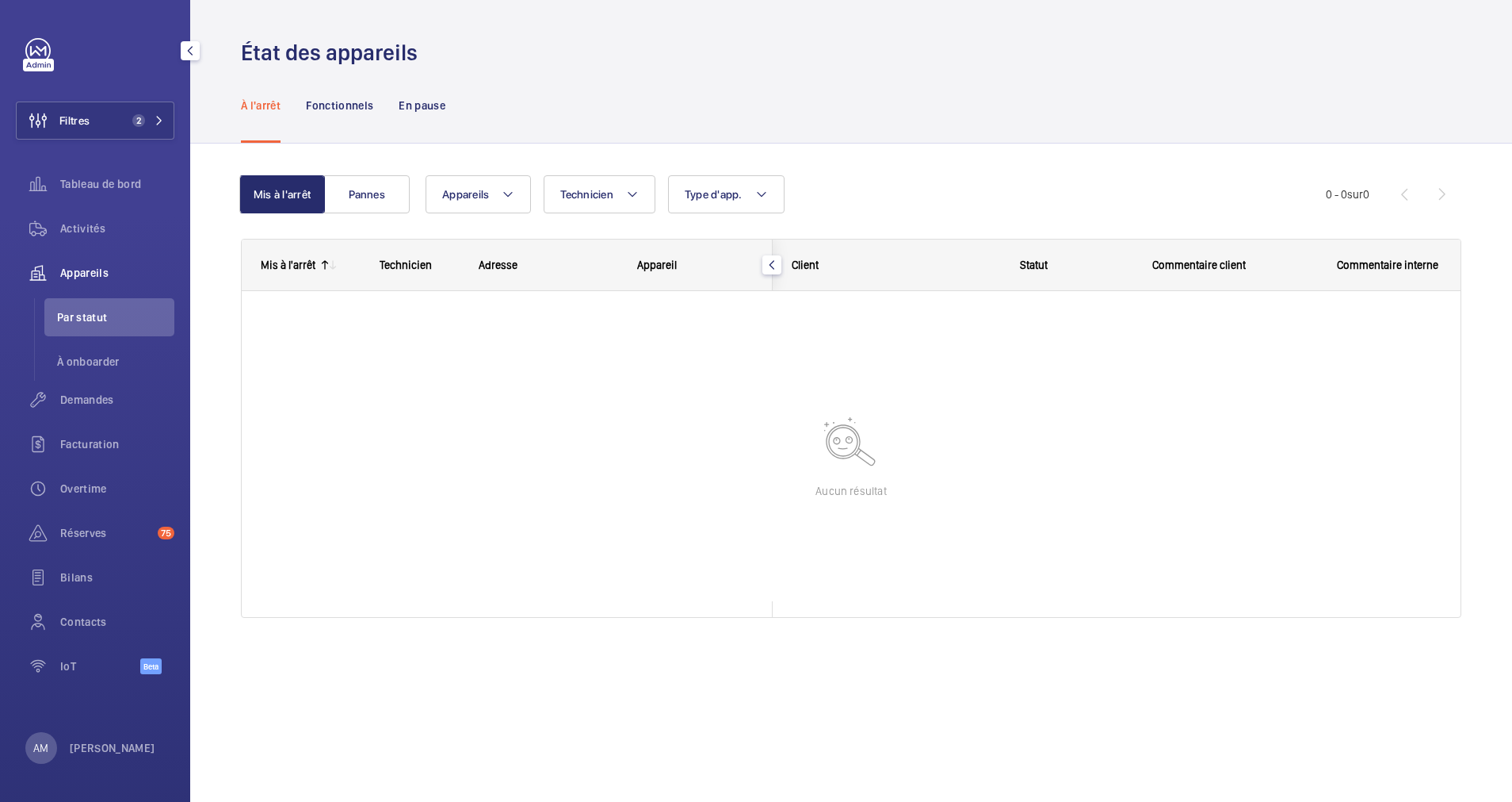
drag, startPoint x: 144, startPoint y: 112, endPoint x: 169, endPoint y: 99, distance: 28.2
click at [146, 111] on button "Filtres 2" at bounding box center [95, 120] width 159 height 38
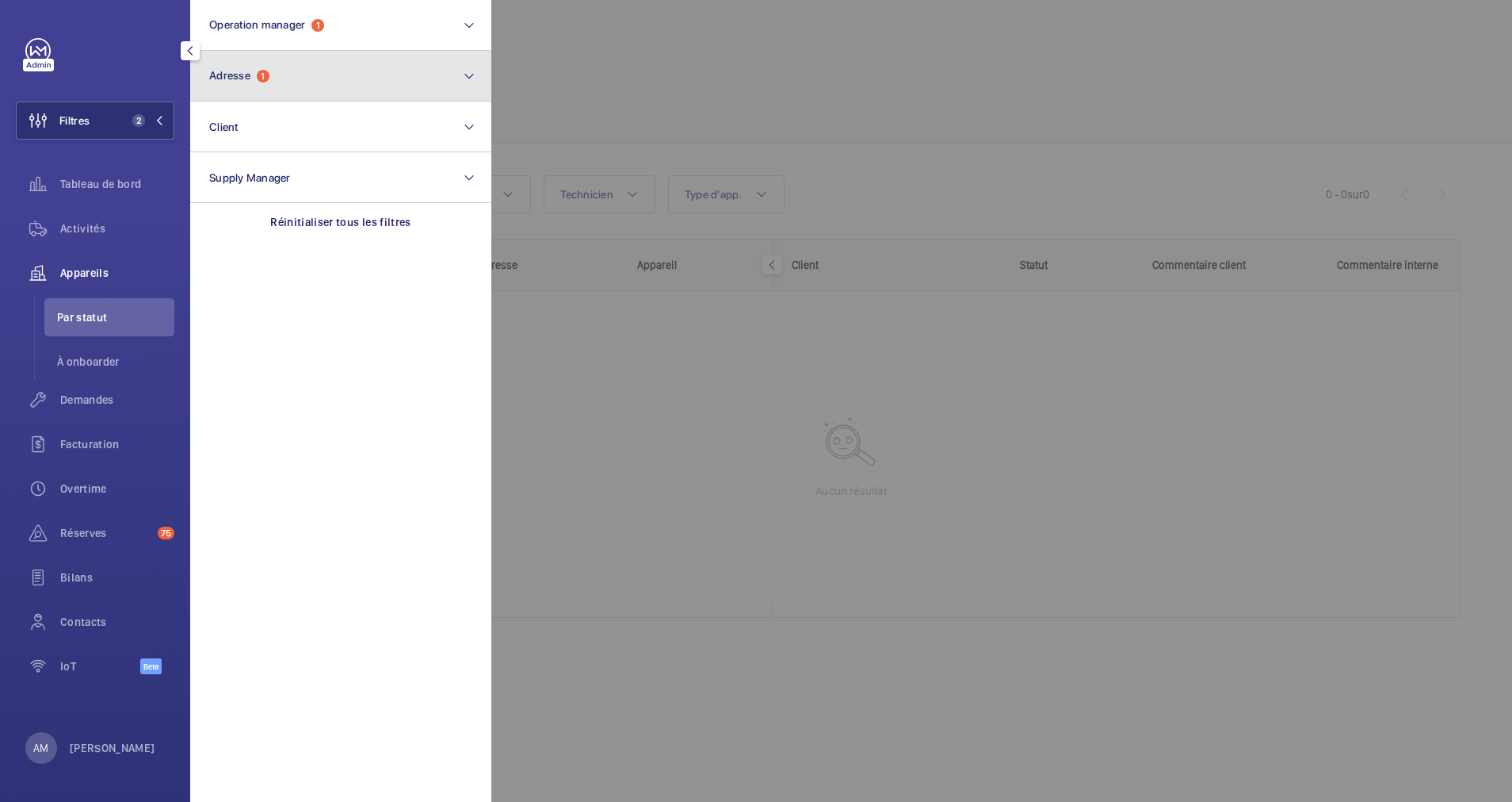
click at [285, 67] on button "Adresse 1" at bounding box center [340, 76] width 301 height 51
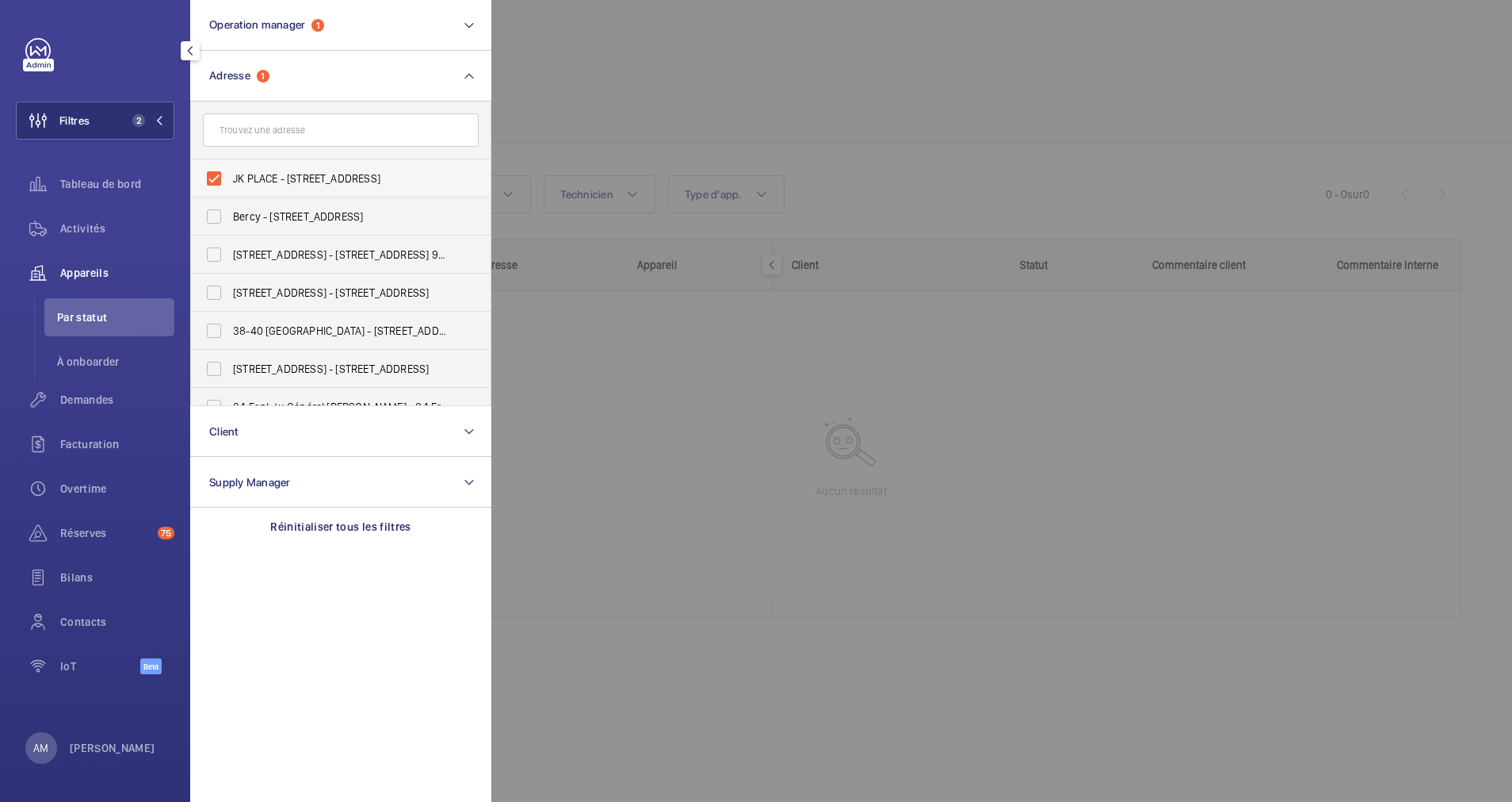
click at [220, 178] on label "JK PLACE - 82 Rue de Lille, PARIS 75007" at bounding box center [328, 179] width 275 height 38
click at [220, 178] on input "JK PLACE - 82 Rue de Lille, PARIS 75007" at bounding box center [214, 179] width 32 height 32
checkbox input "false"
click at [306, 131] on input "text" at bounding box center [340, 130] width 275 height 33
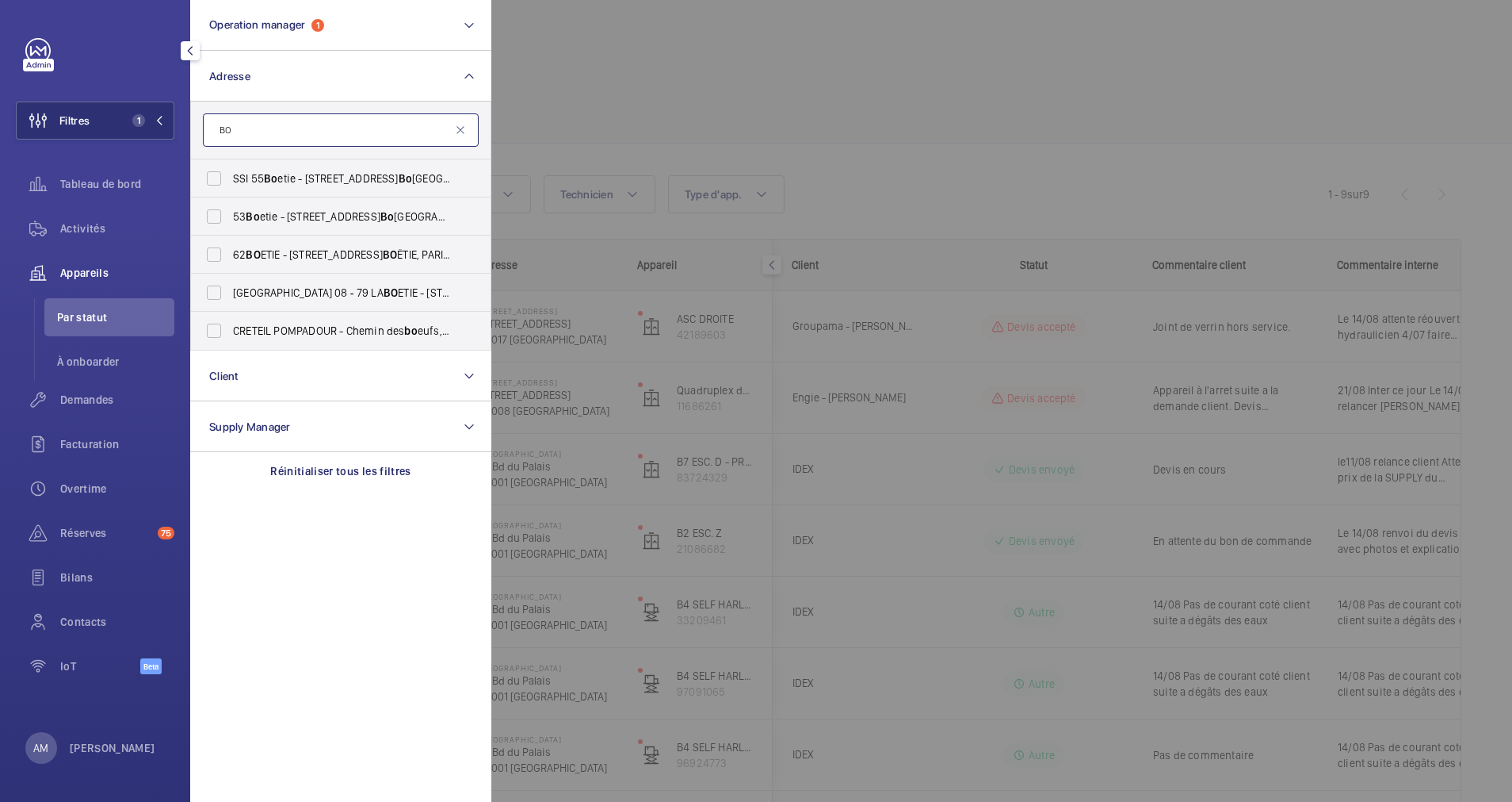
click at [281, 133] on input "BO" at bounding box center [340, 130] width 275 height 33
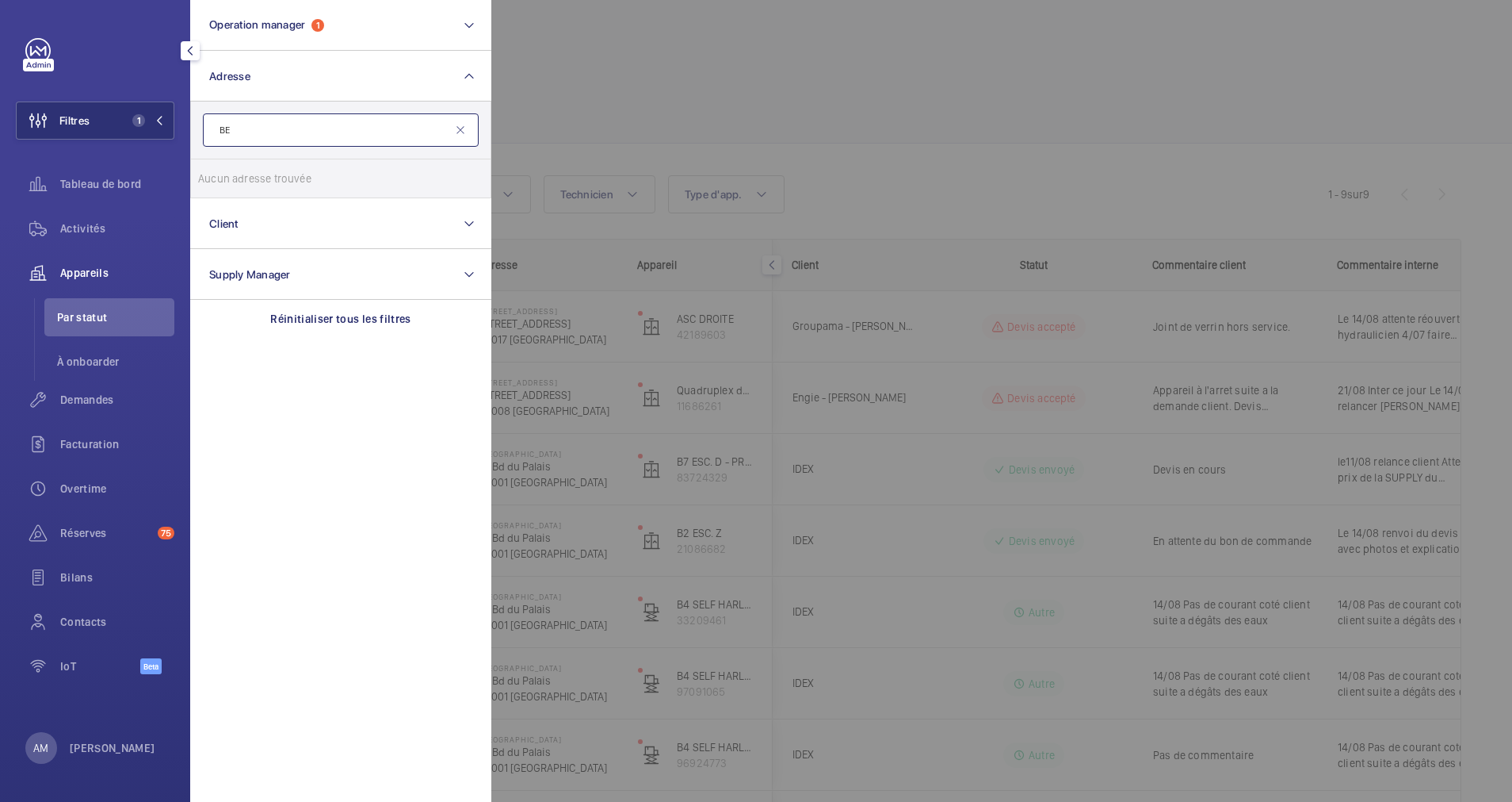
type input "B"
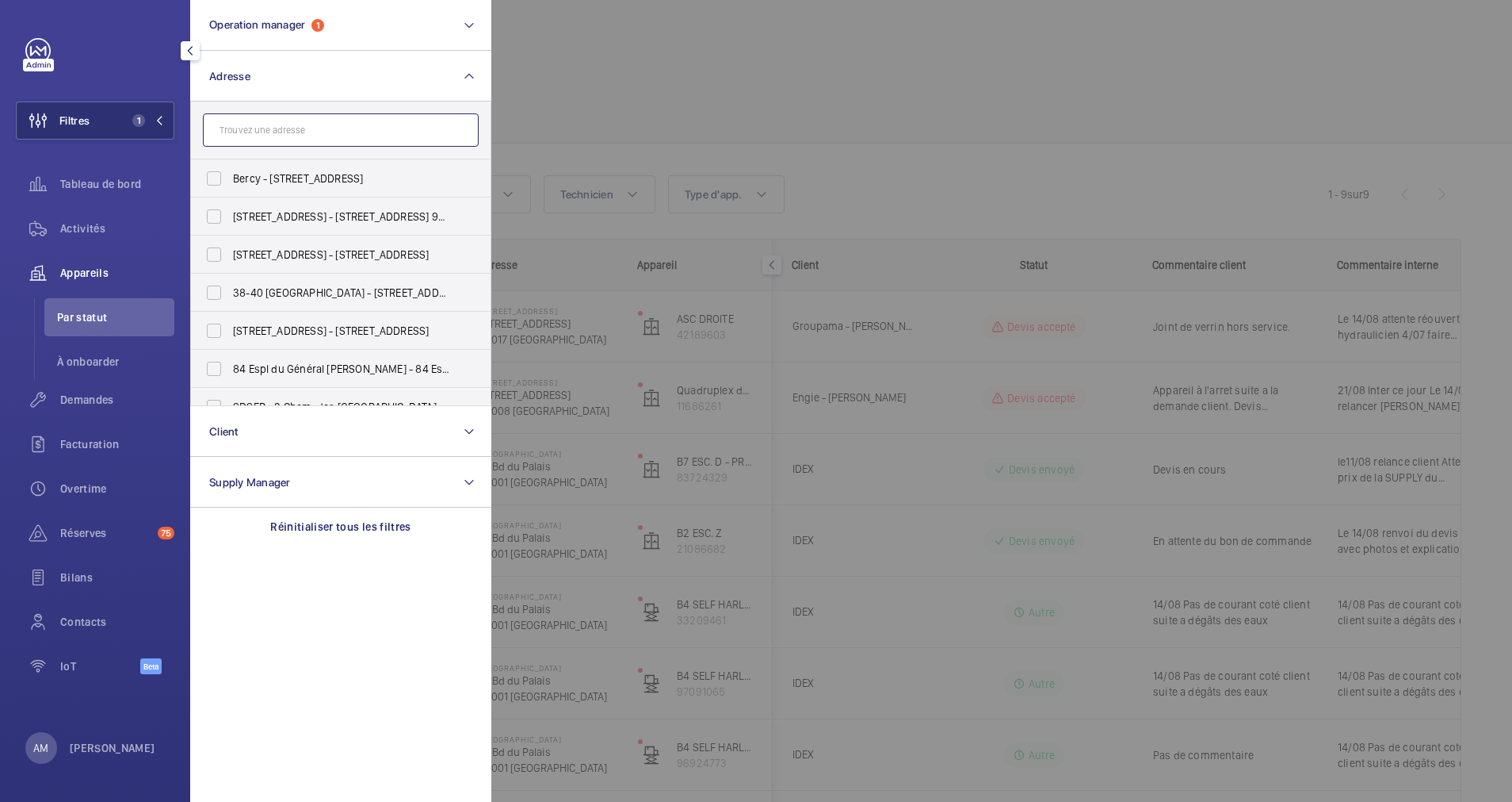
click at [265, 132] on input "text" at bounding box center [340, 130] width 275 height 33
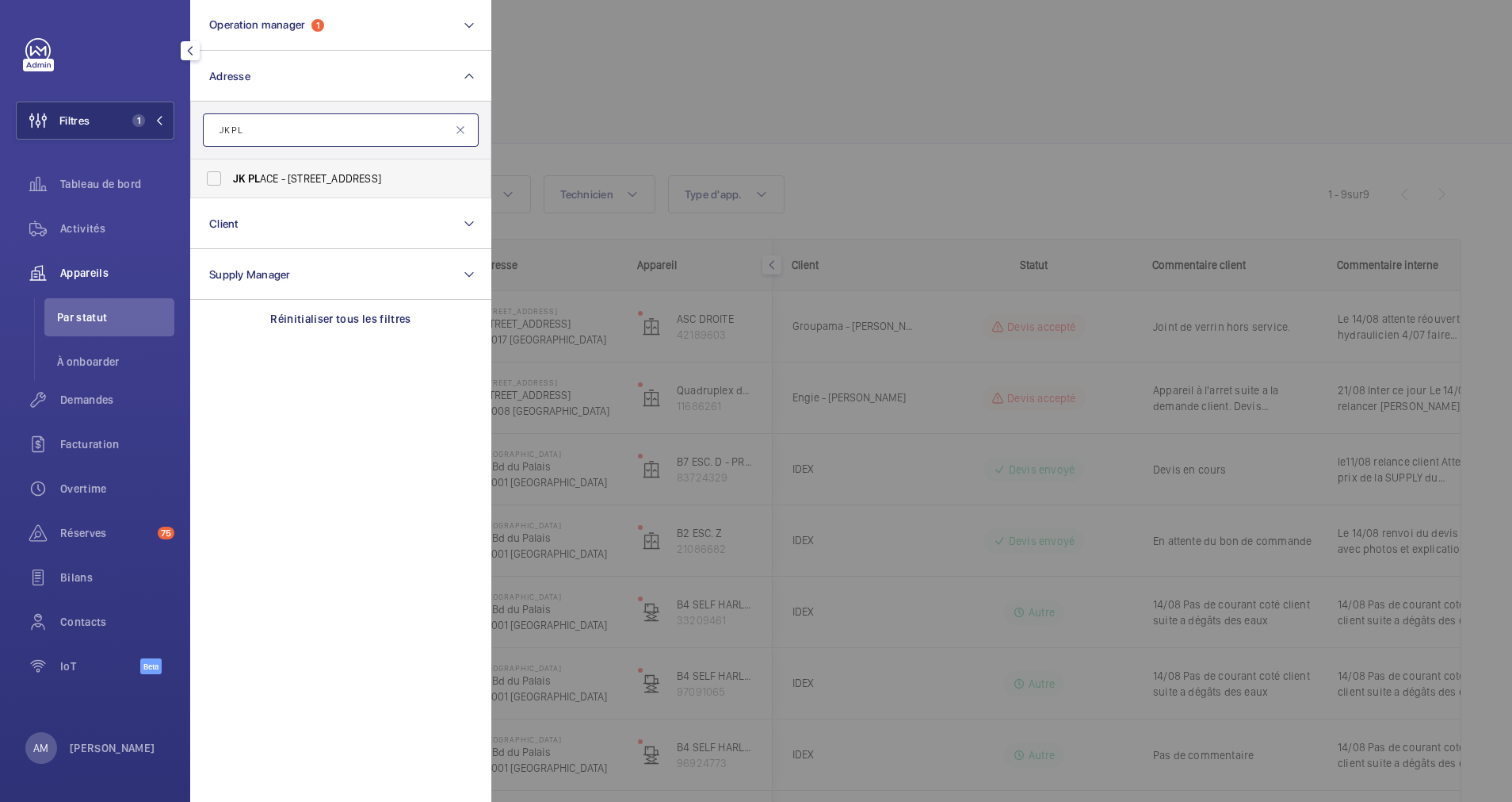
type input "JK PL"
click at [221, 175] on label "JK PL ACE - 82 Rue de Lille, PARIS 75007" at bounding box center [328, 179] width 275 height 38
click at [221, 175] on input "JK PL ACE - 82 Rue de Lille, PARIS 75007" at bounding box center [214, 179] width 32 height 32
checkbox input "true"
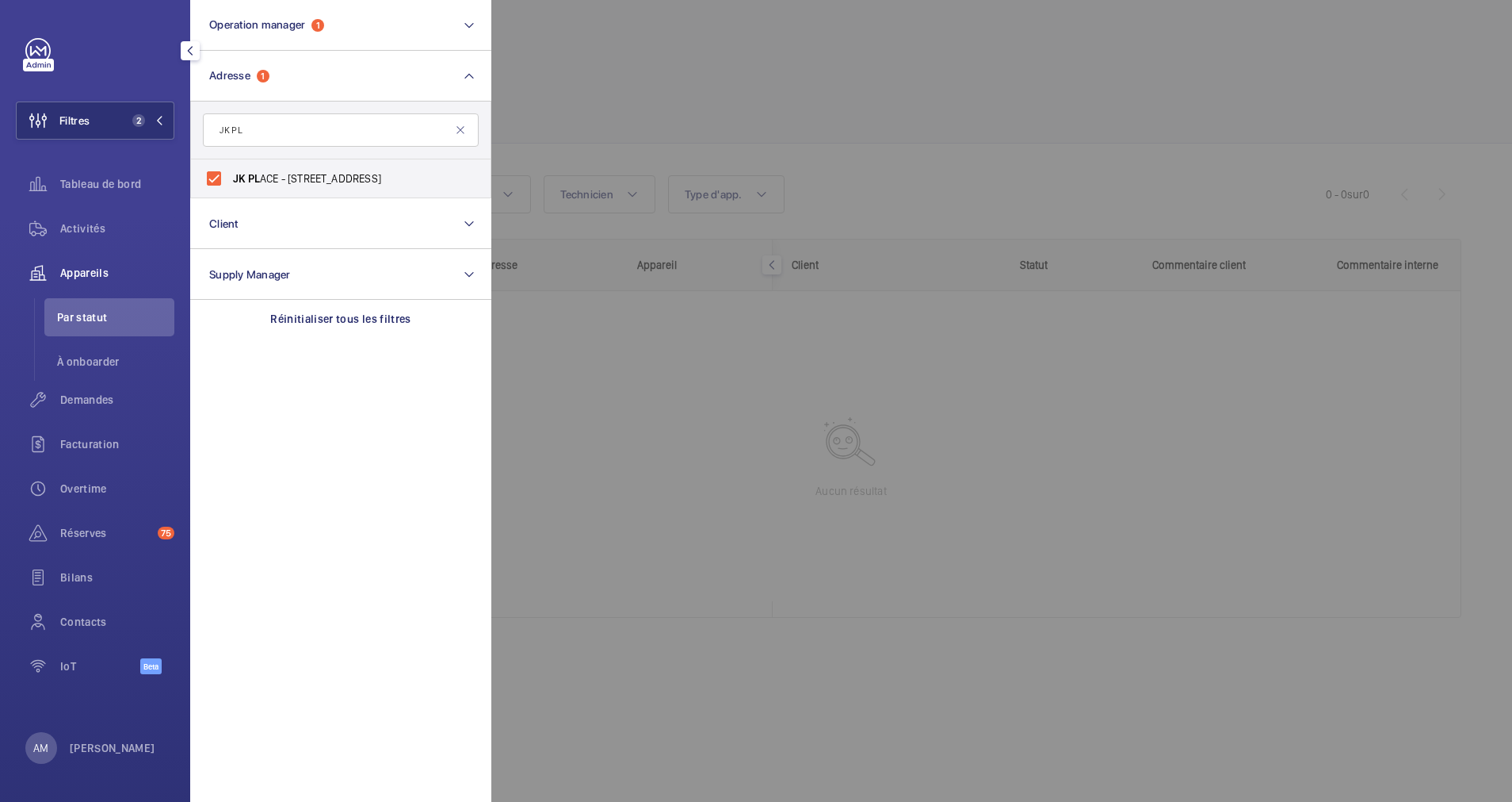
click at [713, 67] on div at bounding box center [1247, 401] width 1512 height 802
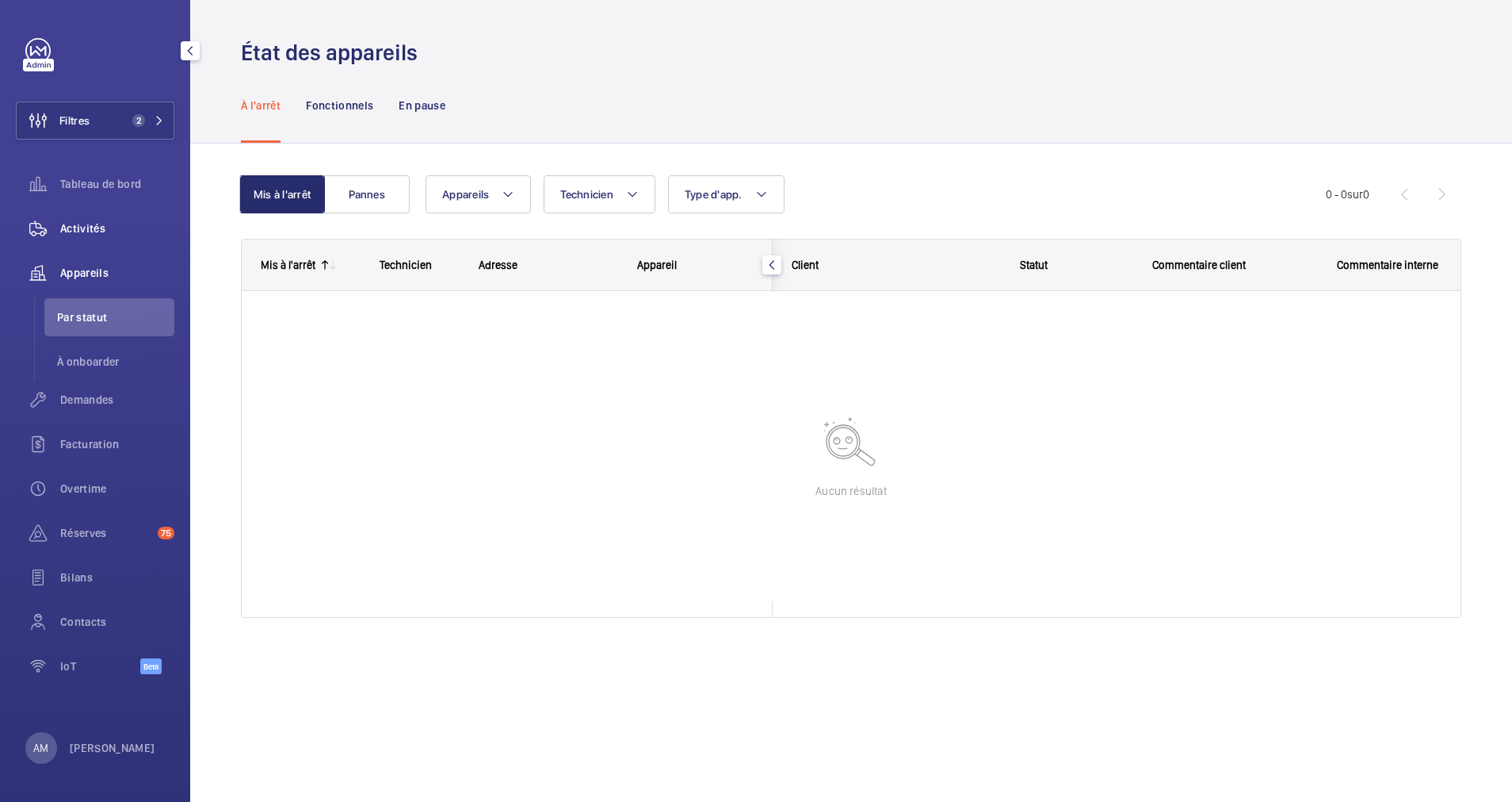
click at [84, 230] on span "Activités" at bounding box center [117, 228] width 114 height 16
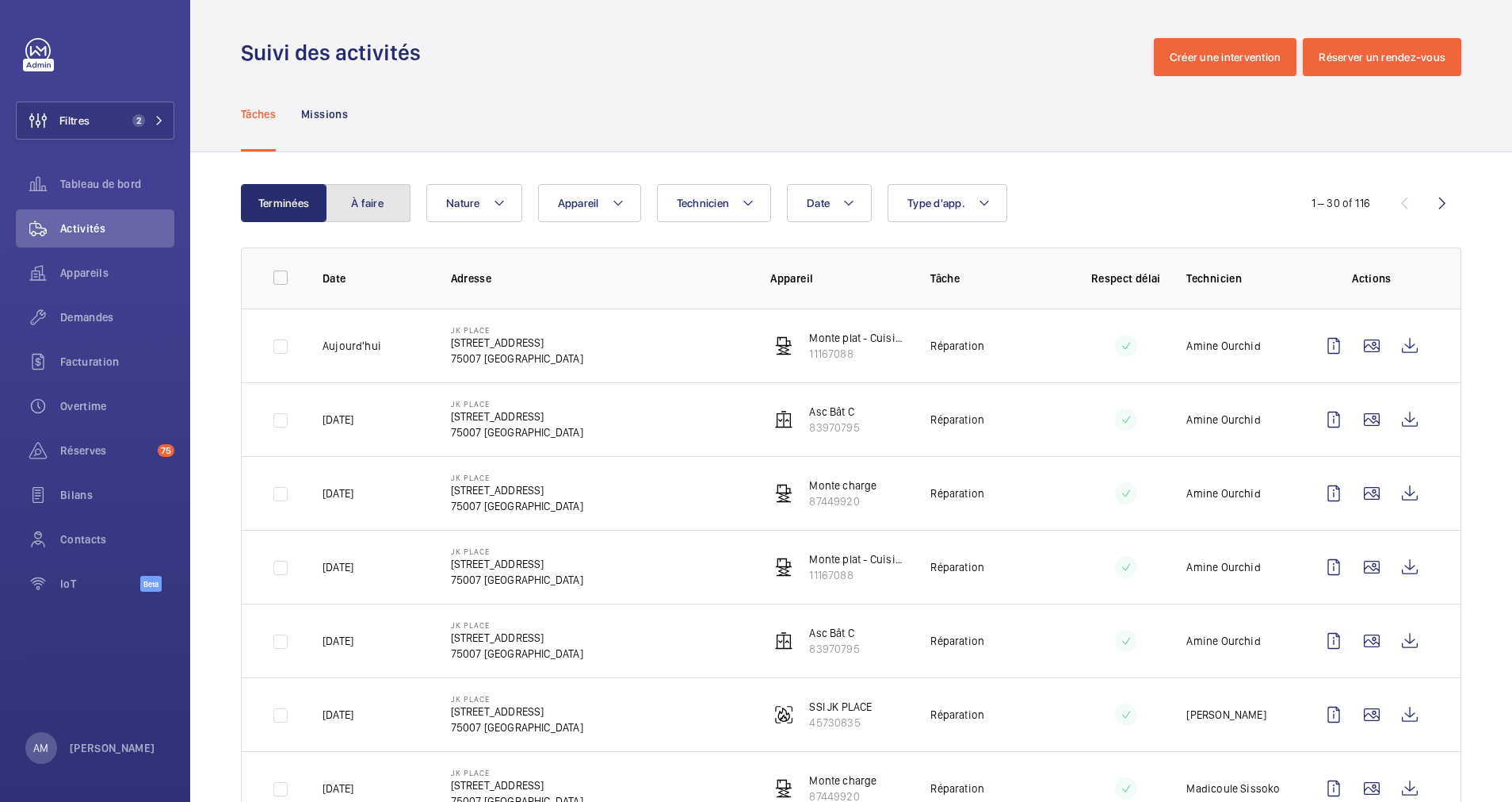
click at [354, 191] on button "À faire" at bounding box center [367, 203] width 86 height 38
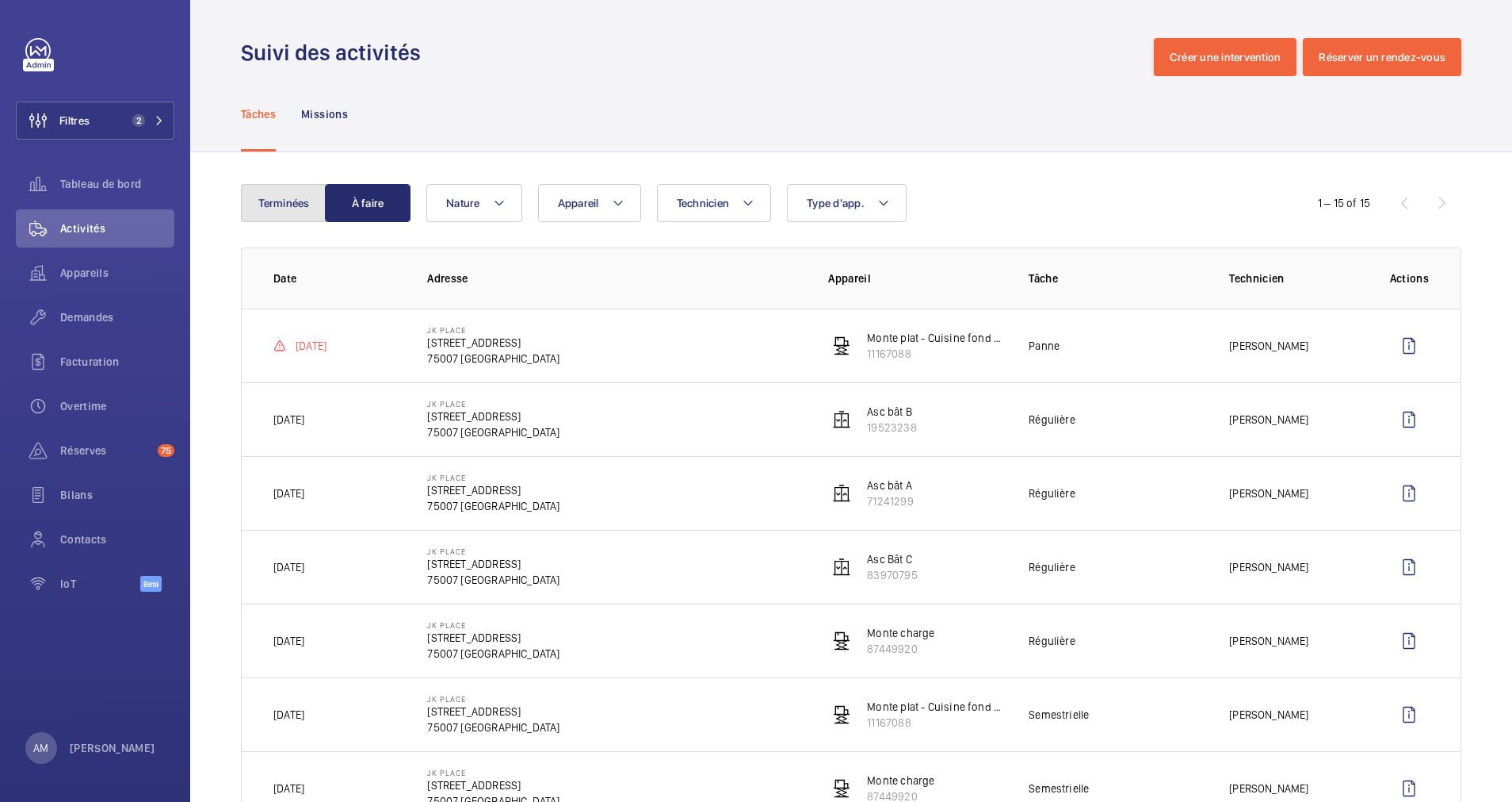
click at [295, 208] on button "Terminées" at bounding box center [283, 203] width 86 height 38
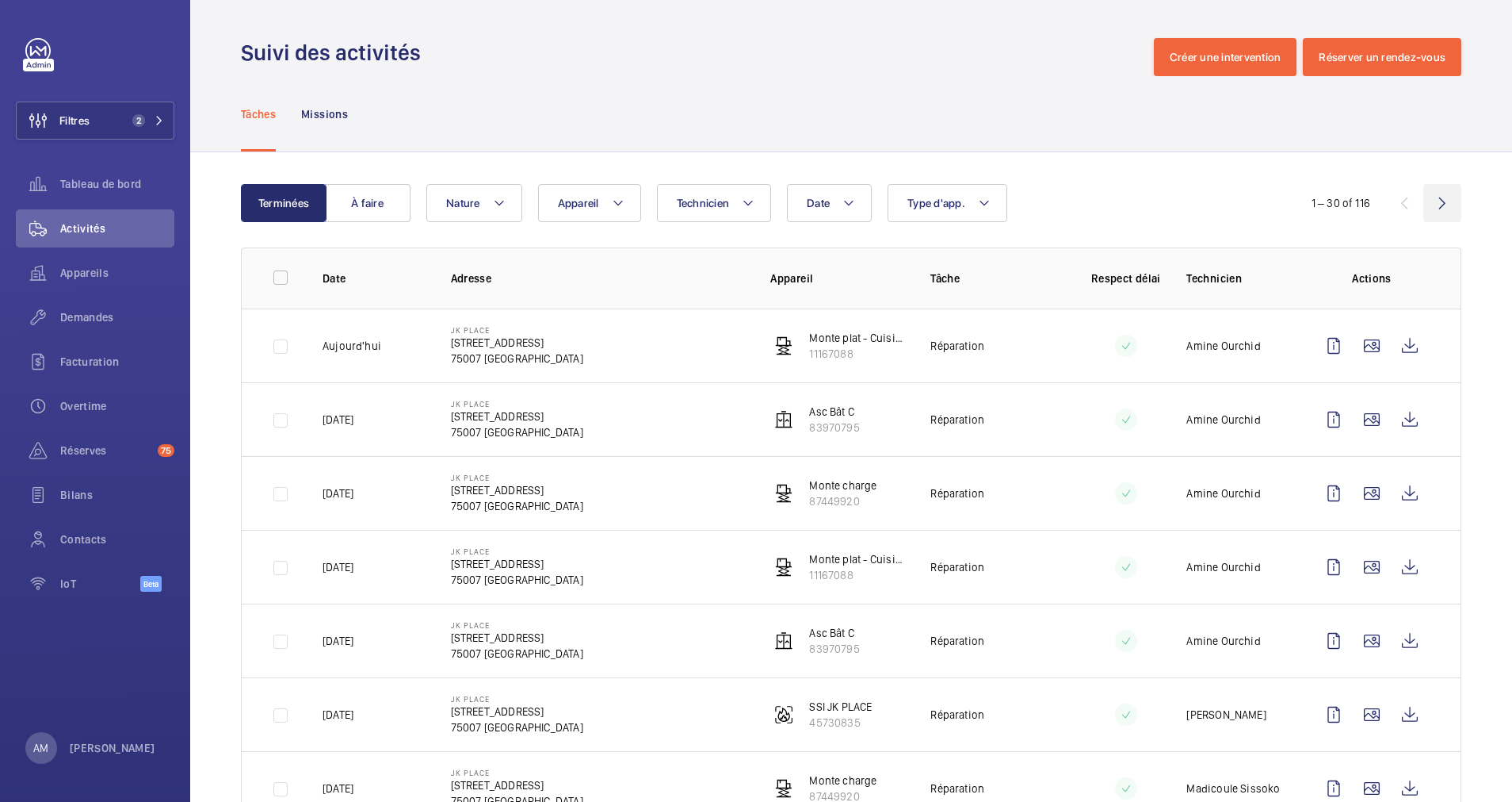
click at [1426, 204] on wm-front-icon-button at bounding box center [1442, 203] width 38 height 38
